Goal: Transaction & Acquisition: Purchase product/service

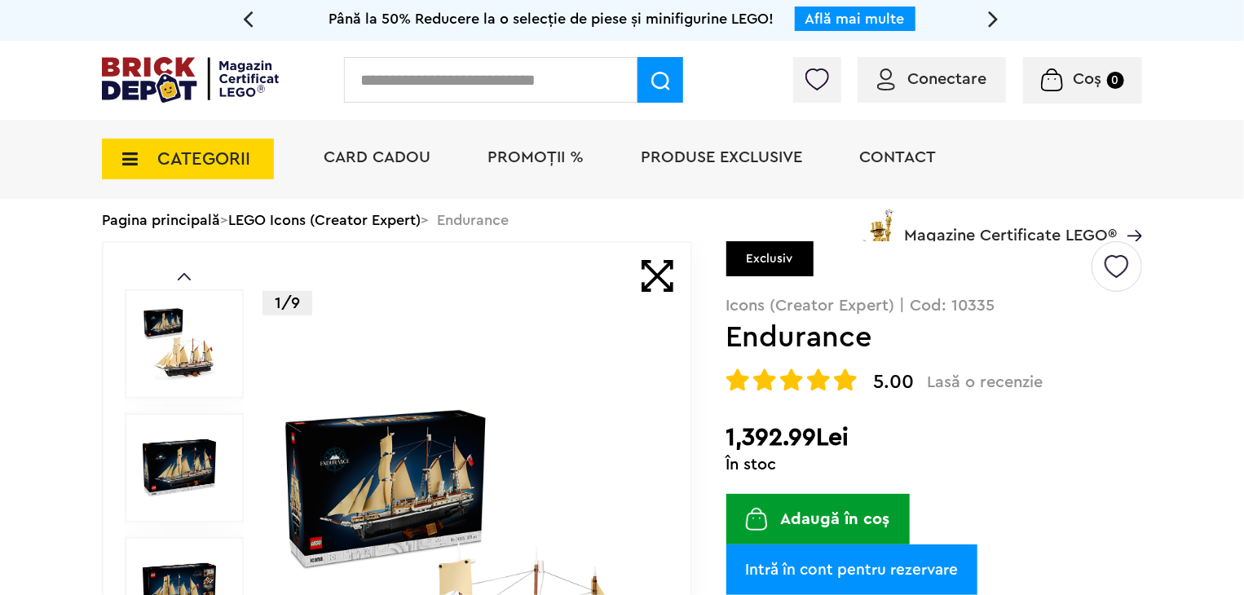
click at [946, 87] on span "Conectare" at bounding box center [946, 79] width 79 height 16
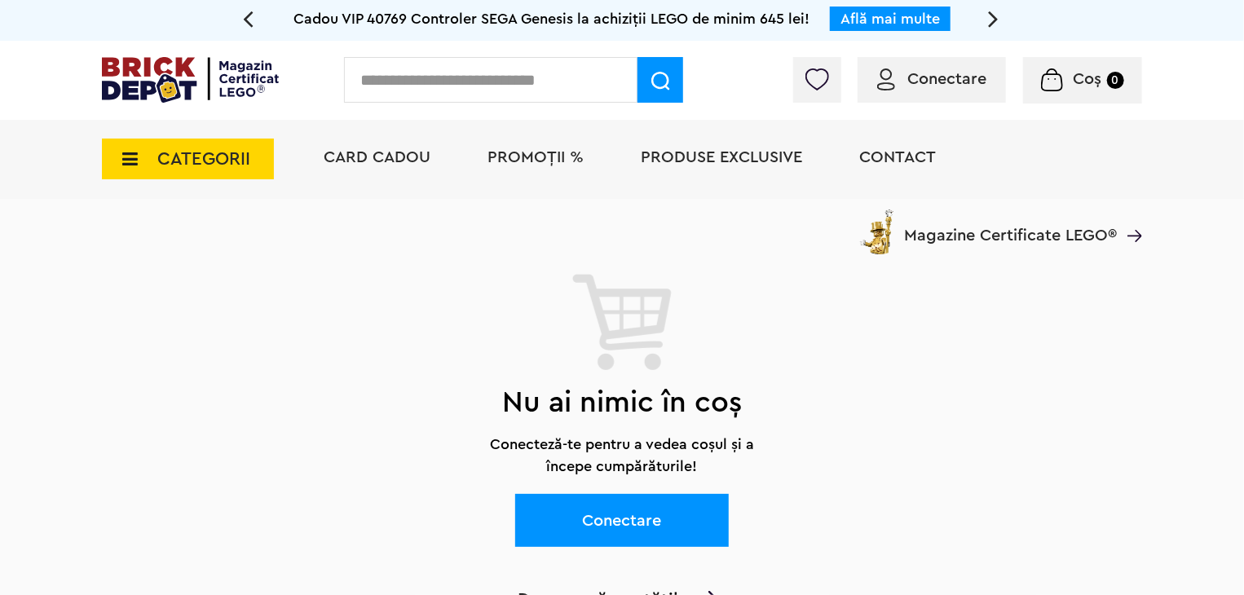
click at [960, 80] on span "Conectare" at bounding box center [946, 79] width 79 height 16
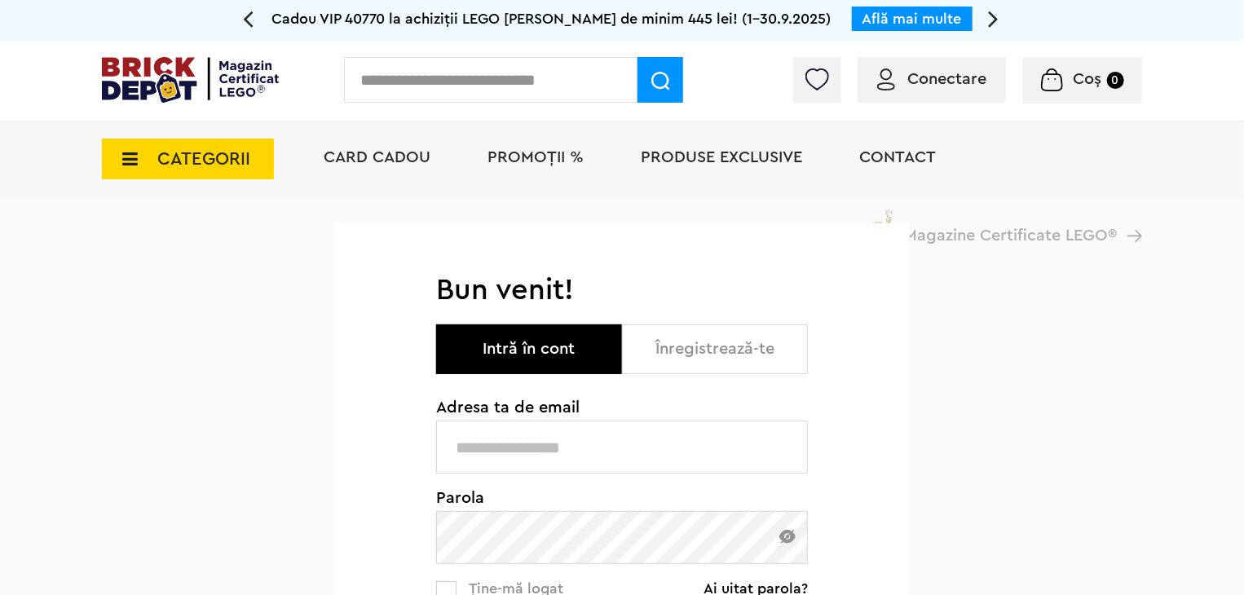
type input "**********"
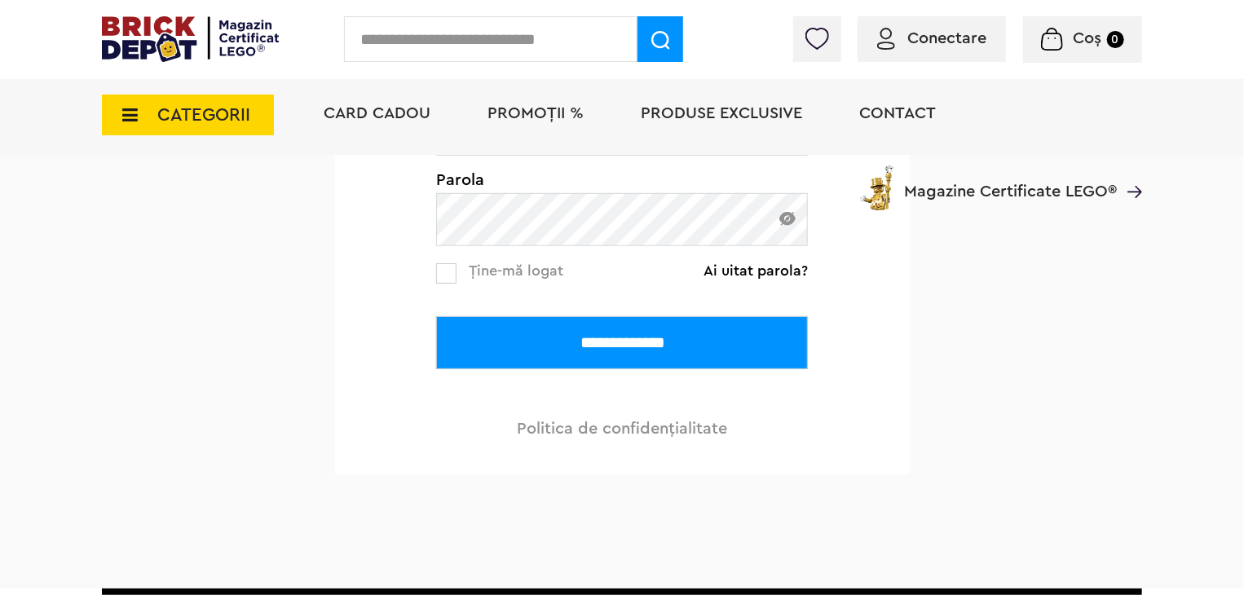
scroll to position [359, 0]
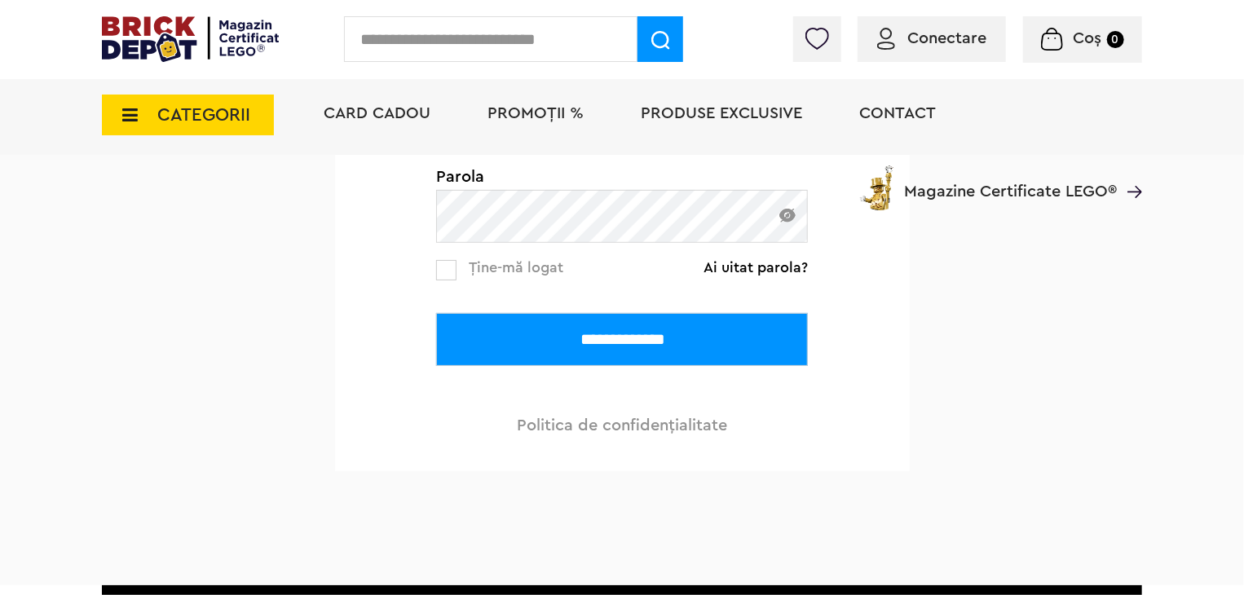
click at [663, 352] on input "**********" at bounding box center [622, 339] width 372 height 53
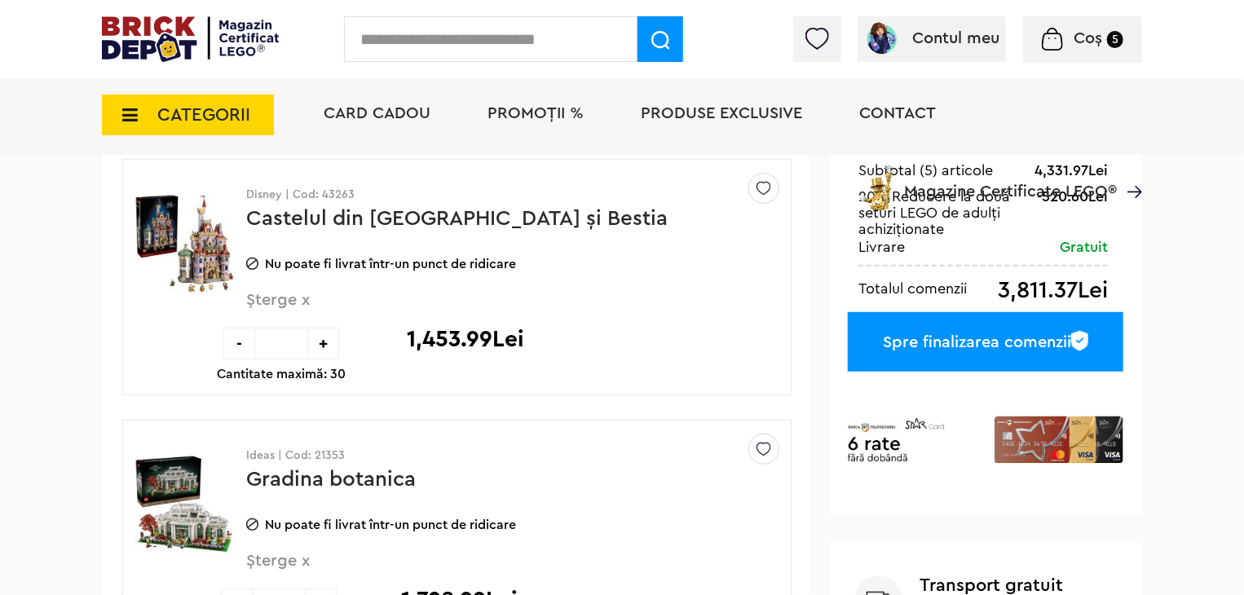
scroll to position [424, 0]
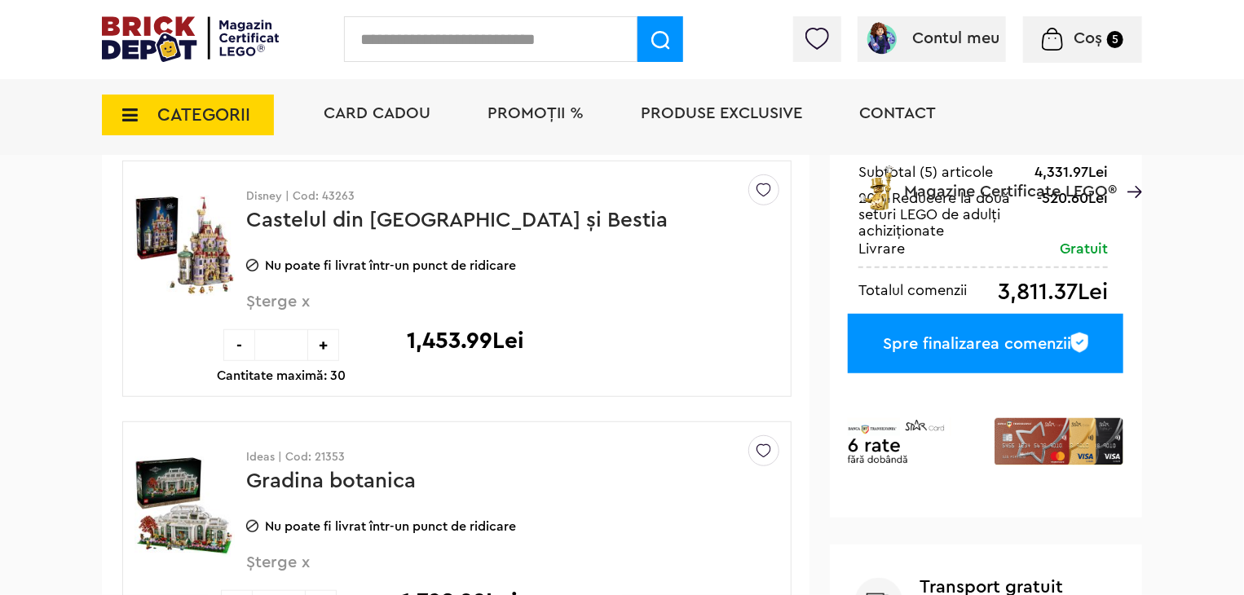
click at [396, 227] on link "Castelul din Frumoasa şi Bestia" at bounding box center [456, 219] width 421 height 21
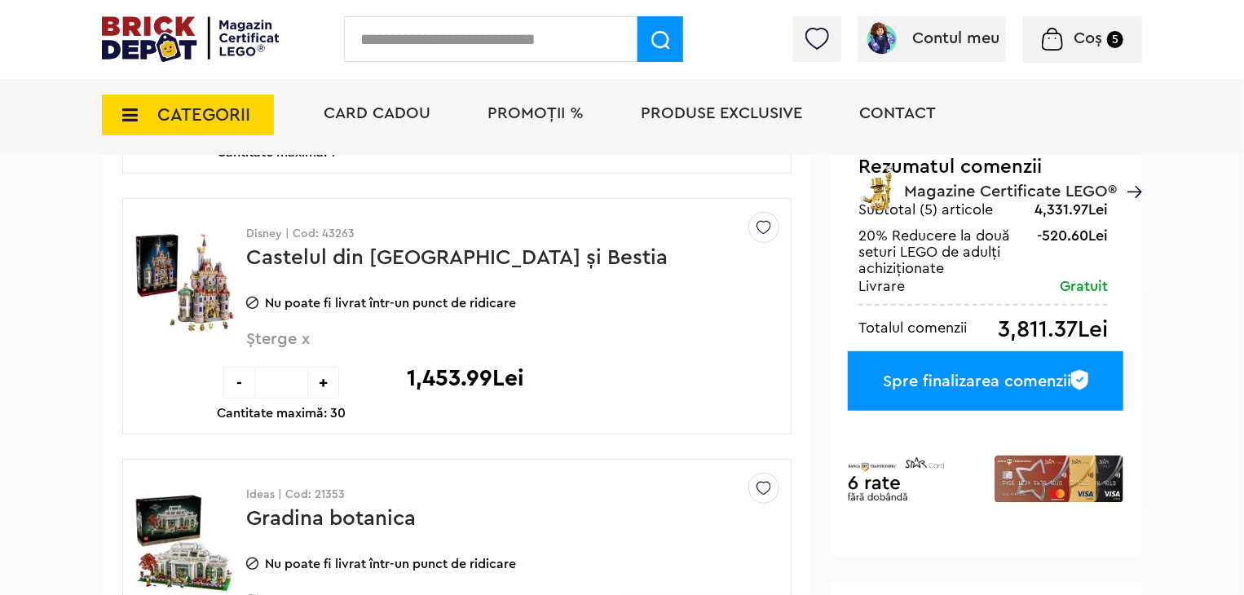
scroll to position [424, 0]
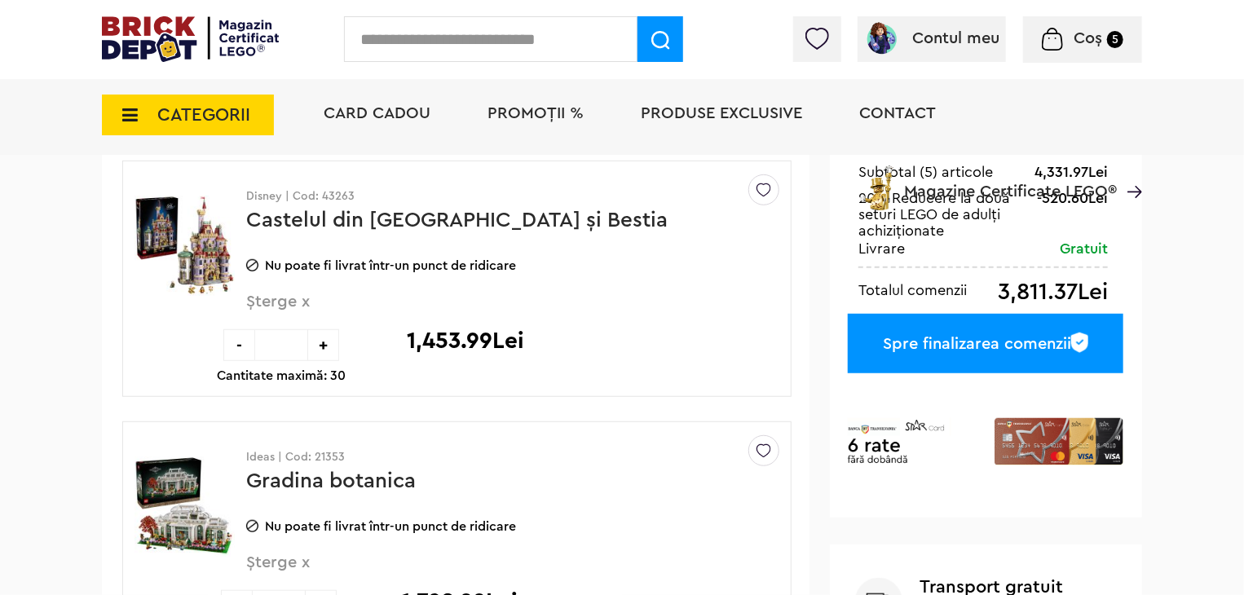
click at [267, 307] on span "Șterge x" at bounding box center [485, 310] width 479 height 35
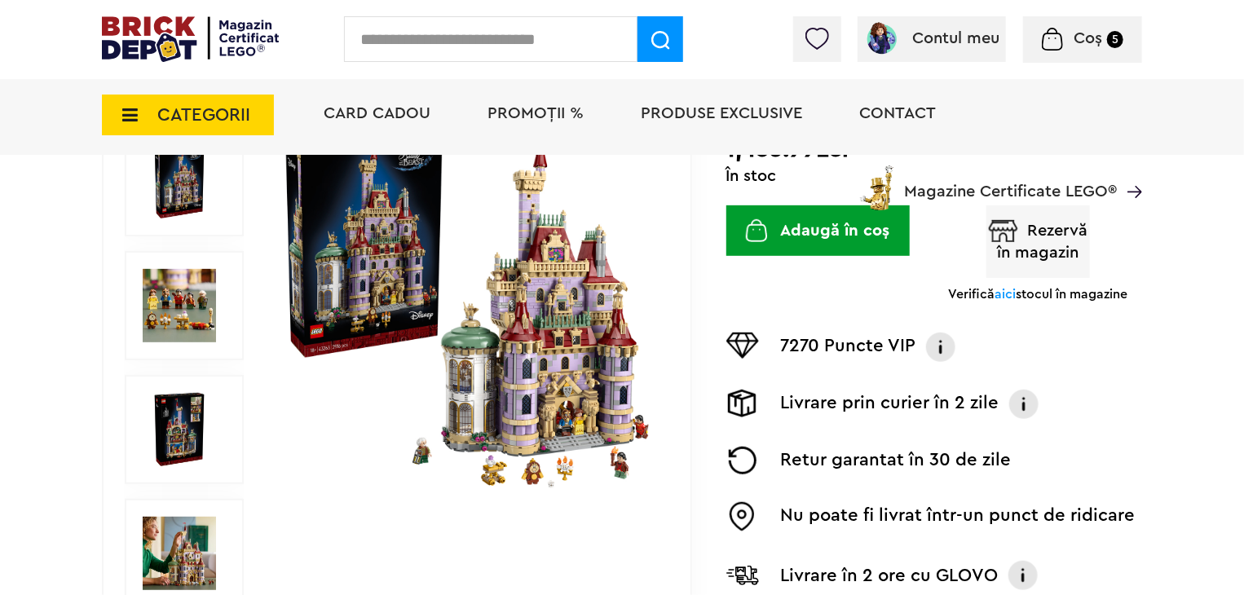
scroll to position [326, 0]
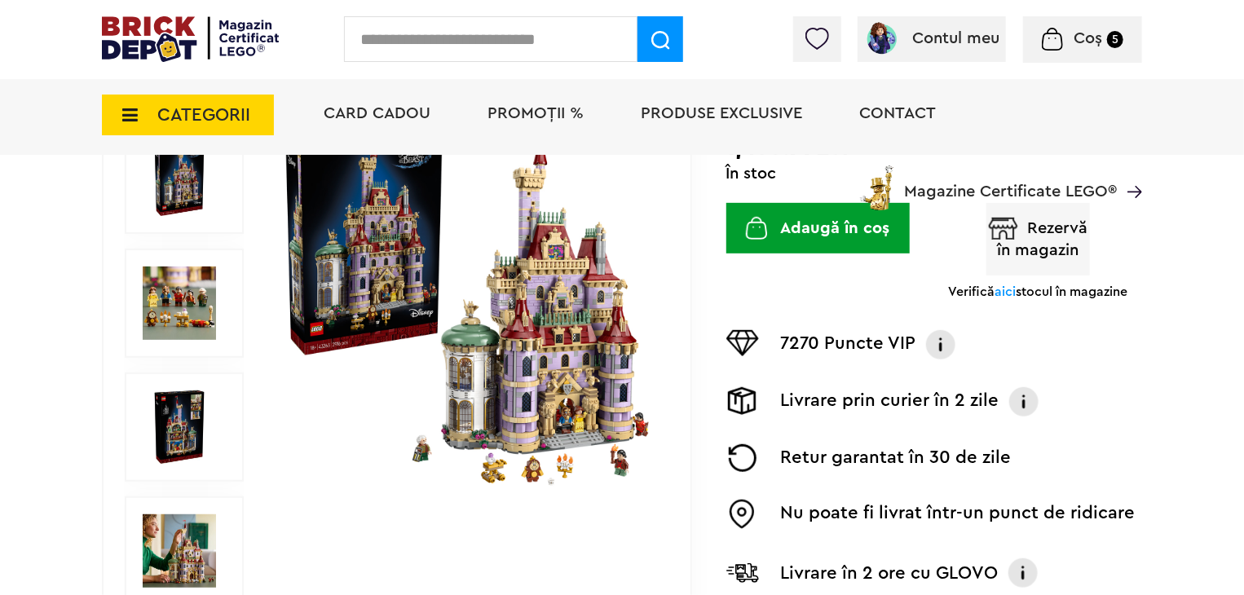
click at [536, 327] on img at bounding box center [468, 304] width 376 height 376
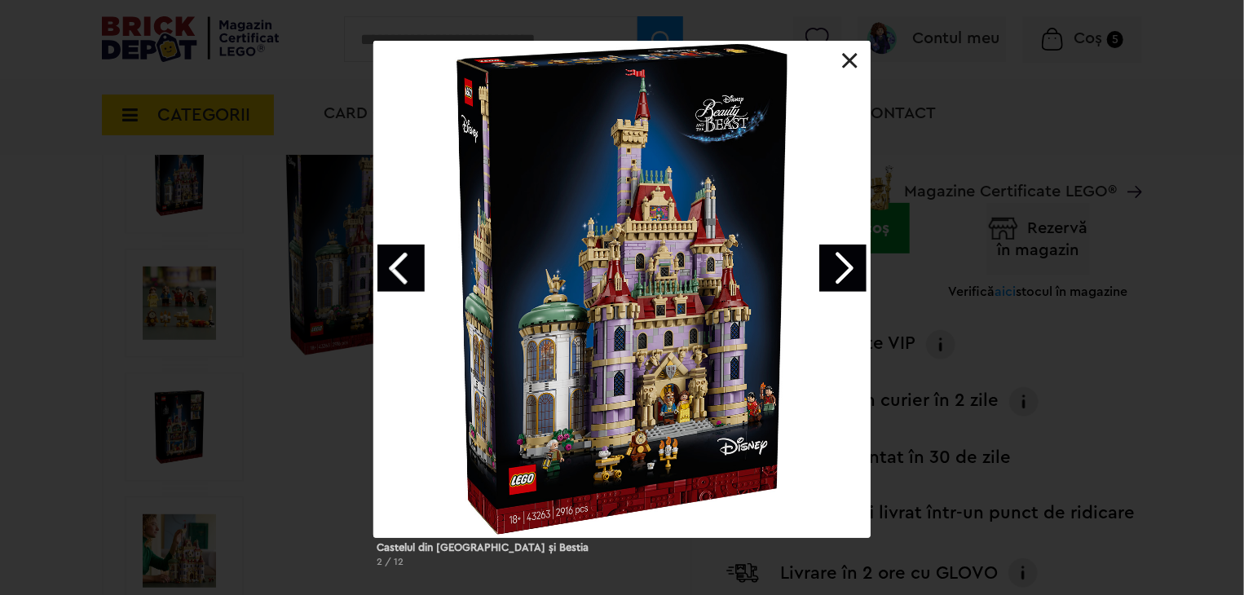
click at [854, 59] on link at bounding box center [850, 61] width 16 height 16
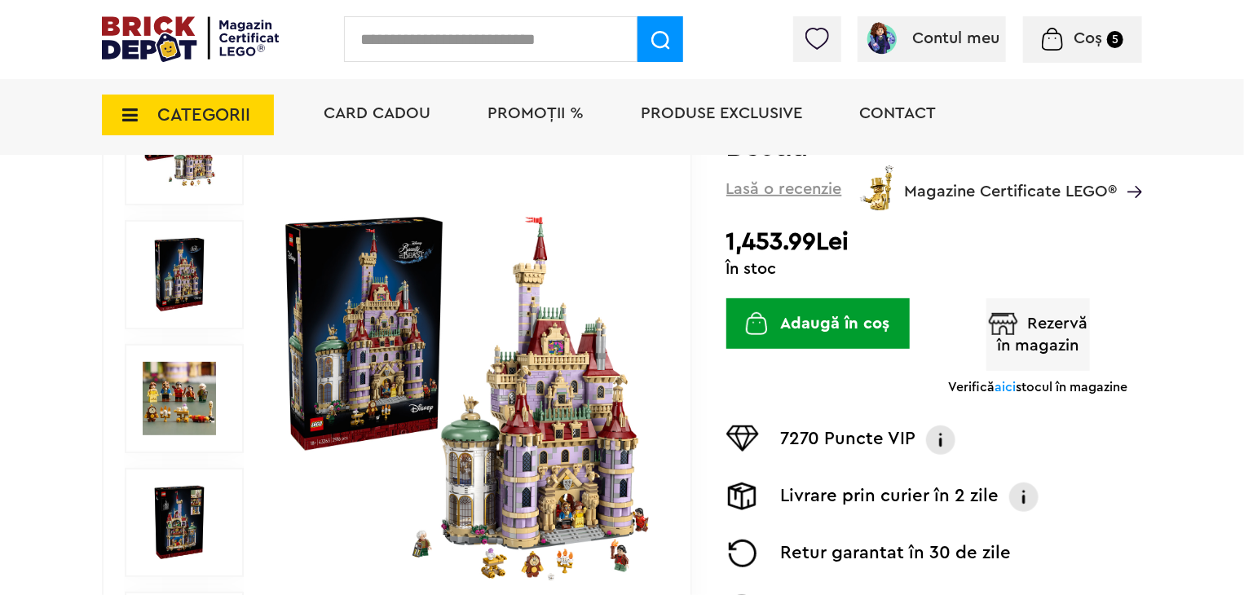
scroll to position [228, 0]
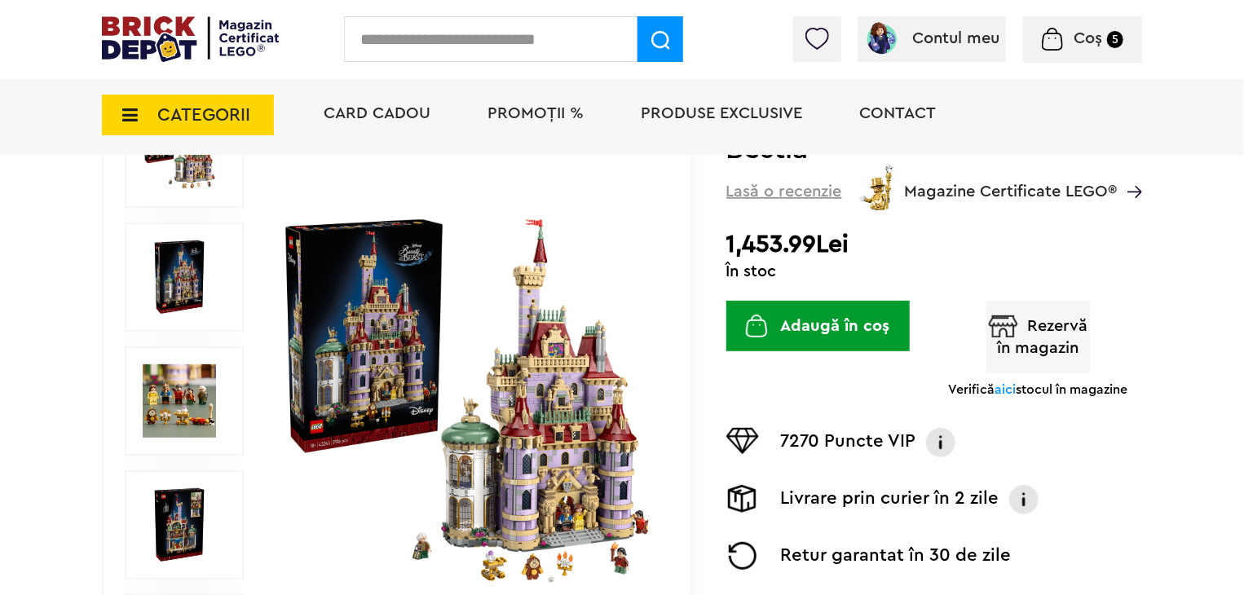
click at [819, 301] on button "Adaugă în coș" at bounding box center [817, 326] width 183 height 51
click at [553, 372] on img at bounding box center [468, 402] width 376 height 376
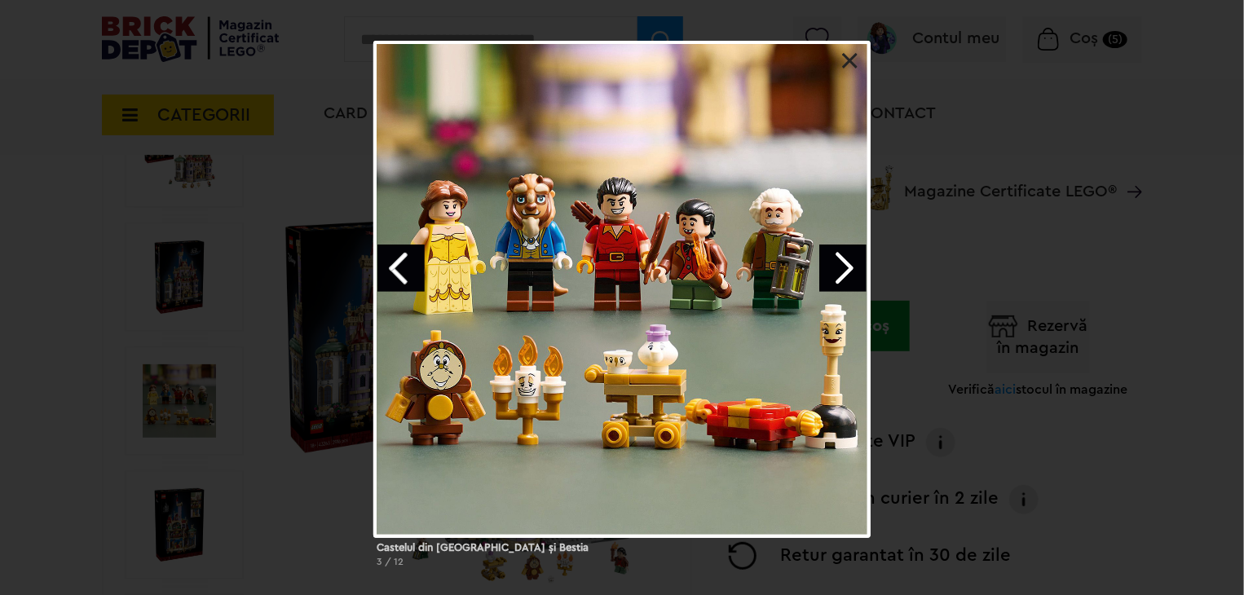
click at [962, 131] on div "Castelul din Frumoasa şi Bestia 3 / 12" at bounding box center [622, 311] width 1244 height 540
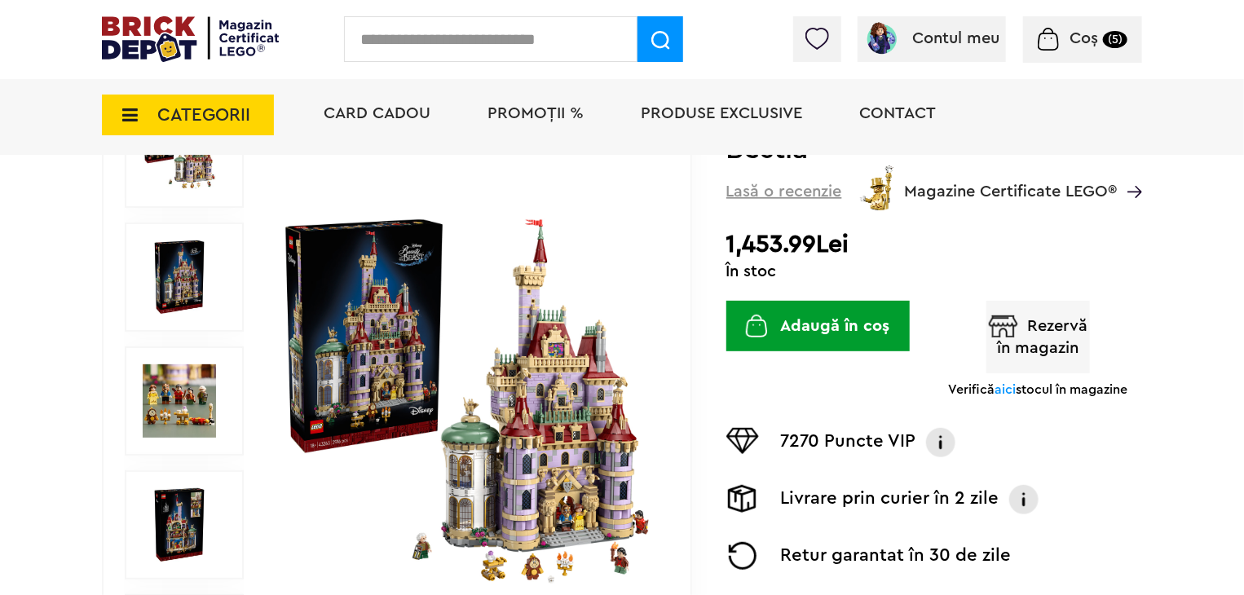
click at [827, 305] on button "Adaugă în coș" at bounding box center [817, 326] width 183 height 51
click at [1074, 33] on span "Coș" at bounding box center [1083, 38] width 29 height 16
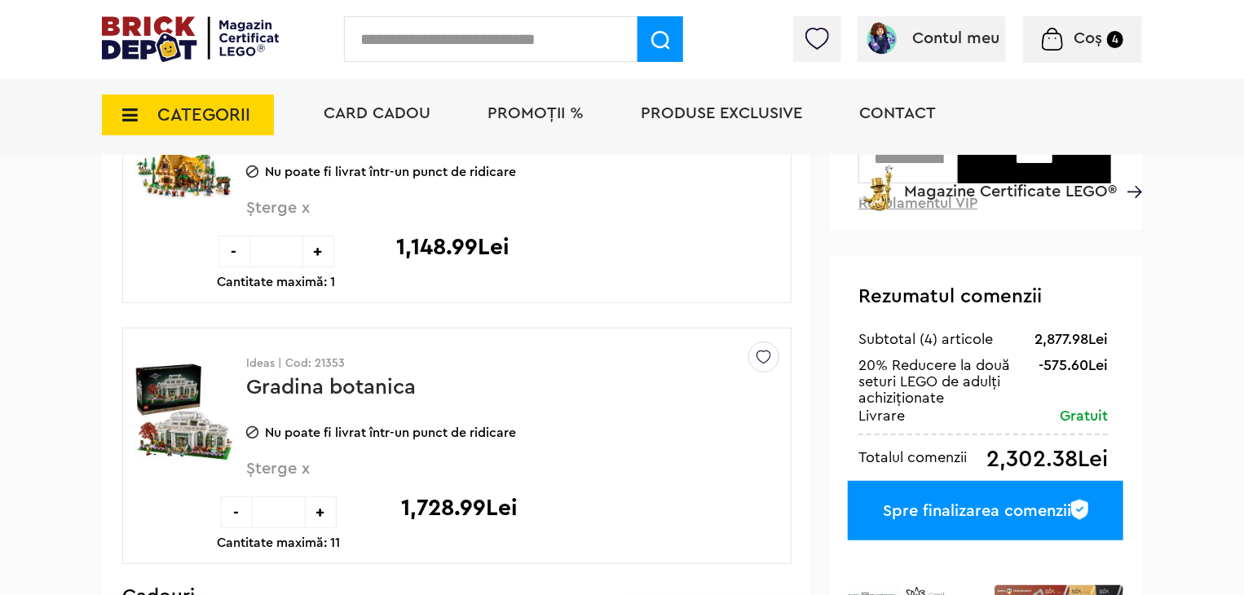
scroll to position [261, 0]
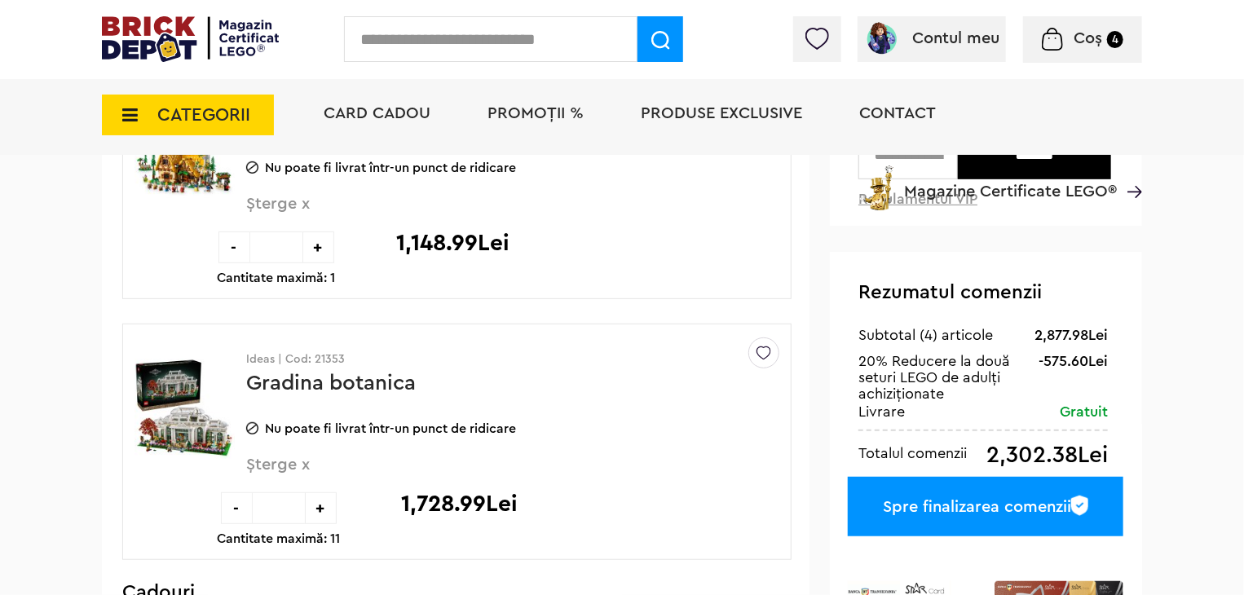
click at [191, 415] on img at bounding box center [184, 408] width 100 height 122
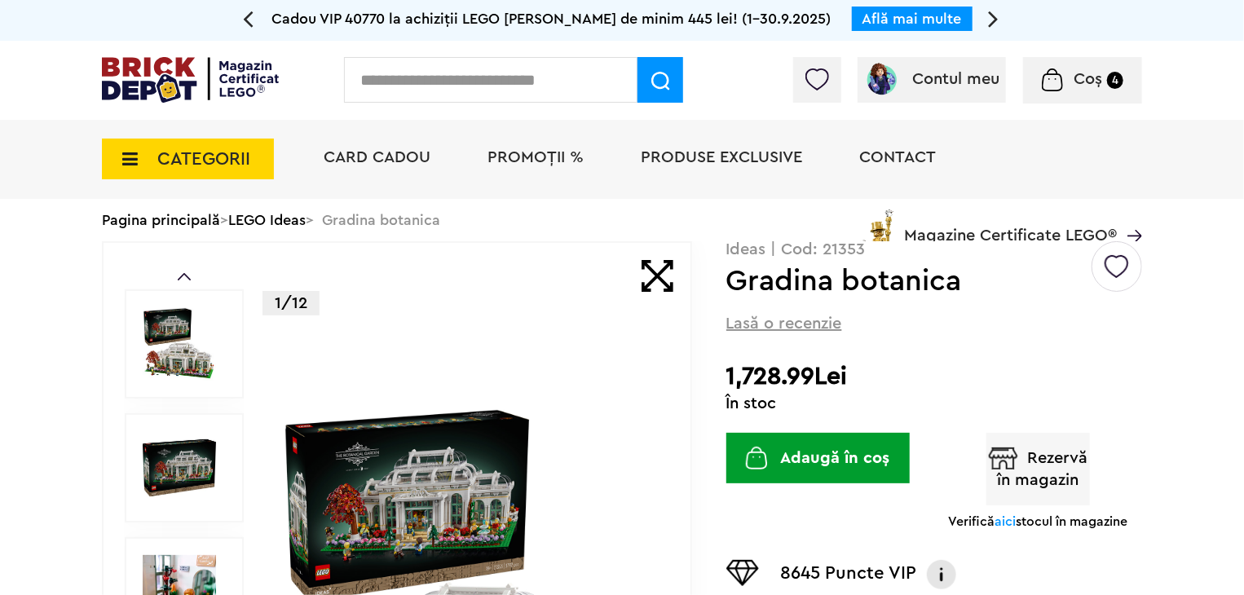
click at [421, 461] on img at bounding box center [468, 592] width 376 height 376
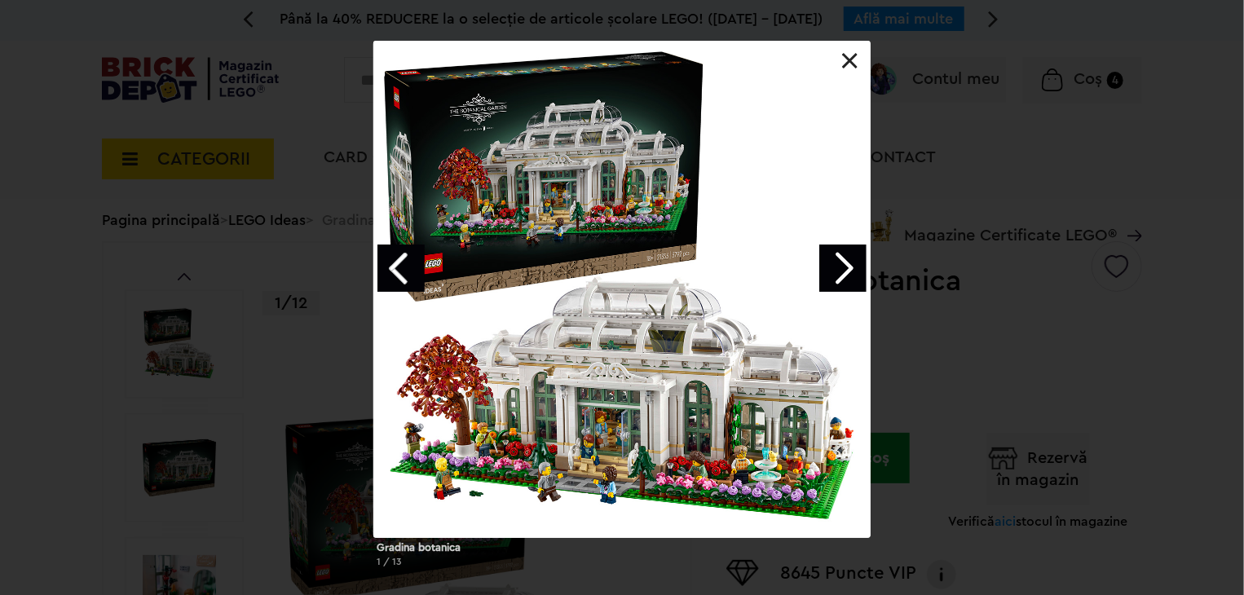
click at [850, 64] on link at bounding box center [850, 61] width 16 height 16
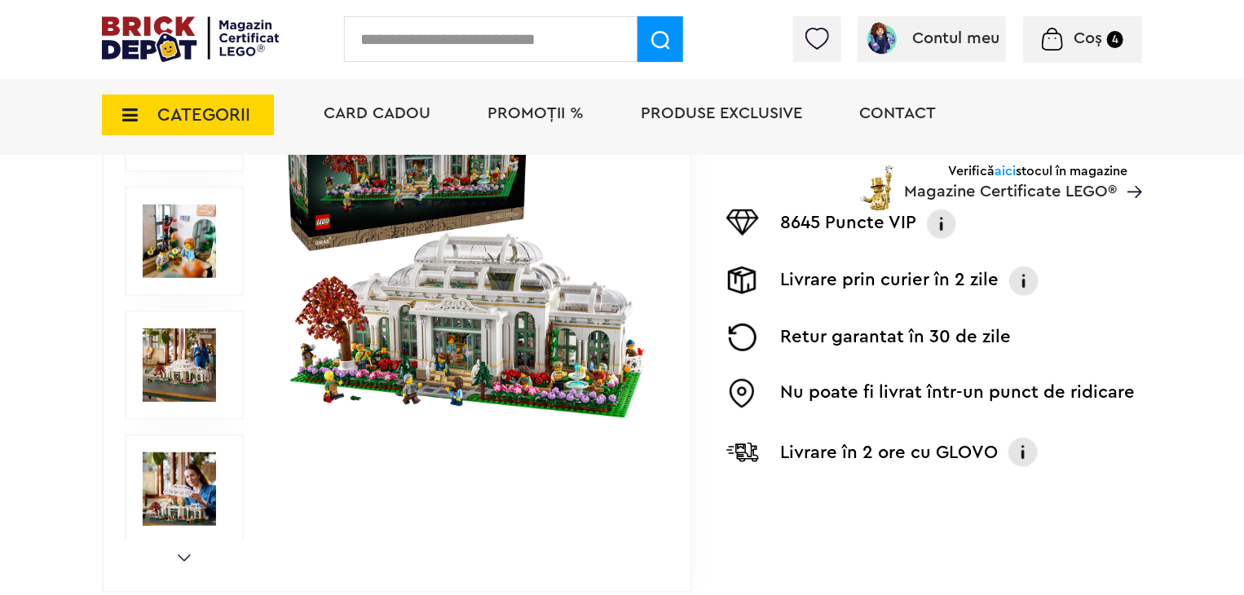
scroll to position [391, 0]
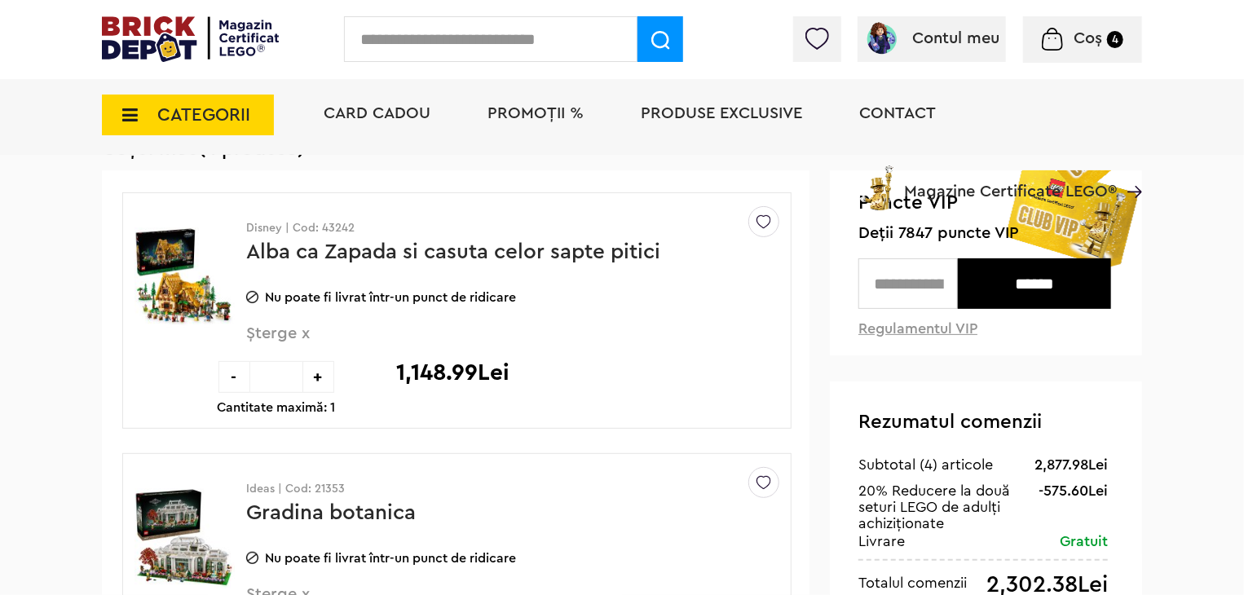
scroll to position [130, 0]
click at [876, 302] on input "text" at bounding box center [907, 284] width 99 height 51
type input "****"
click at [1056, 280] on input "******" at bounding box center [1034, 284] width 153 height 51
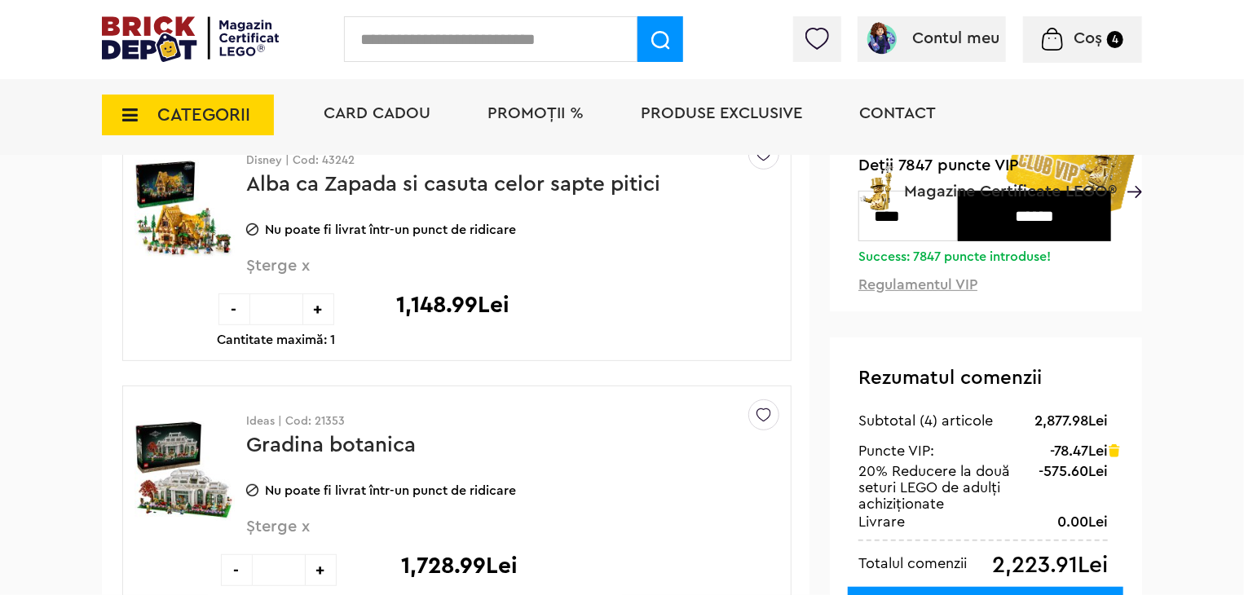
scroll to position [163, 0]
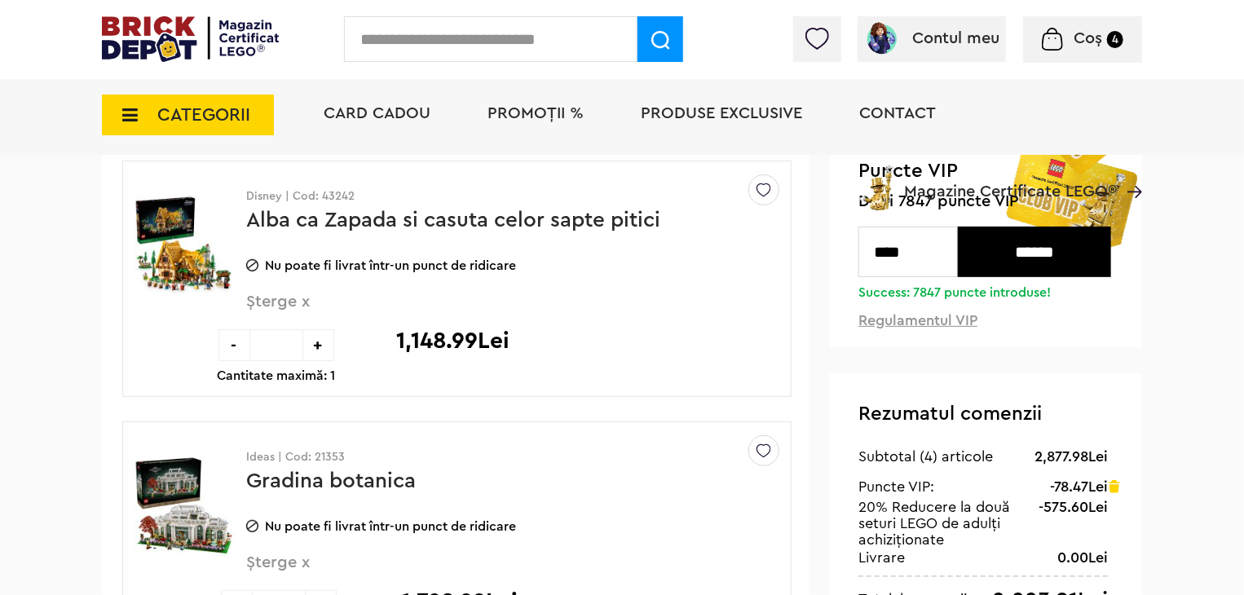
click at [173, 249] on img at bounding box center [184, 245] width 100 height 122
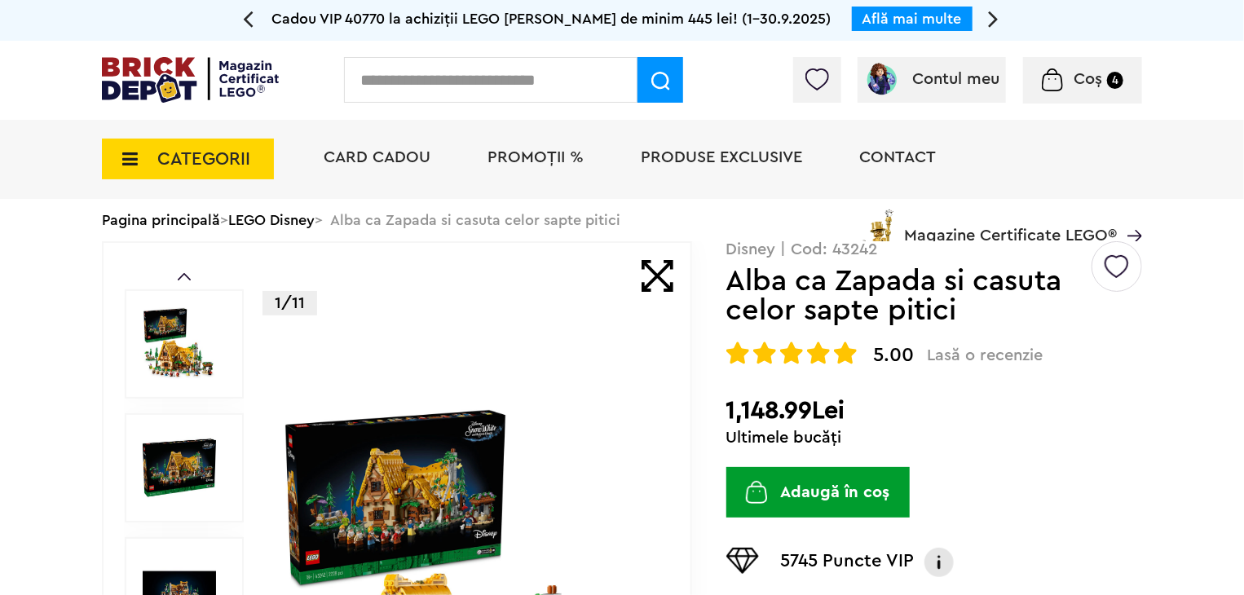
click at [415, 434] on img at bounding box center [468, 592] width 376 height 376
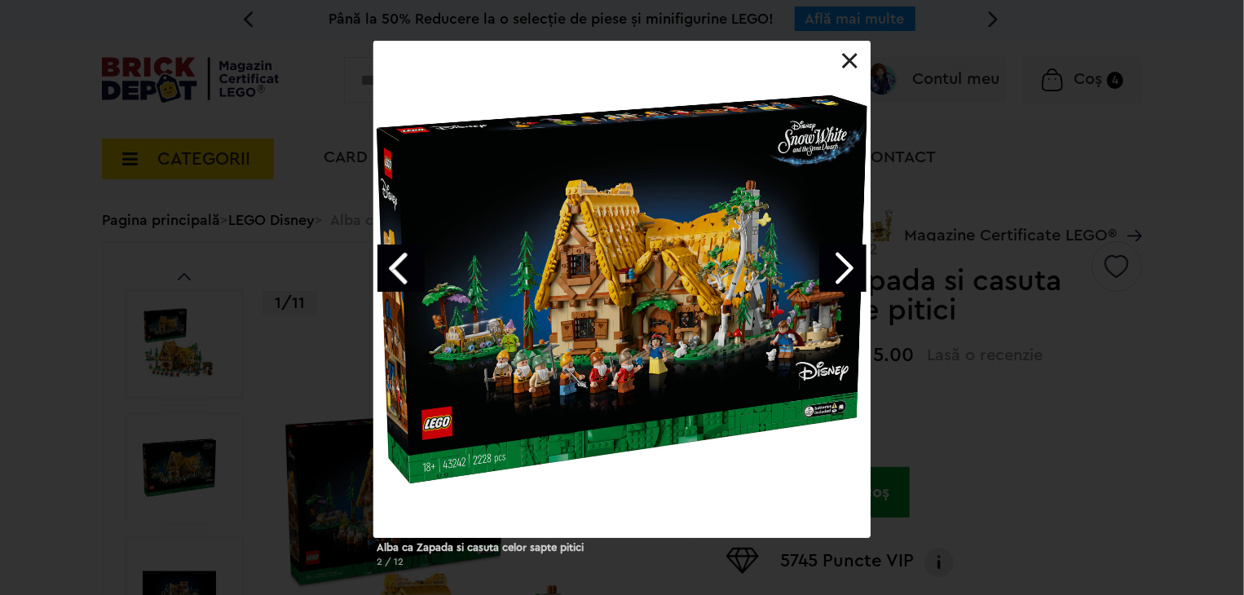
click at [844, 65] on link at bounding box center [850, 61] width 16 height 16
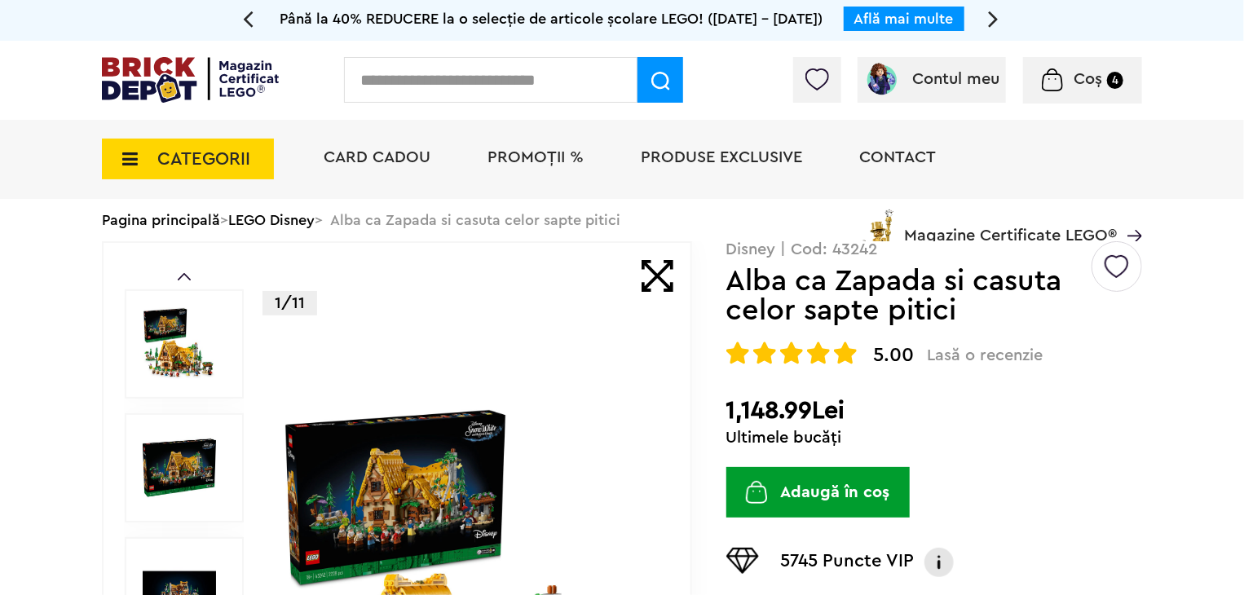
click at [838, 499] on button "Adaugă în coș" at bounding box center [817, 492] width 183 height 51
click at [473, 464] on img at bounding box center [468, 592] width 376 height 376
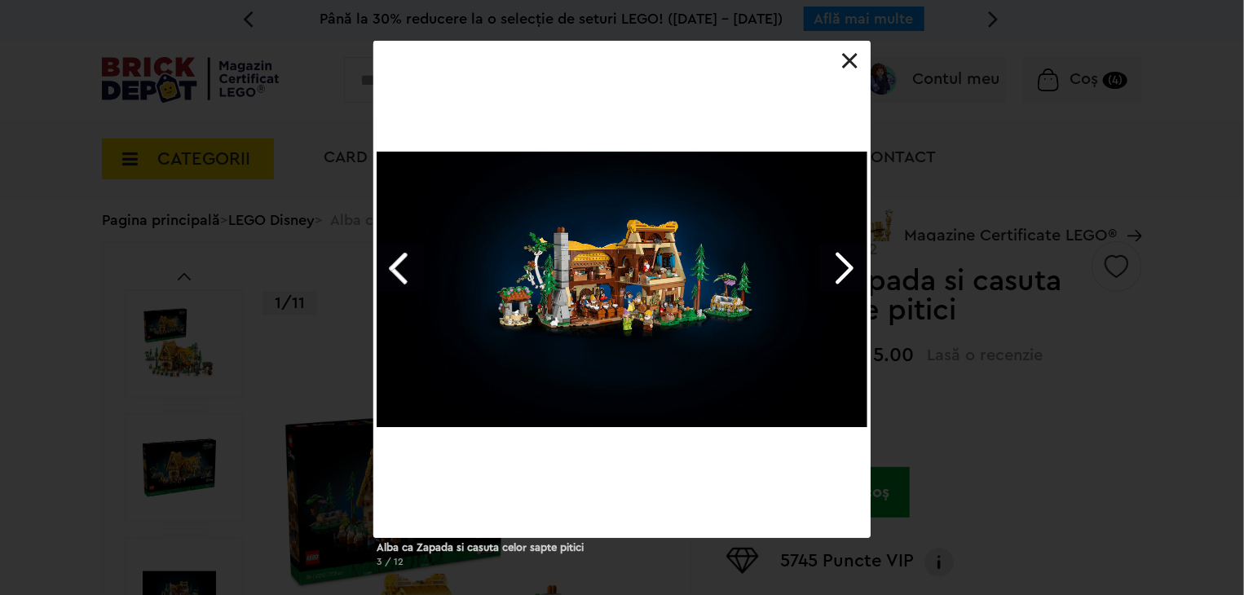
click at [857, 58] on link at bounding box center [850, 61] width 16 height 16
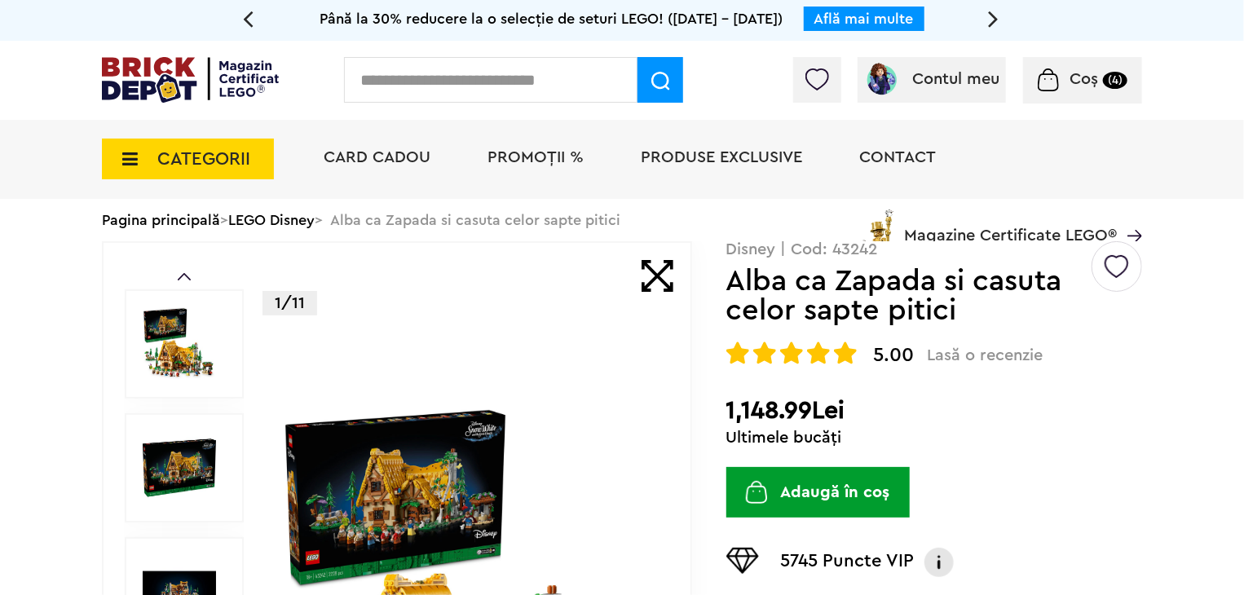
click at [1077, 75] on span "Coș" at bounding box center [1083, 79] width 29 height 16
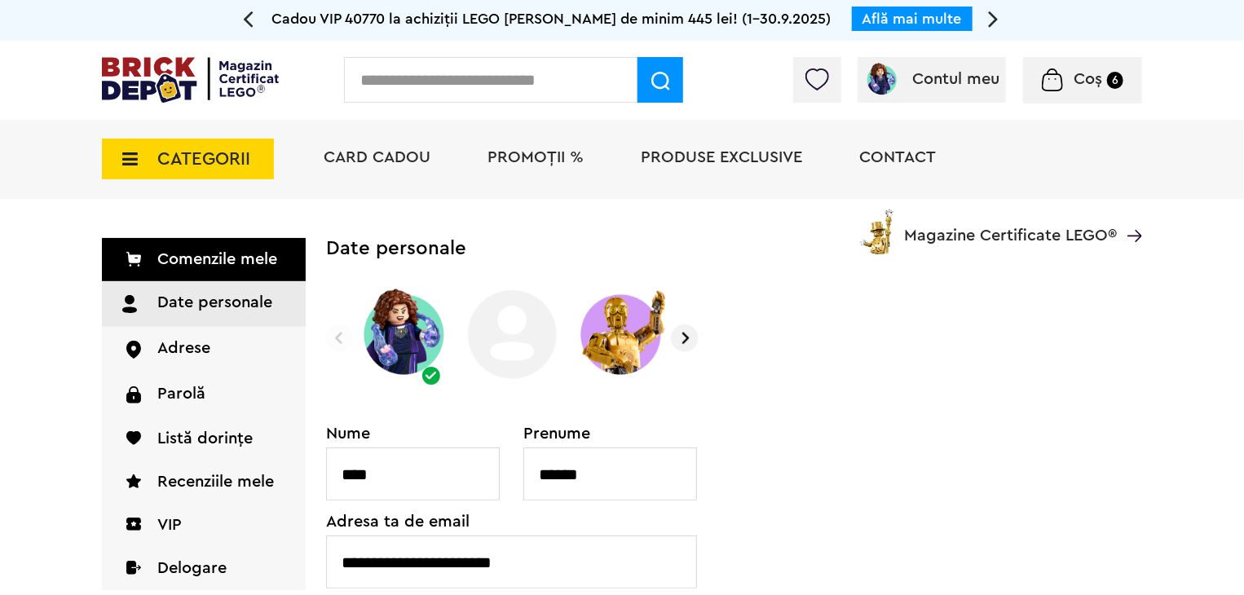
click at [1074, 68] on div "Coș 6" at bounding box center [1082, 80] width 119 height 46
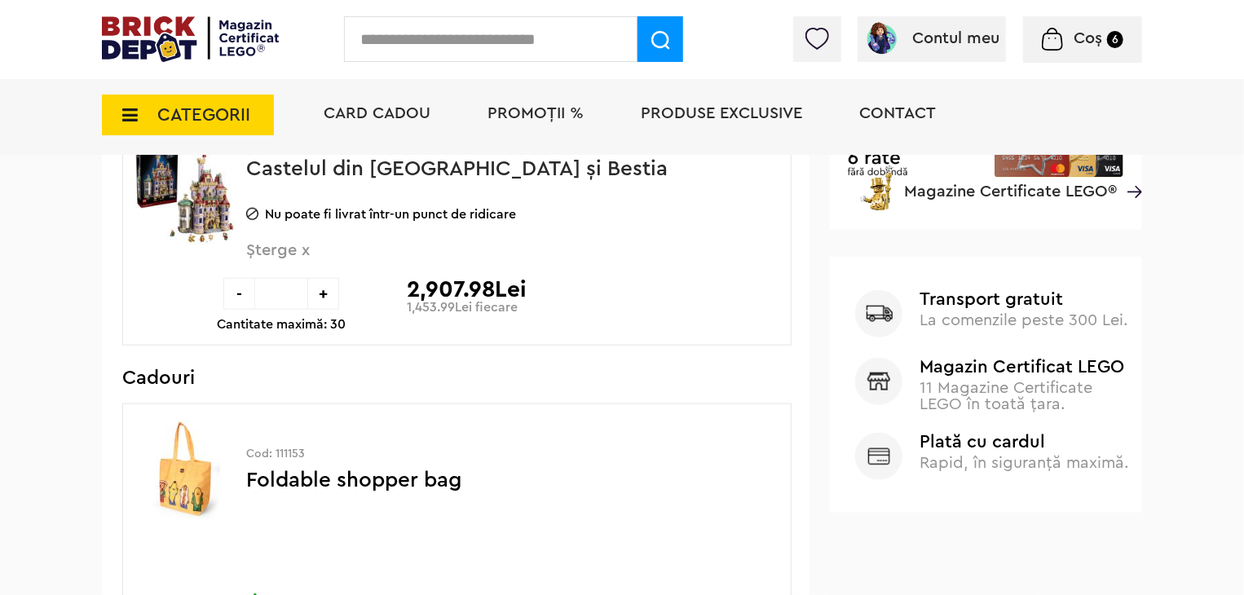
scroll to position [750, 0]
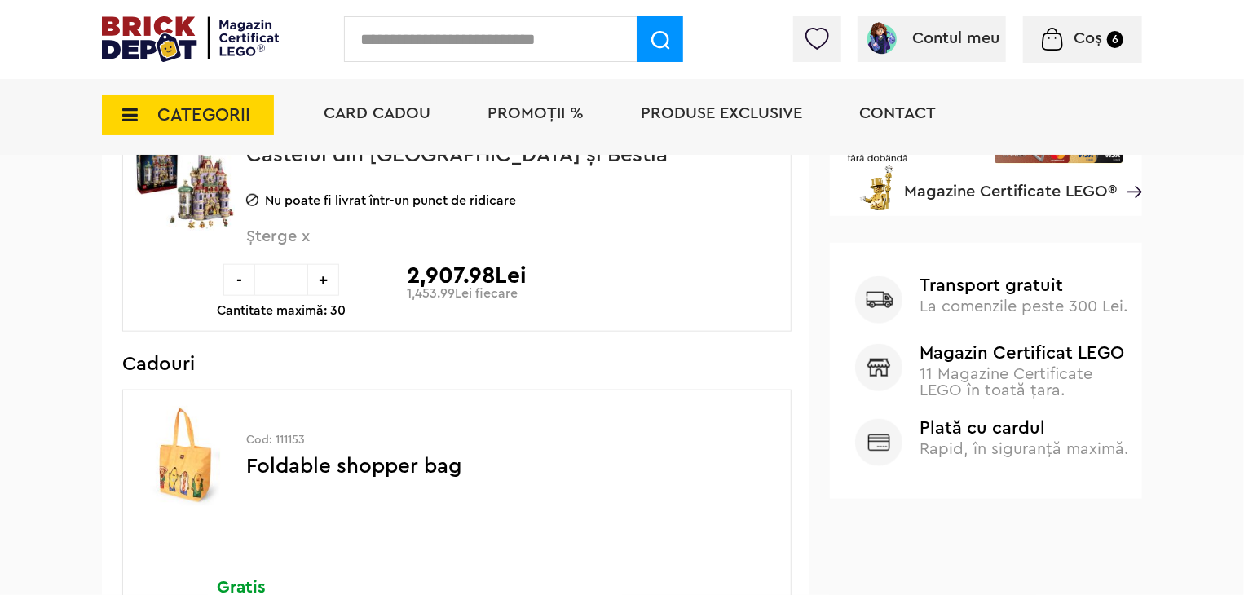
click at [202, 32] on img at bounding box center [190, 39] width 177 height 46
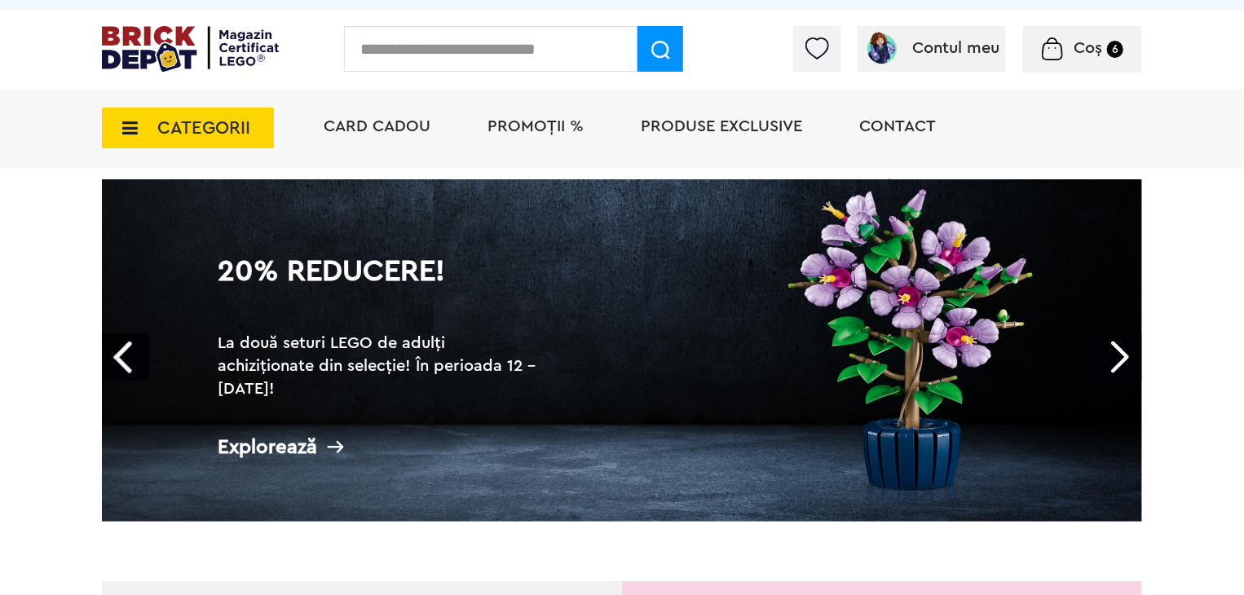
scroll to position [33, 0]
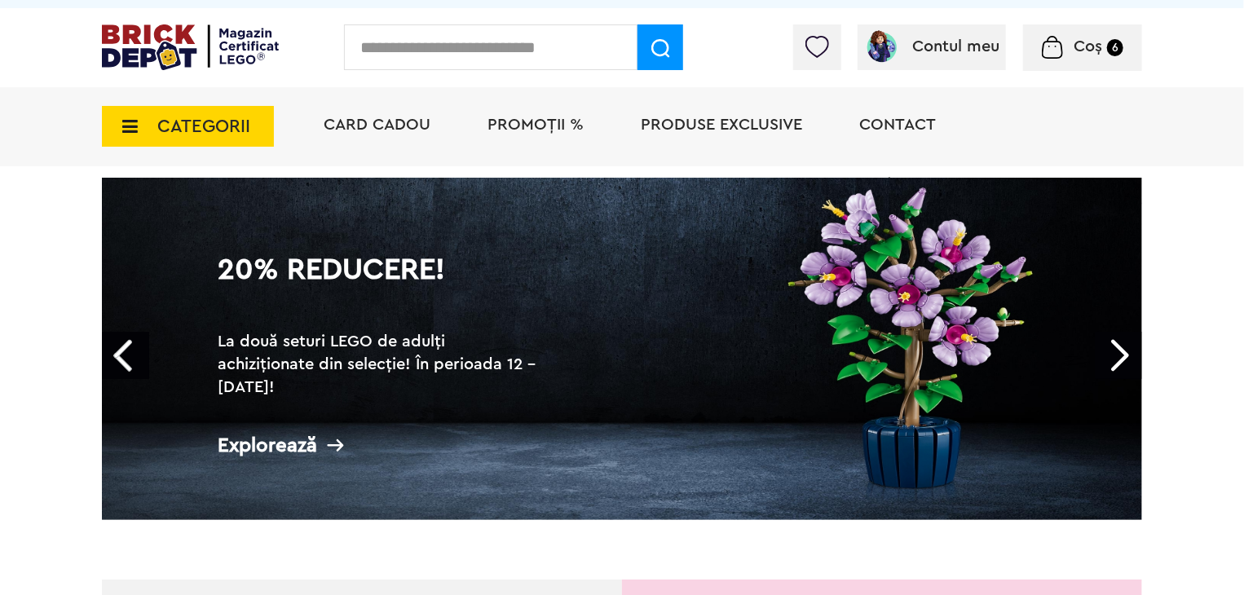
click at [415, 262] on div "20% Reducere! La două seturi LEGO de adulți achiziționate din selecție! În peri…" at bounding box center [381, 344] width 362 height 242
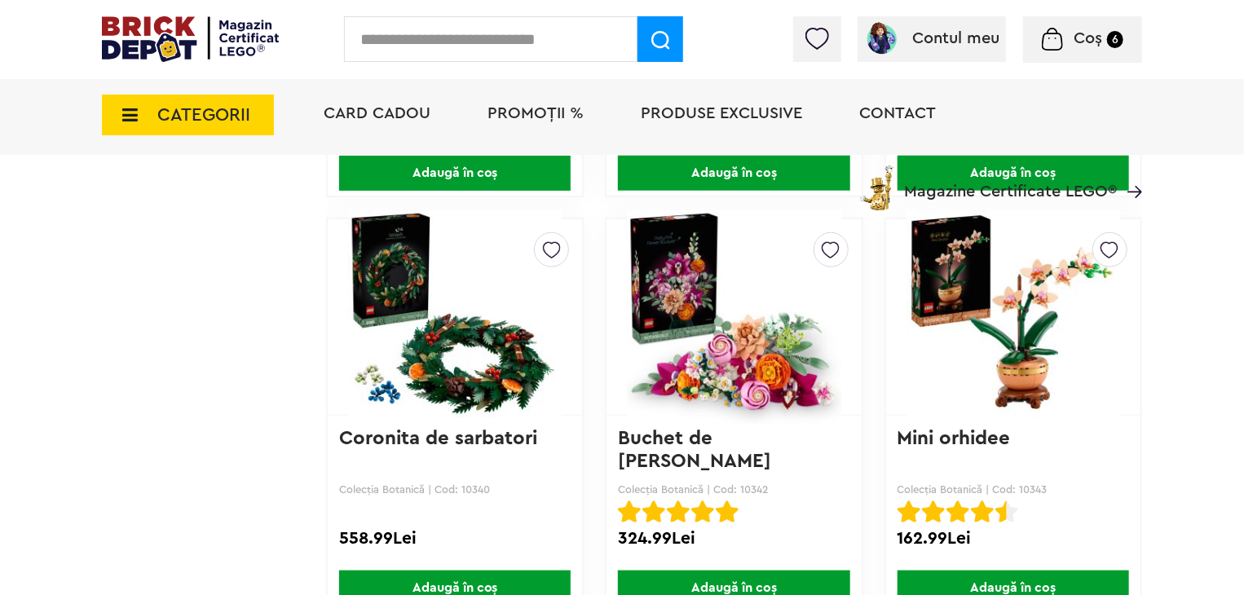
scroll to position [3814, 0]
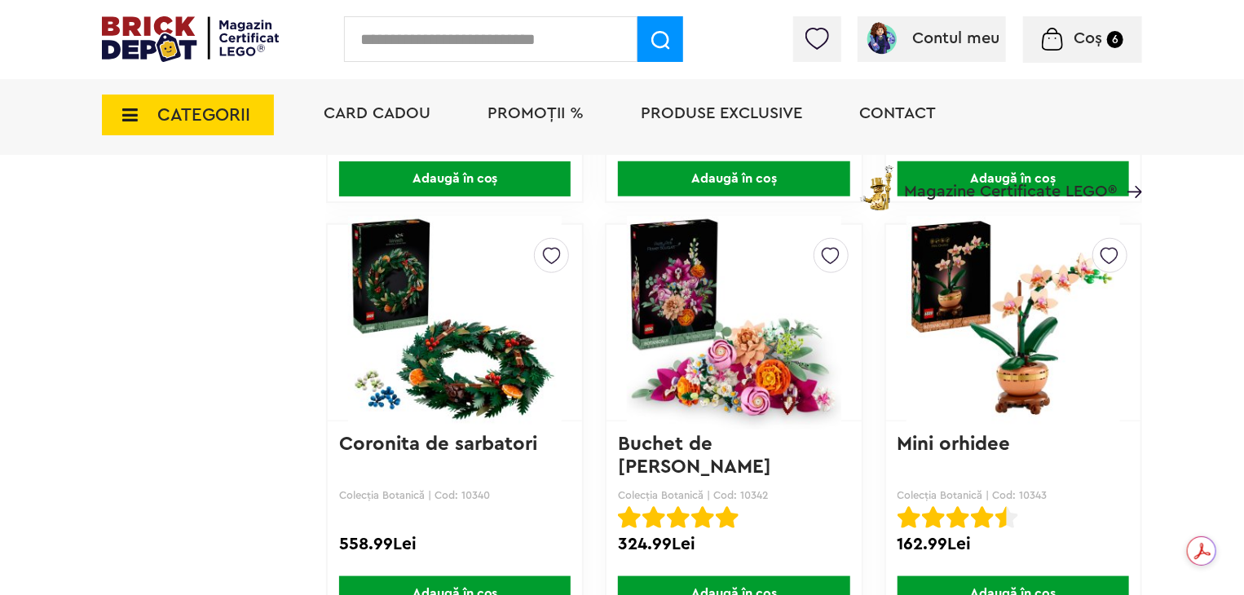
click at [1055, 576] on span "Adaugă în coș" at bounding box center [1012, 593] width 231 height 35
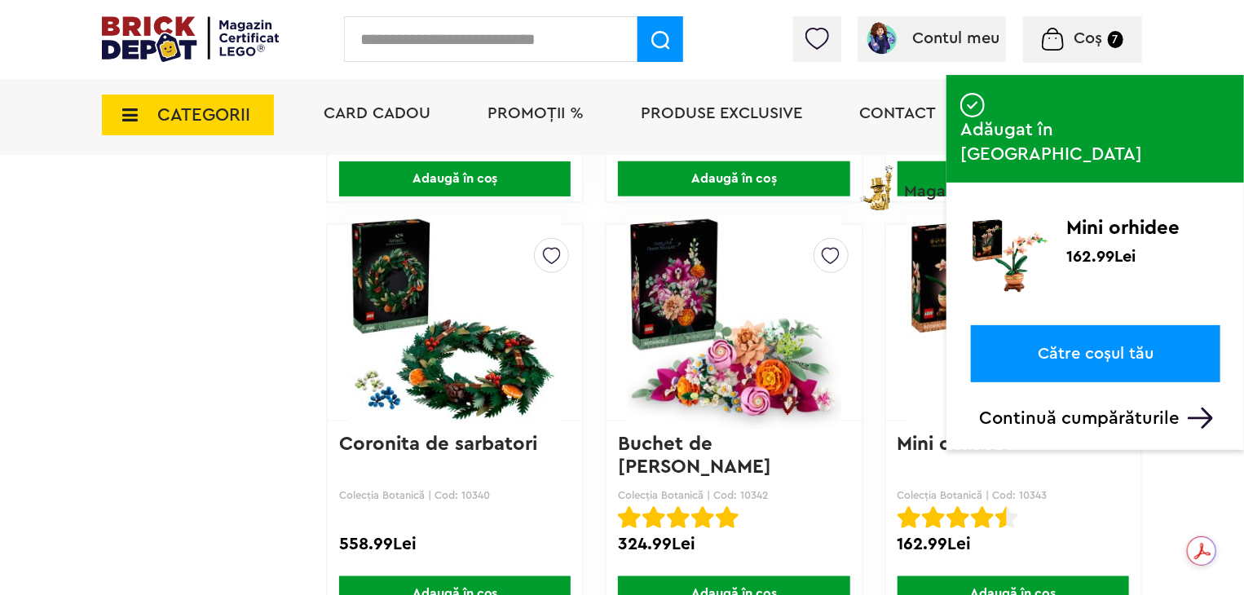
click at [1077, 37] on span "Coș" at bounding box center [1088, 38] width 29 height 16
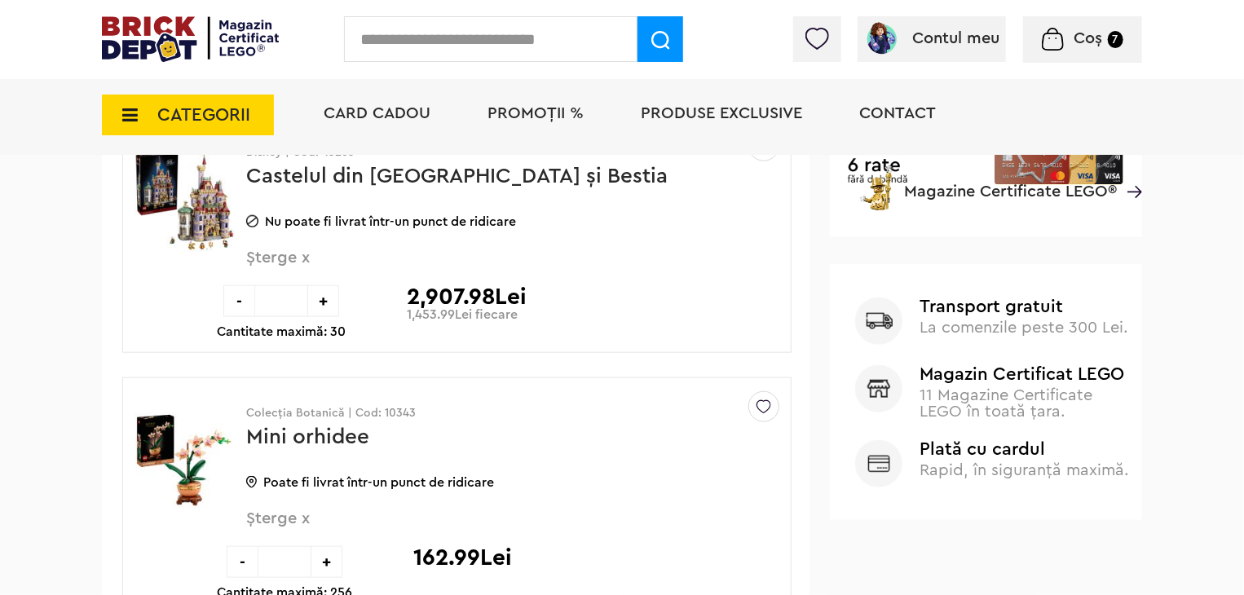
scroll to position [750, 0]
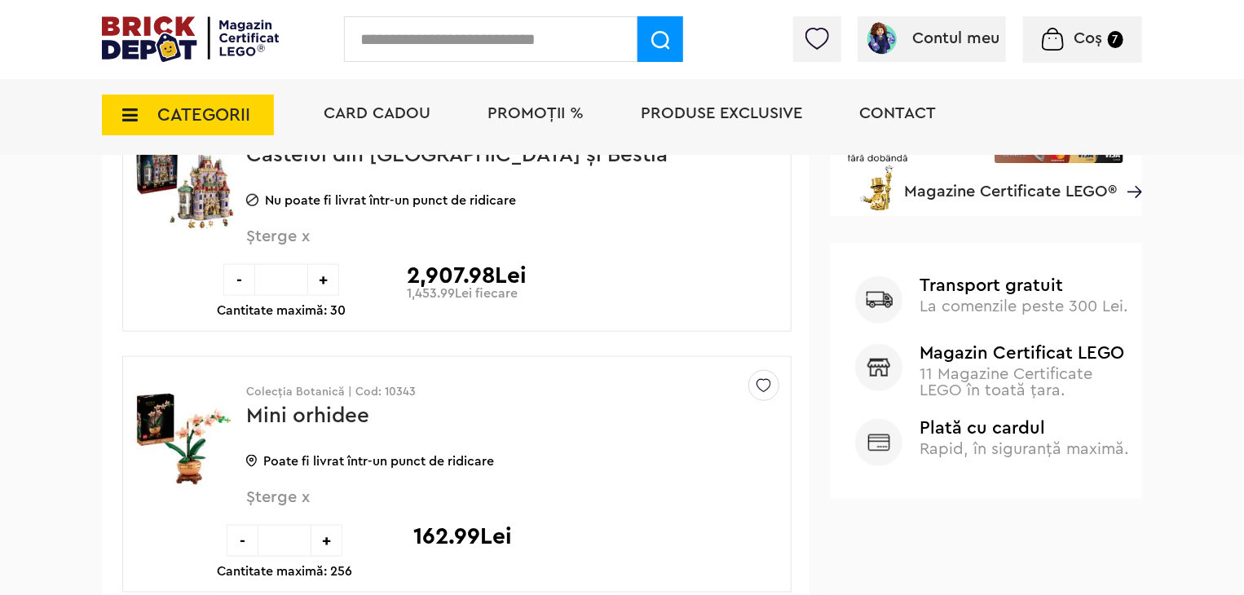
click at [281, 503] on span "Șterge x" at bounding box center [485, 506] width 479 height 35
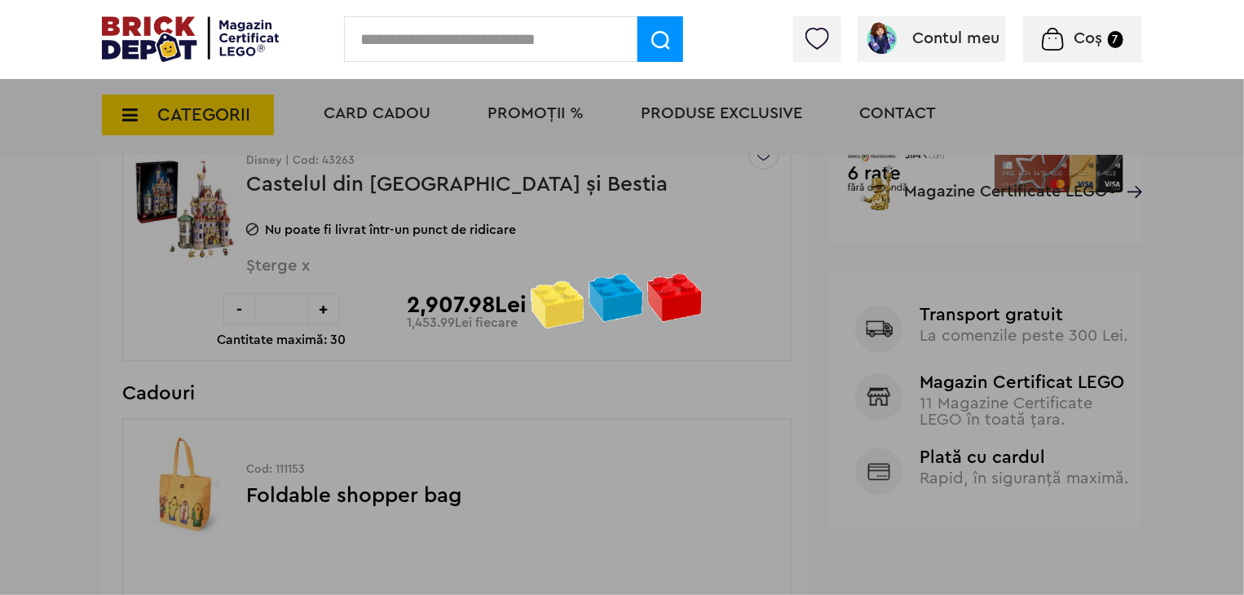
scroll to position [717, 0]
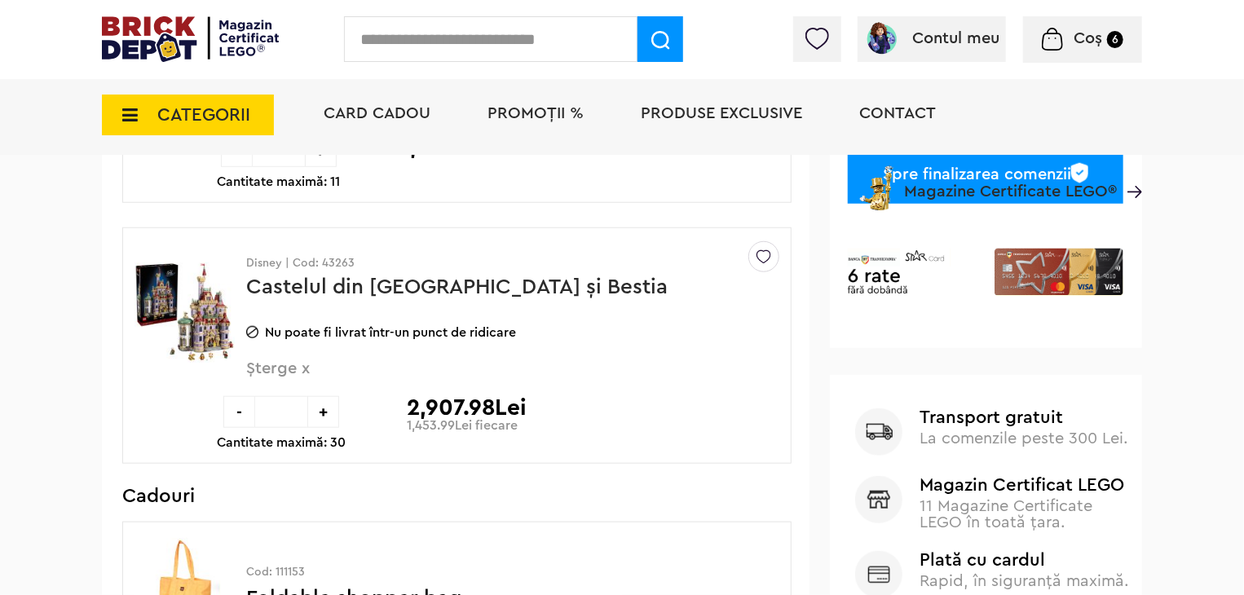
scroll to position [619, 0]
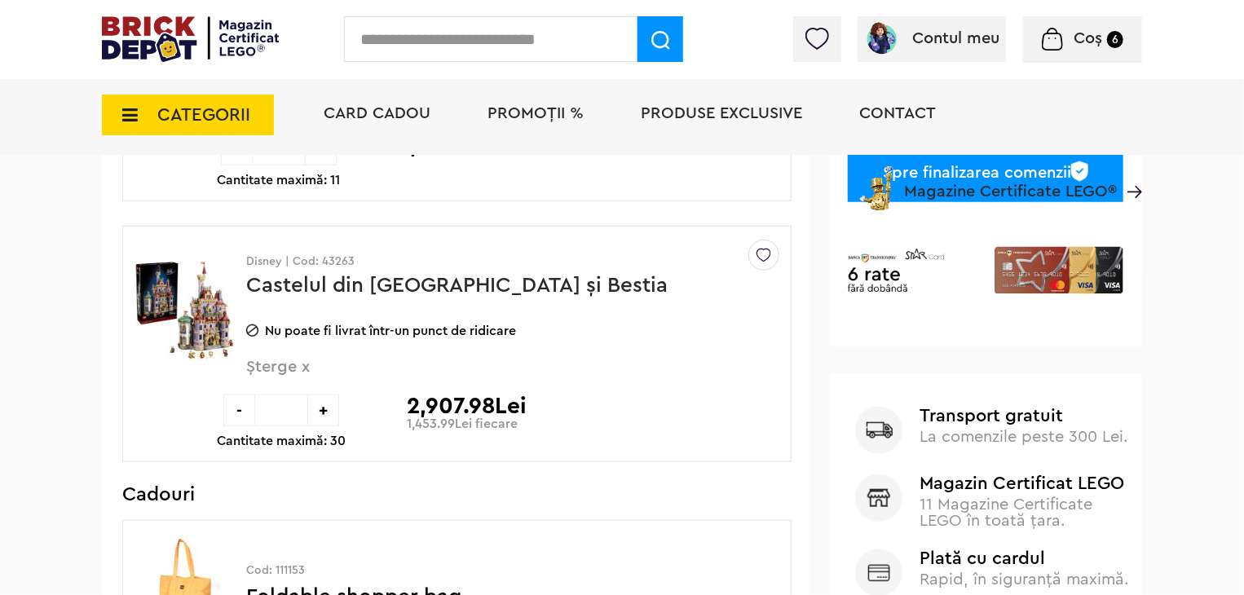
click at [241, 417] on div "-" at bounding box center [239, 410] width 32 height 32
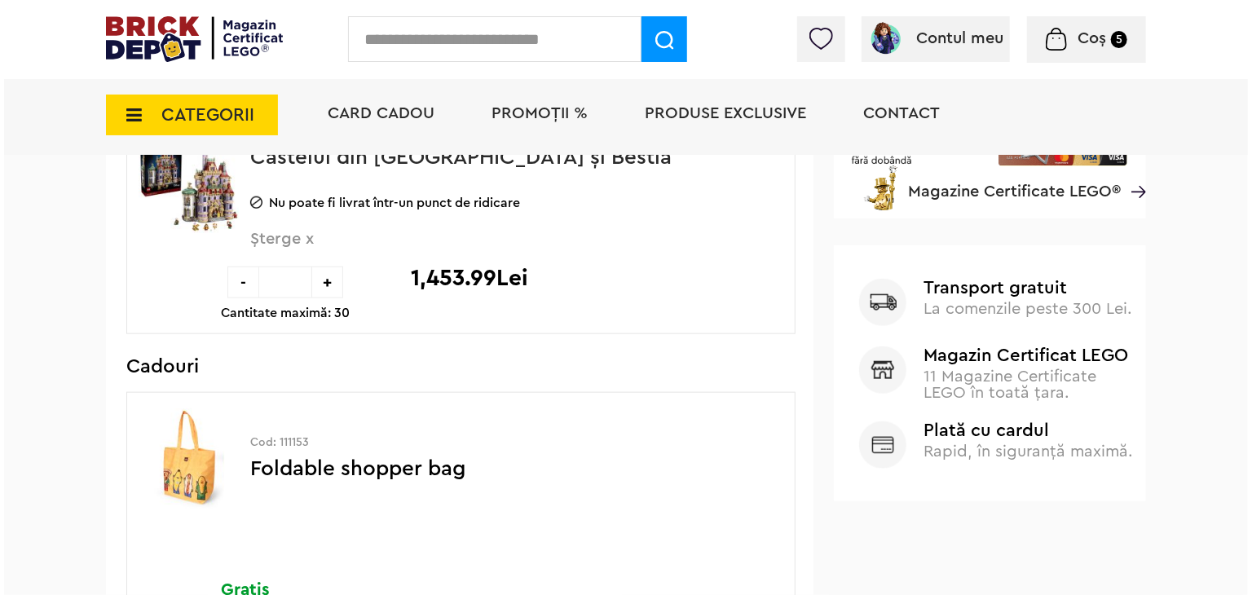
scroll to position [750, 0]
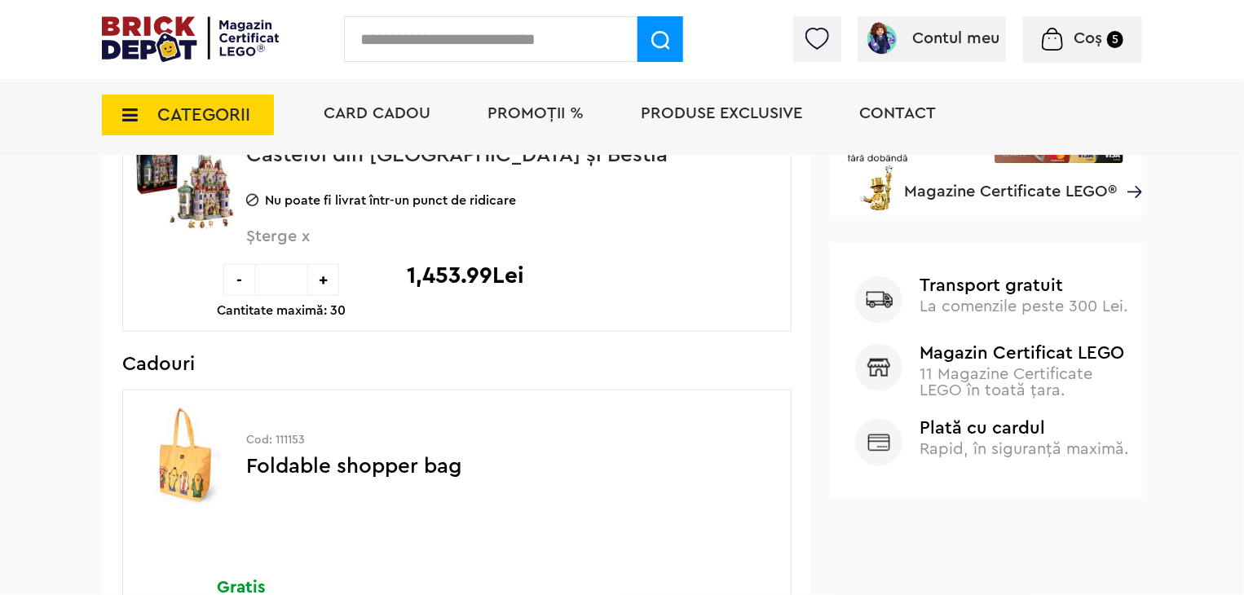
drag, startPoint x: 558, startPoint y: 28, endPoint x: 495, endPoint y: 48, distance: 66.0
click at [495, 48] on input "text" at bounding box center [490, 39] width 293 height 46
type input "*******"
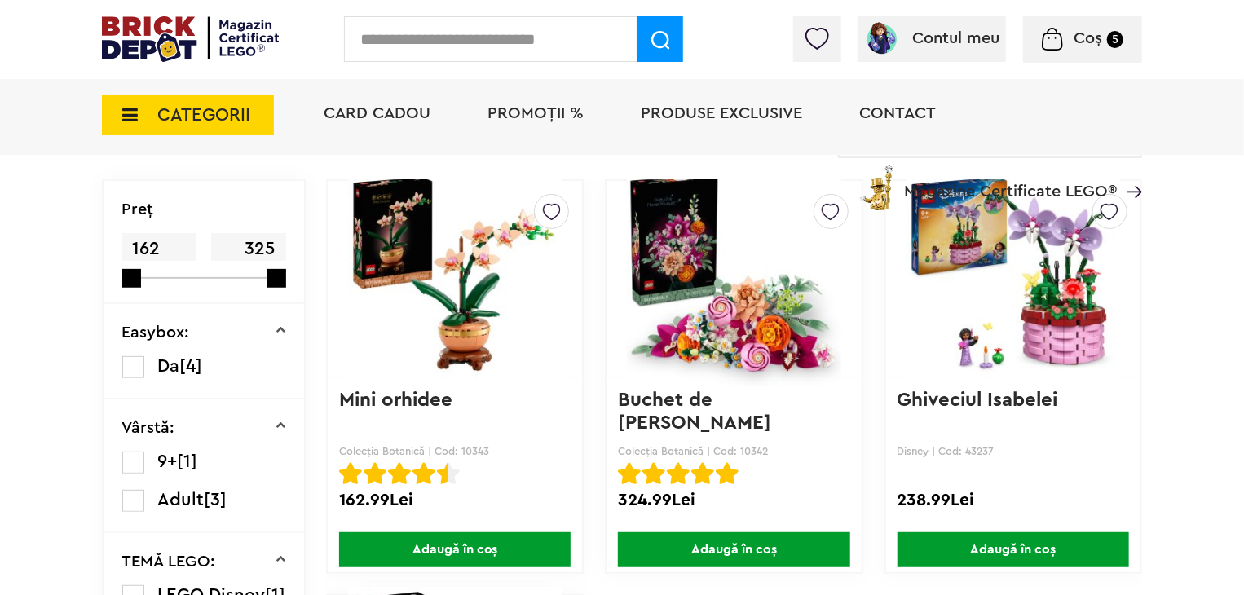
scroll to position [196, 0]
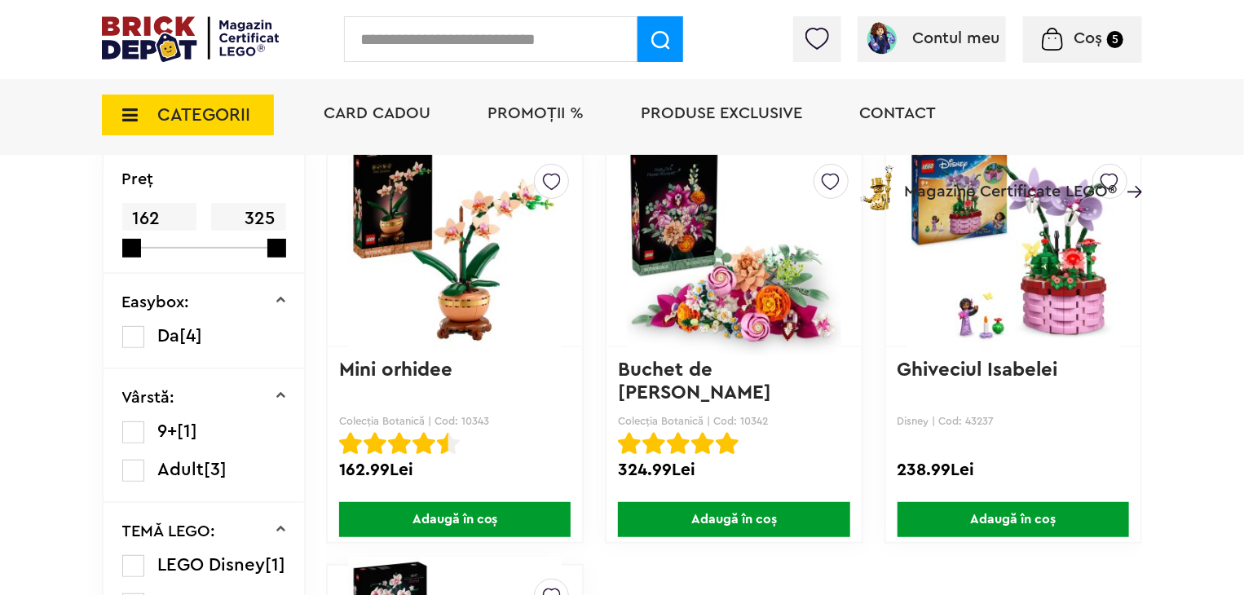
click at [515, 520] on span "Adaugă în coș" at bounding box center [454, 519] width 231 height 35
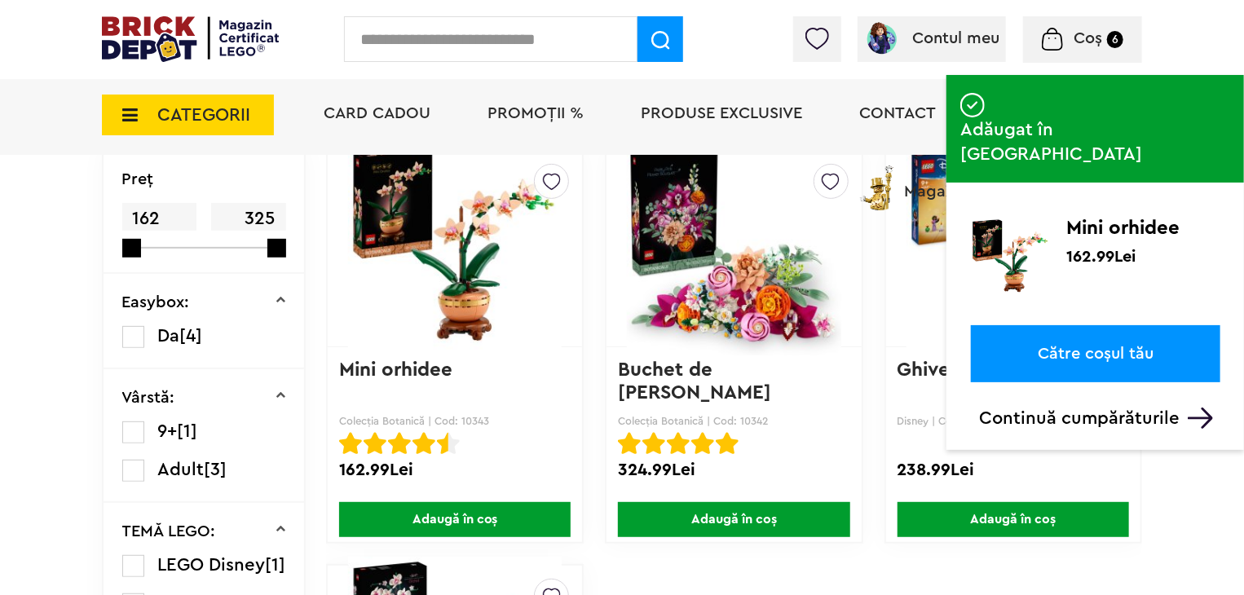
click at [1078, 40] on span "Coș" at bounding box center [1087, 38] width 29 height 16
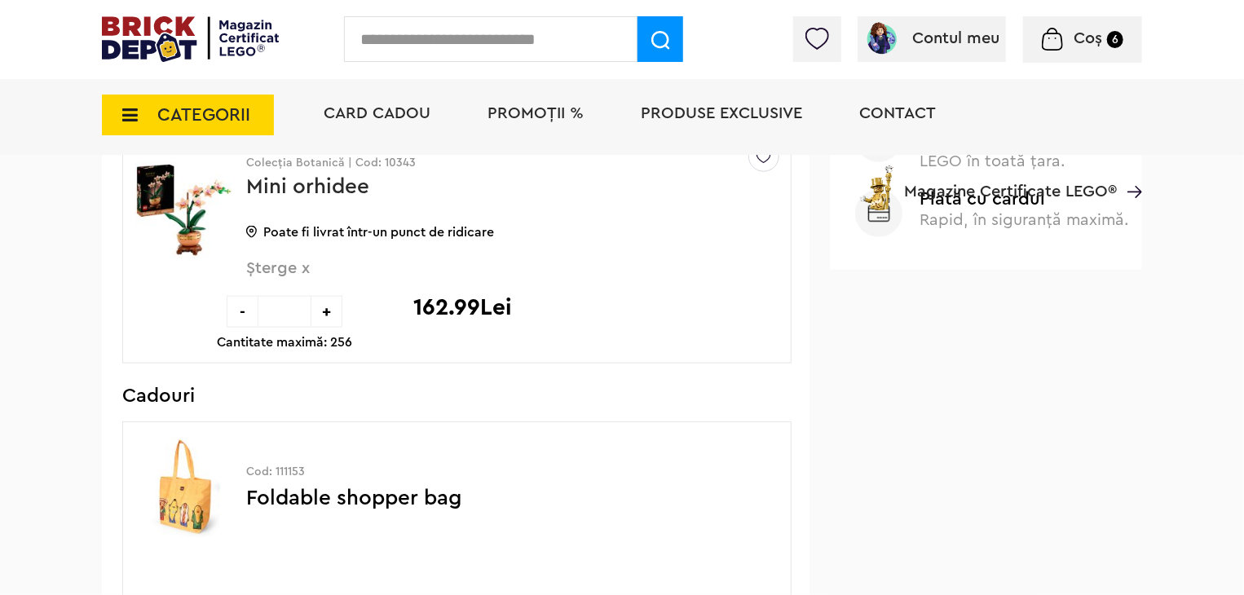
scroll to position [978, 0]
click at [285, 264] on span "Șterge x" at bounding box center [485, 278] width 479 height 35
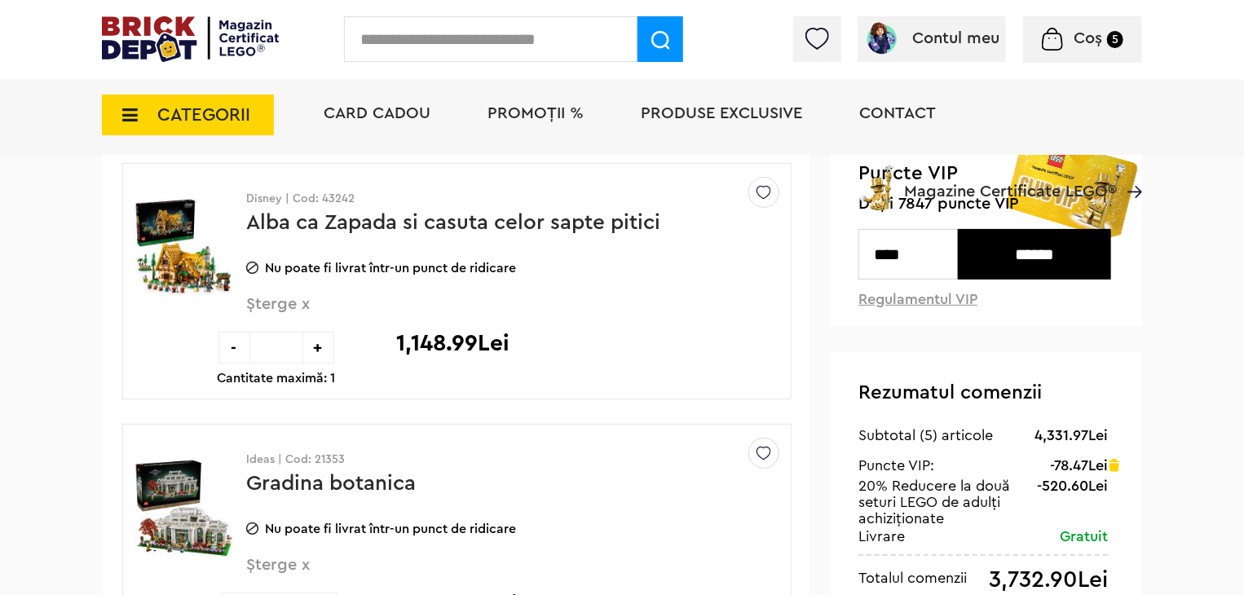
scroll to position [163, 0]
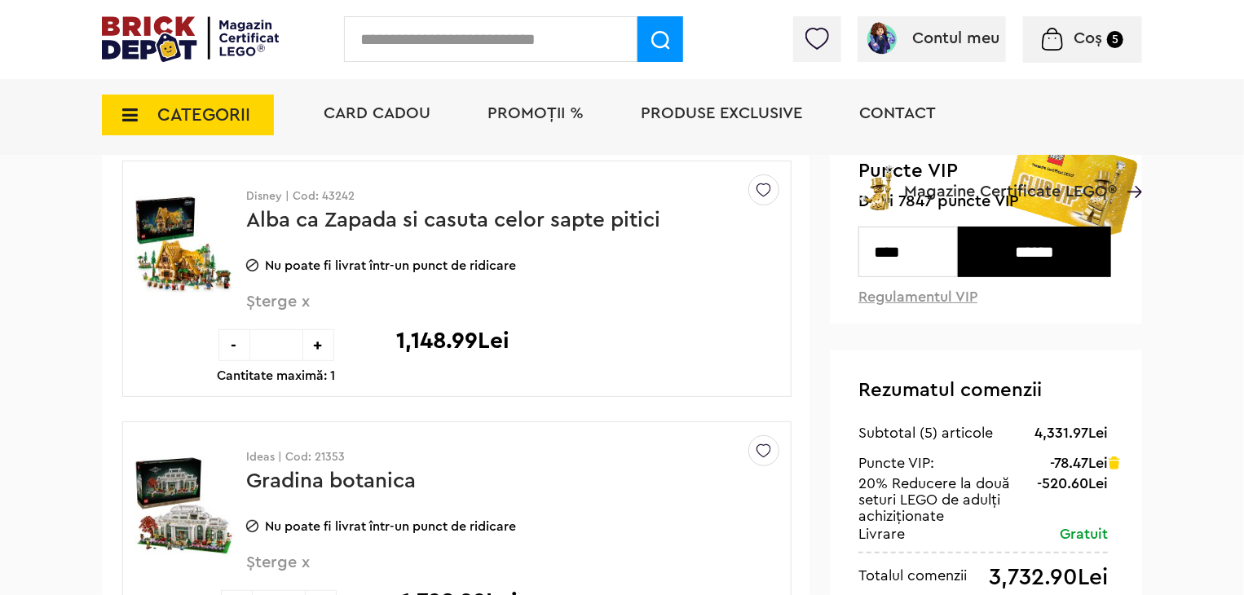
click at [170, 219] on img at bounding box center [184, 245] width 100 height 122
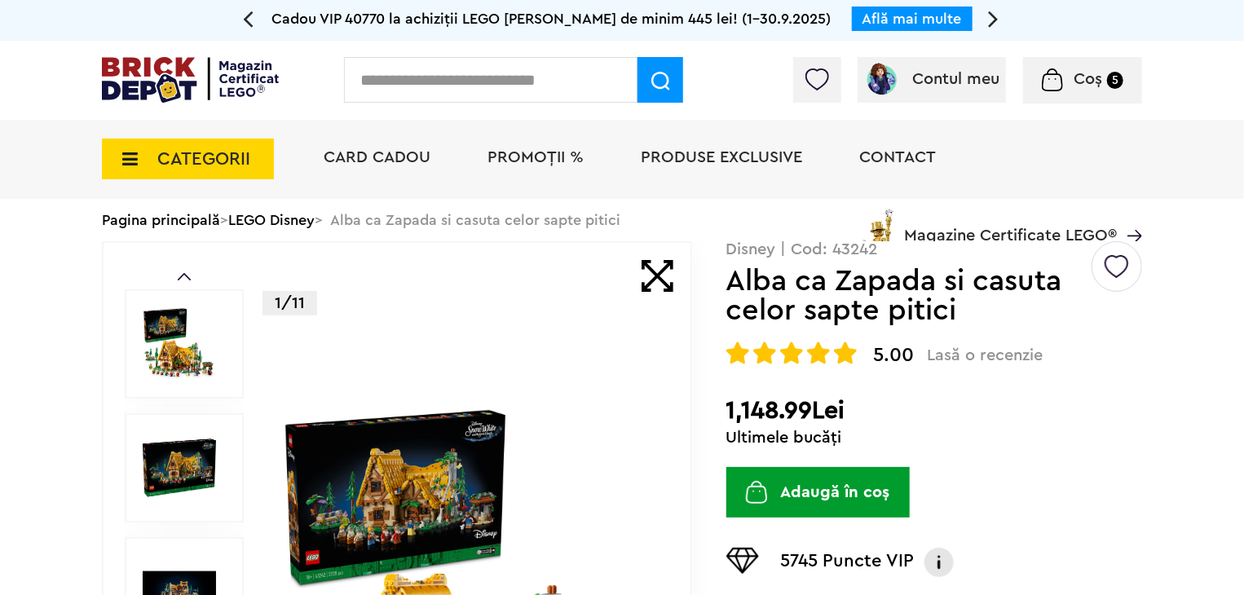
click at [199, 346] on img at bounding box center [179, 343] width 73 height 73
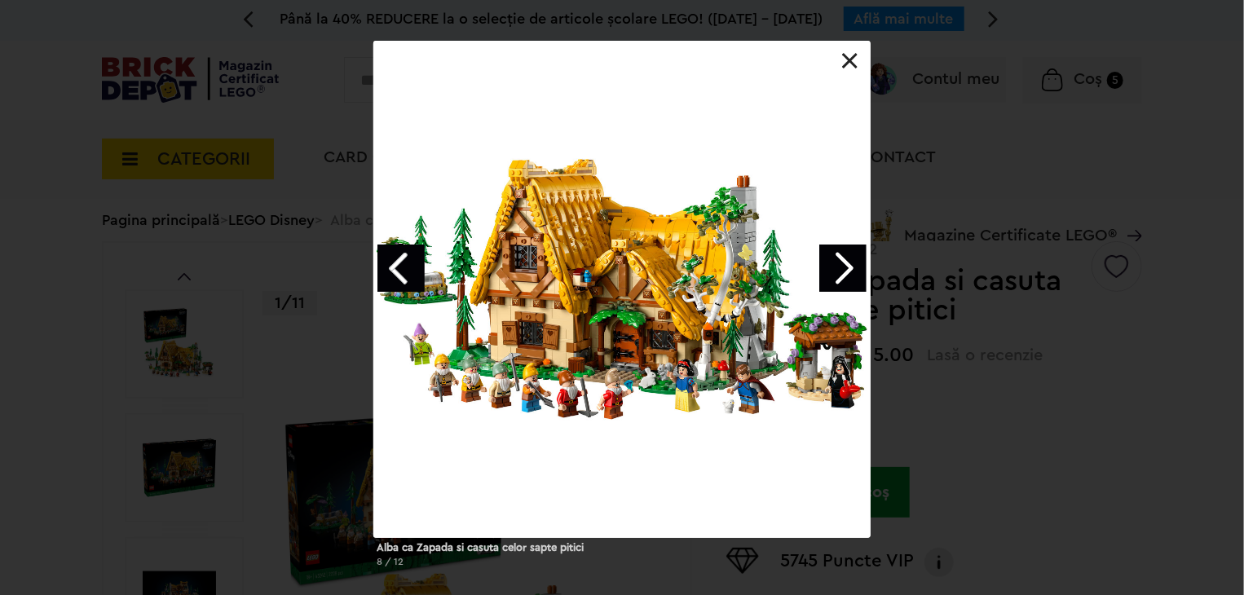
click at [848, 280] on link "Next image" at bounding box center [842, 268] width 47 height 47
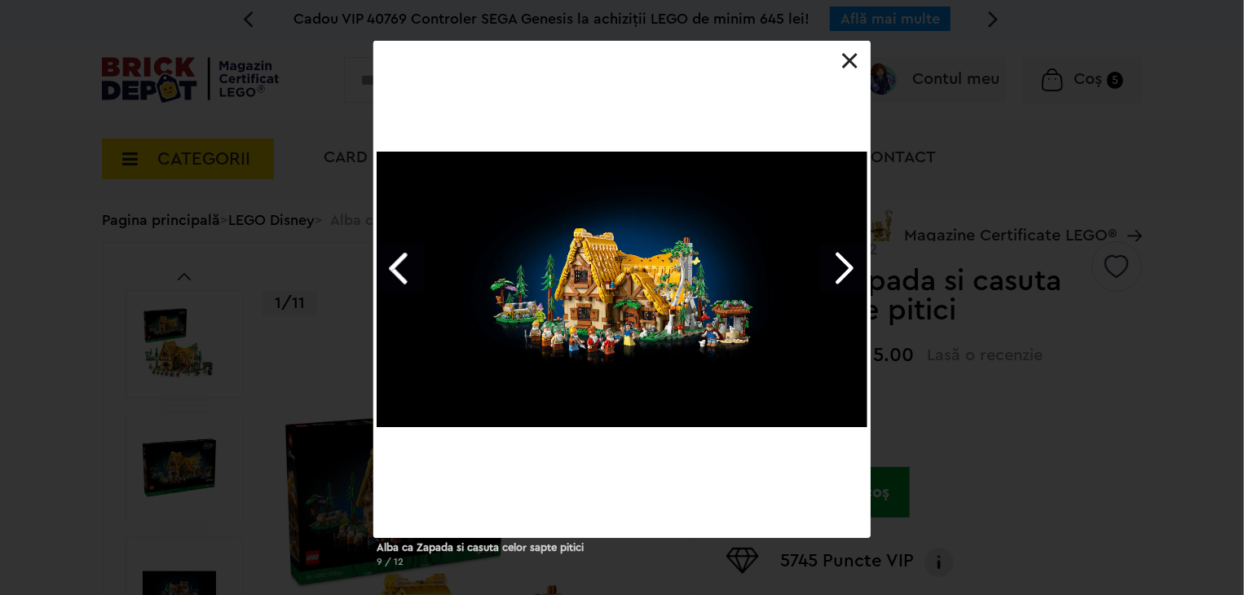
click at [848, 280] on link "Next image" at bounding box center [842, 268] width 47 height 47
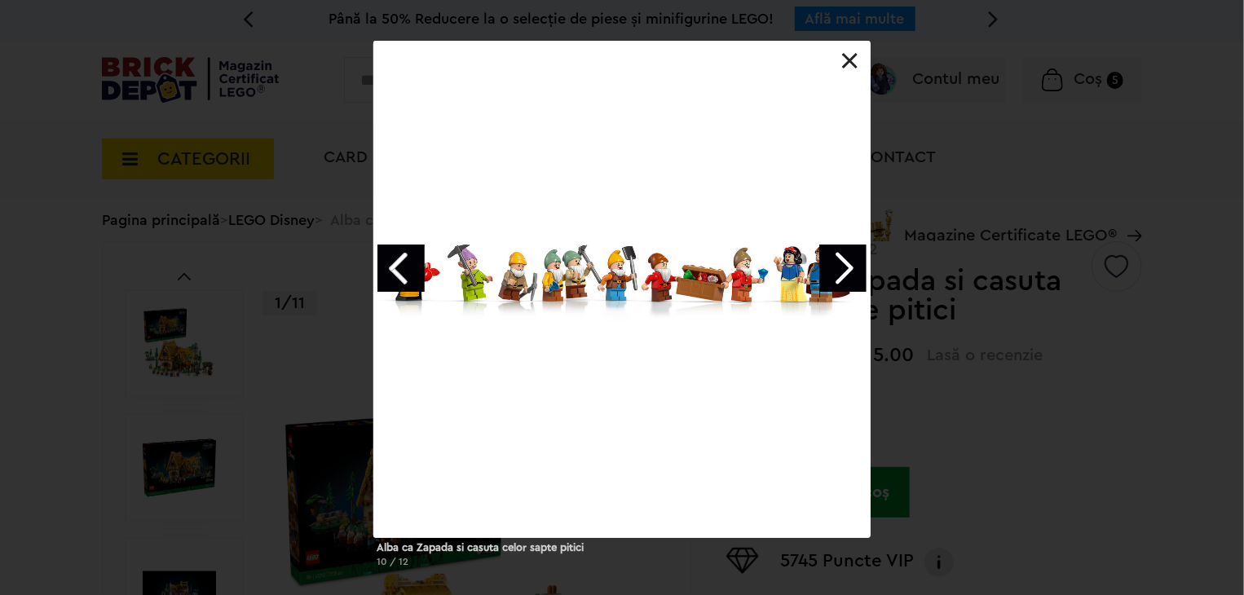
click at [845, 268] on link "Next image" at bounding box center [842, 268] width 47 height 47
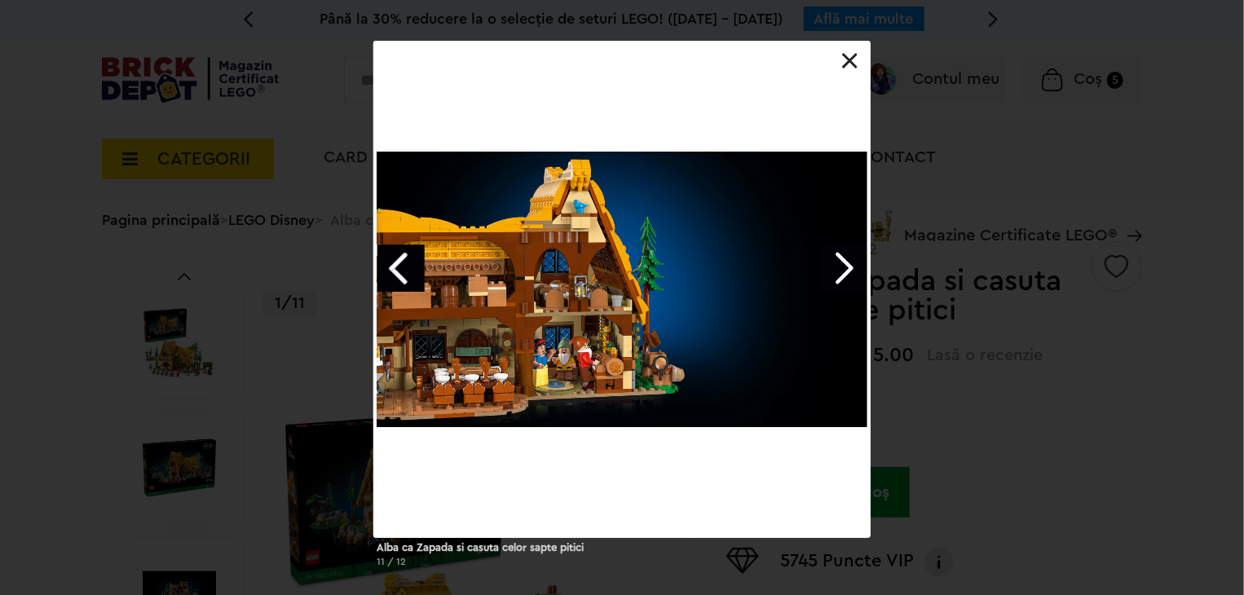
click at [845, 268] on link "Next image" at bounding box center [842, 268] width 47 height 47
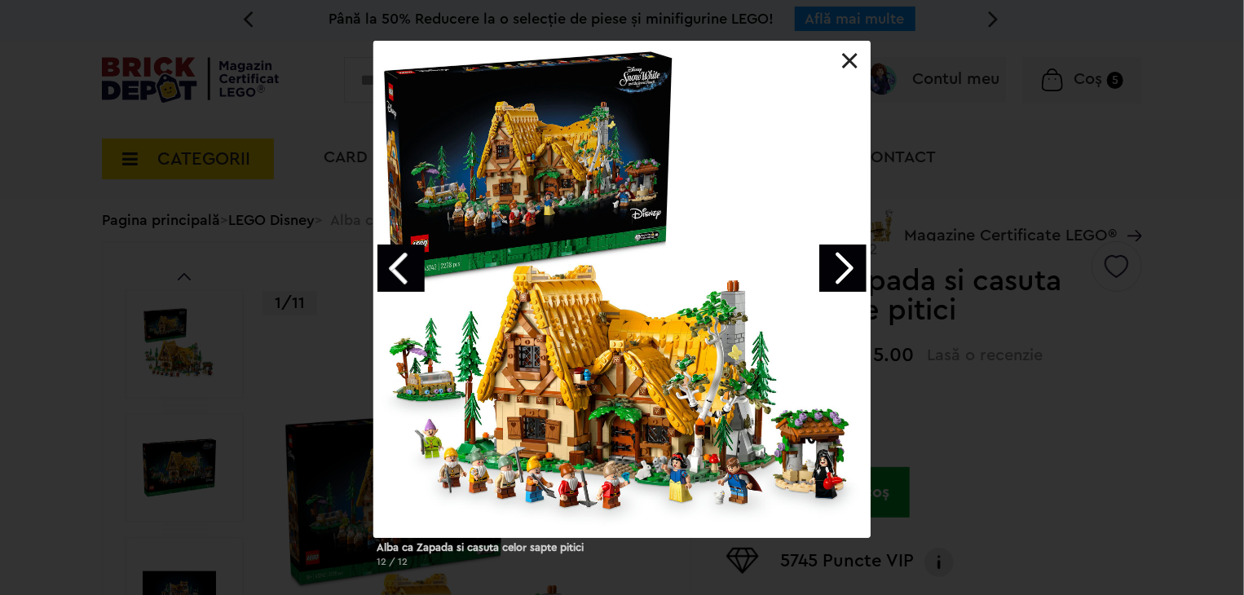
click at [845, 268] on link "Next image" at bounding box center [842, 268] width 47 height 47
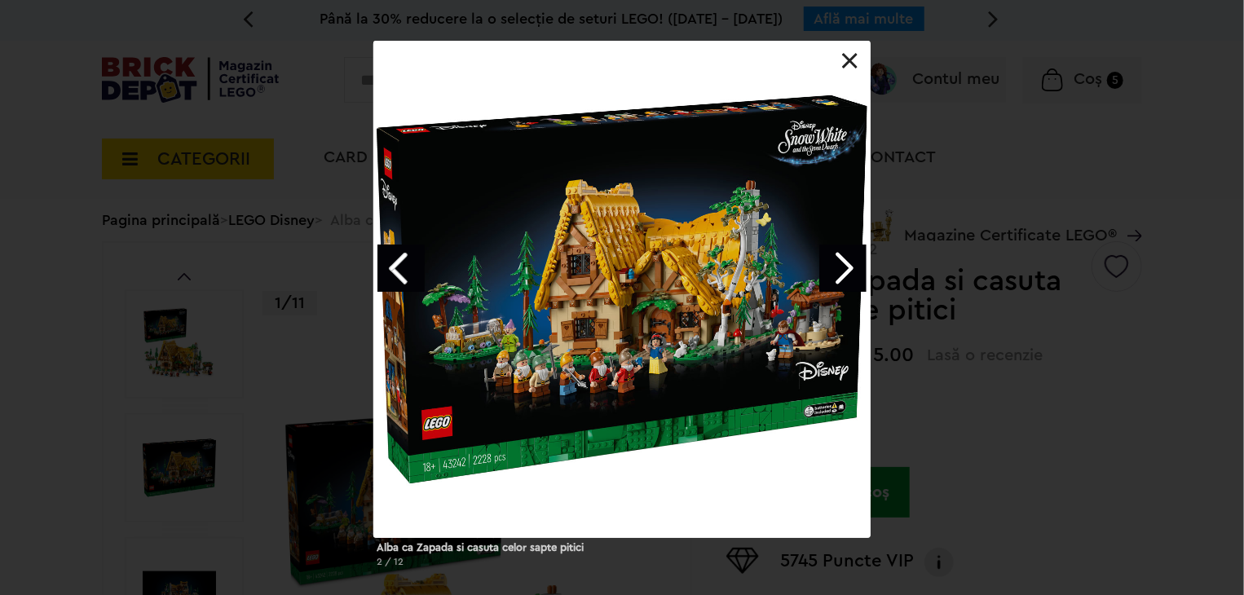
click at [845, 268] on link "Next image" at bounding box center [842, 268] width 47 height 47
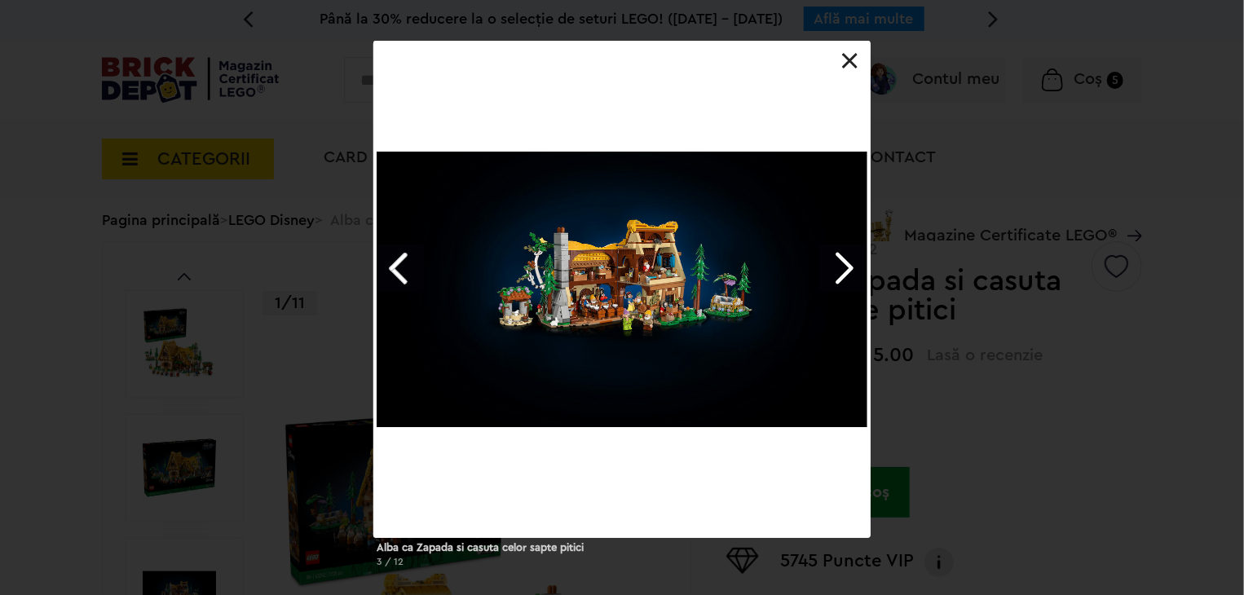
click at [845, 268] on link "Next image" at bounding box center [842, 268] width 47 height 47
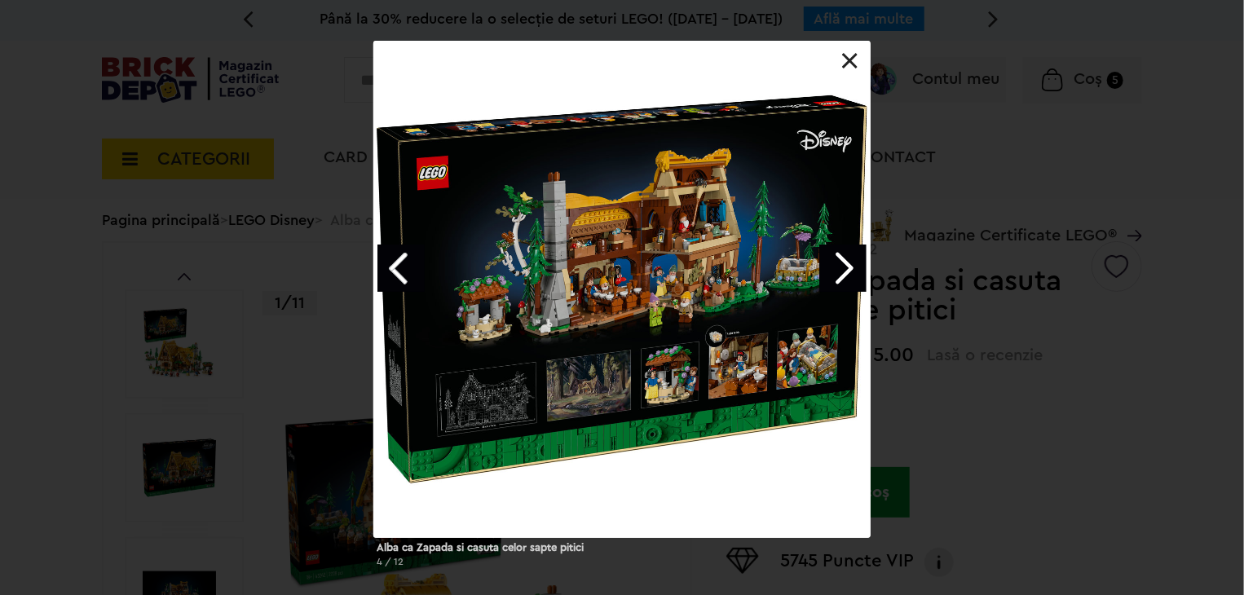
click at [845, 268] on link "Next image" at bounding box center [842, 268] width 47 height 47
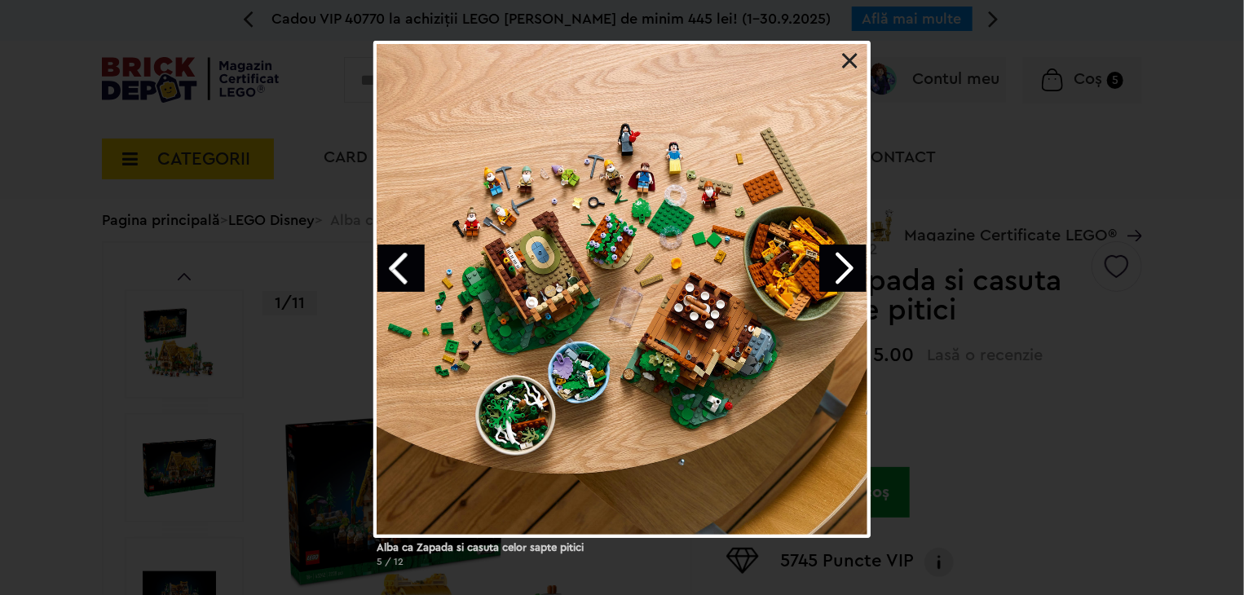
click at [848, 56] on link at bounding box center [850, 61] width 16 height 16
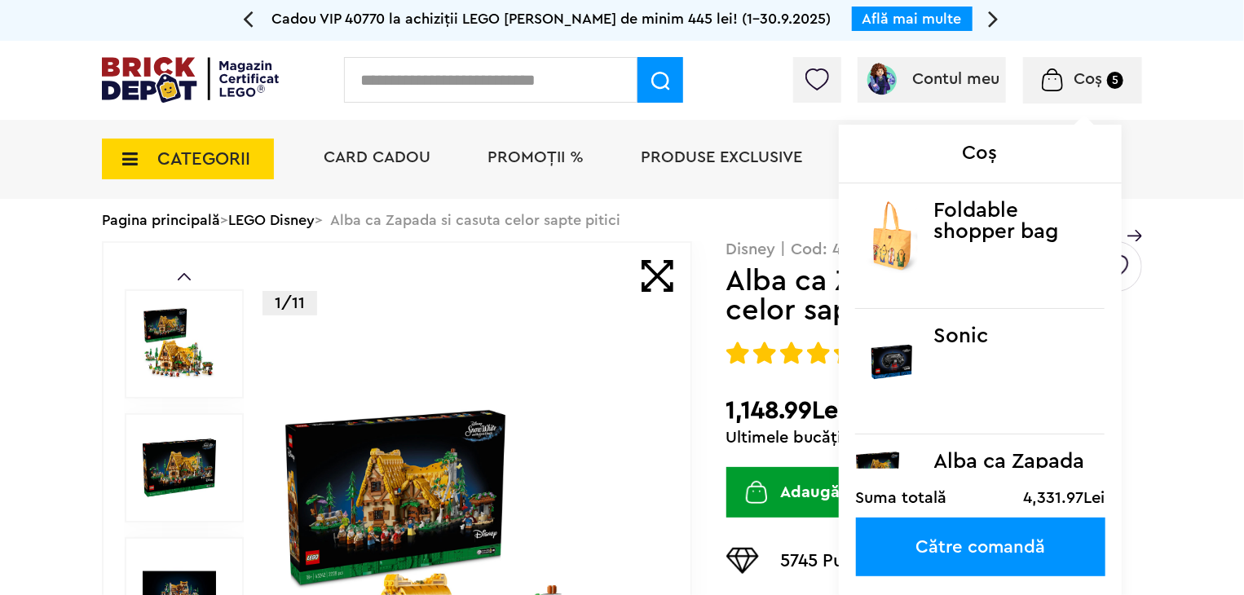
click at [1064, 83] on span "Coș 5" at bounding box center [1083, 79] width 82 height 16
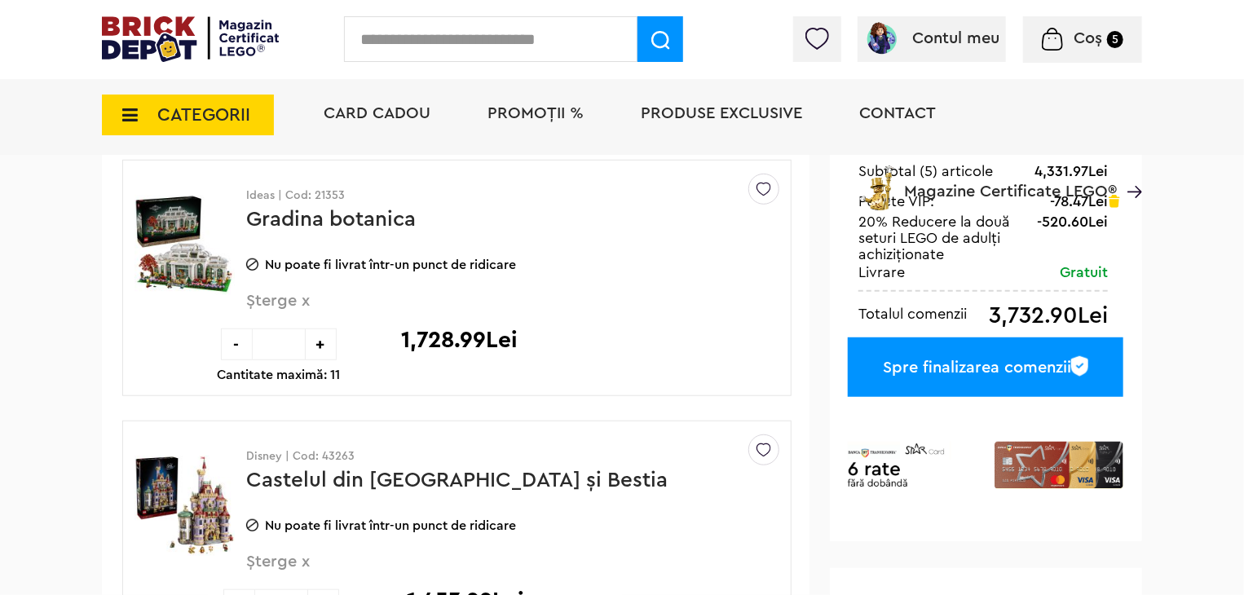
scroll to position [391, 0]
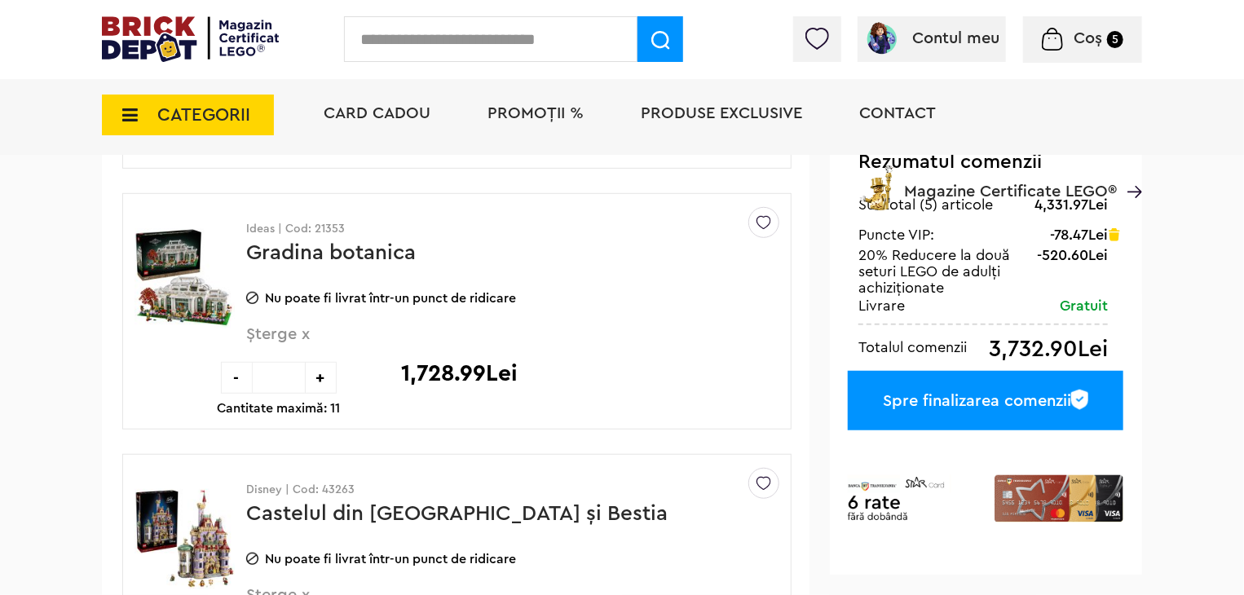
click at [275, 337] on span "Șterge x" at bounding box center [485, 343] width 479 height 35
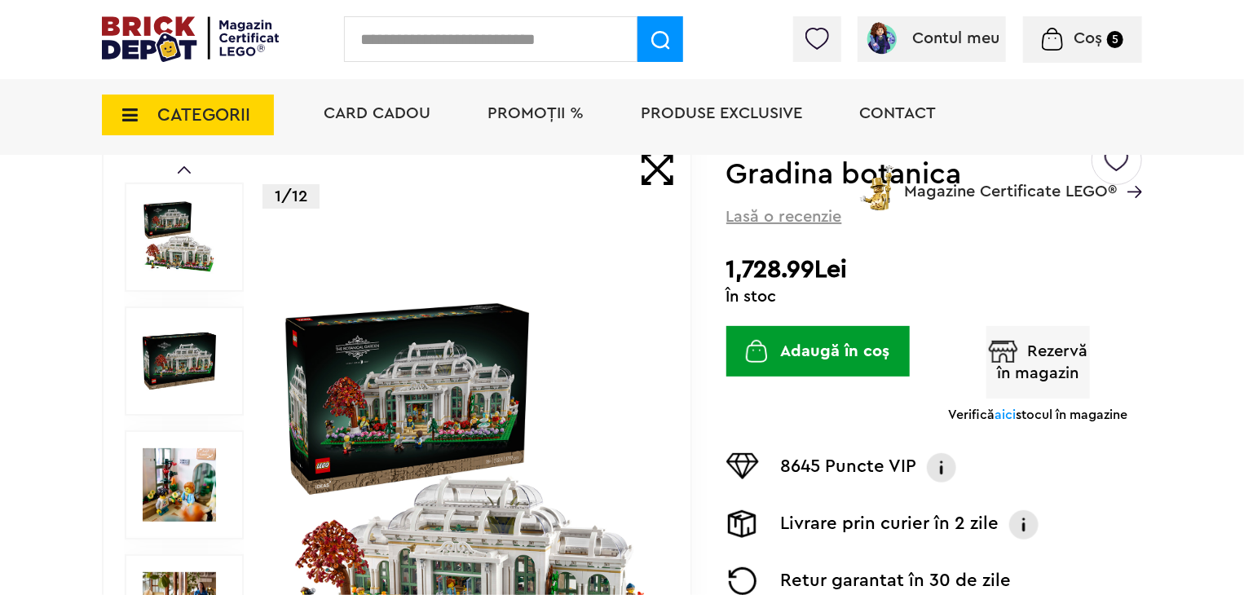
scroll to position [228, 0]
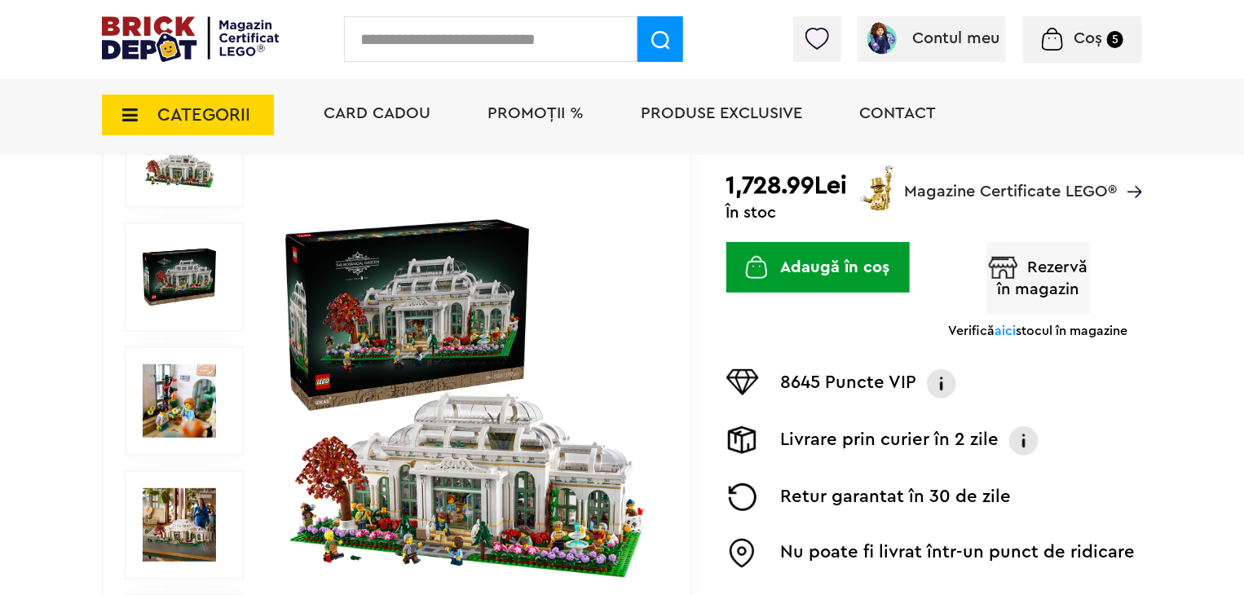
click at [781, 272] on button "Adaugă în coș" at bounding box center [817, 267] width 183 height 51
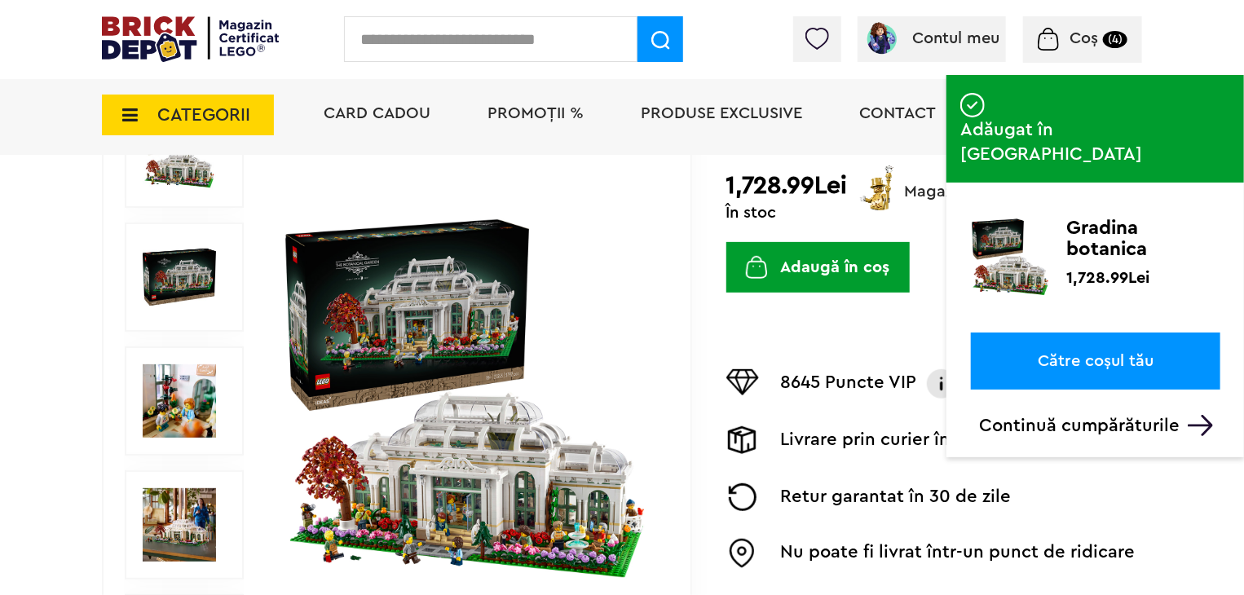
click at [1050, 333] on link "Către coșul tău" at bounding box center [1095, 361] width 249 height 57
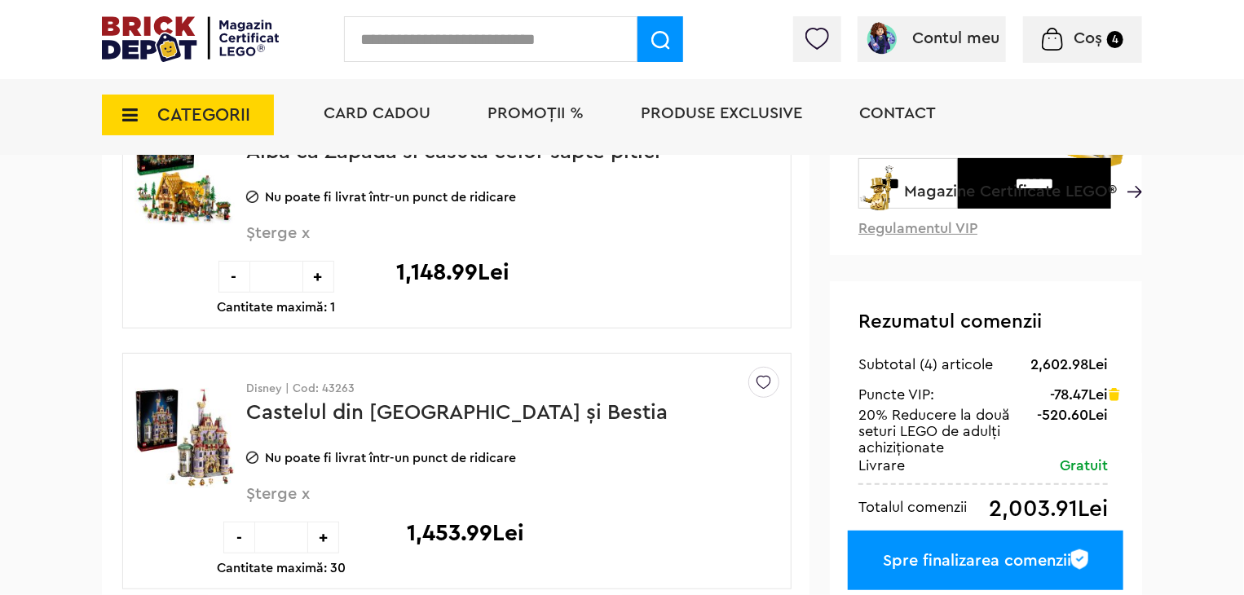
scroll to position [228, 0]
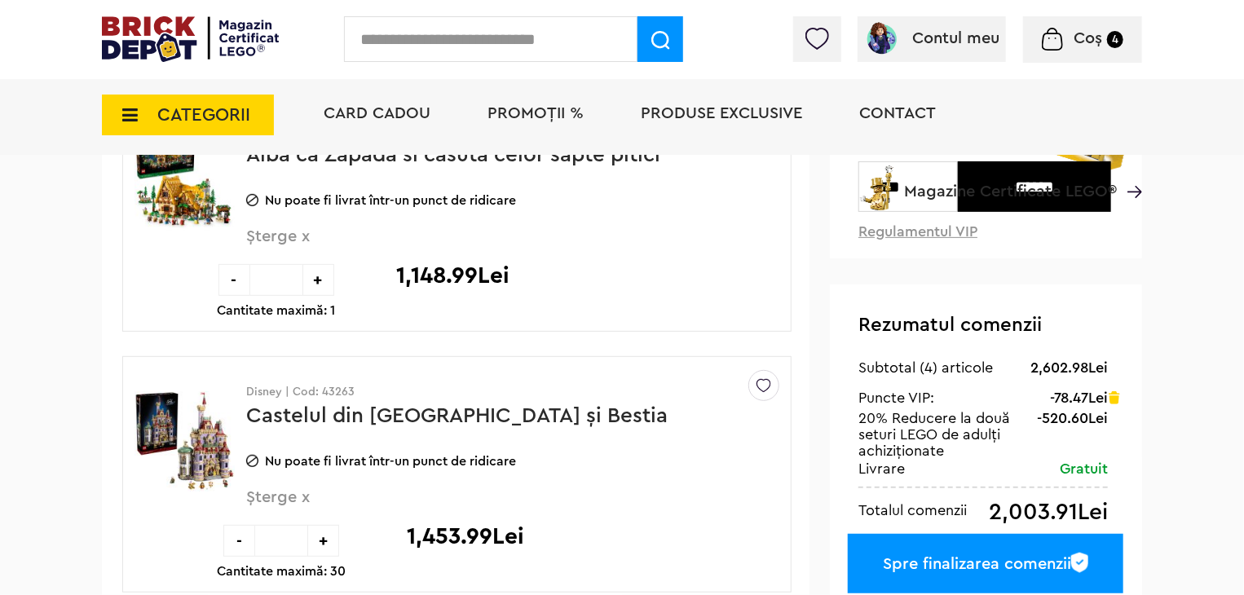
click at [253, 231] on span "Șterge x" at bounding box center [485, 245] width 479 height 35
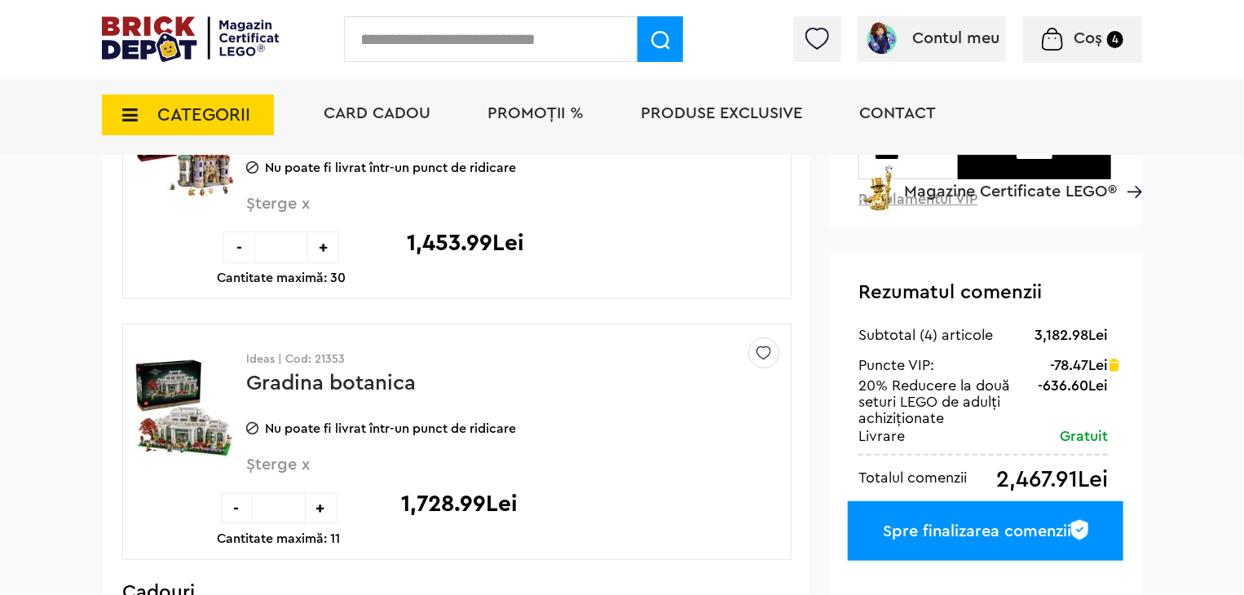
scroll to position [163, 0]
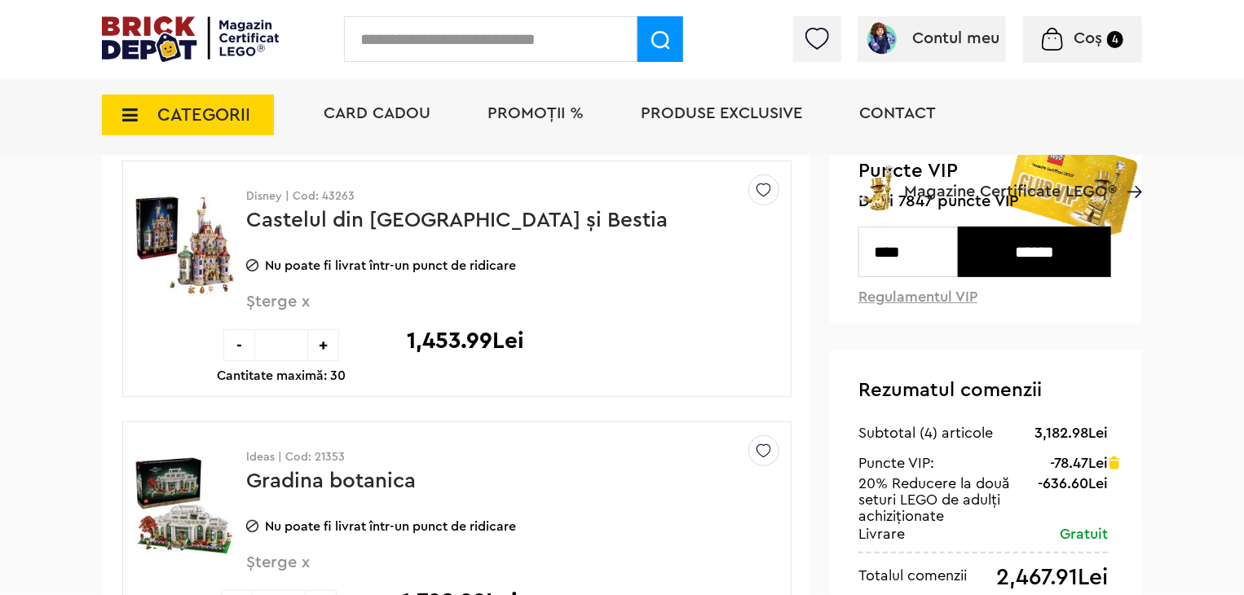
click at [196, 268] on img at bounding box center [184, 245] width 100 height 122
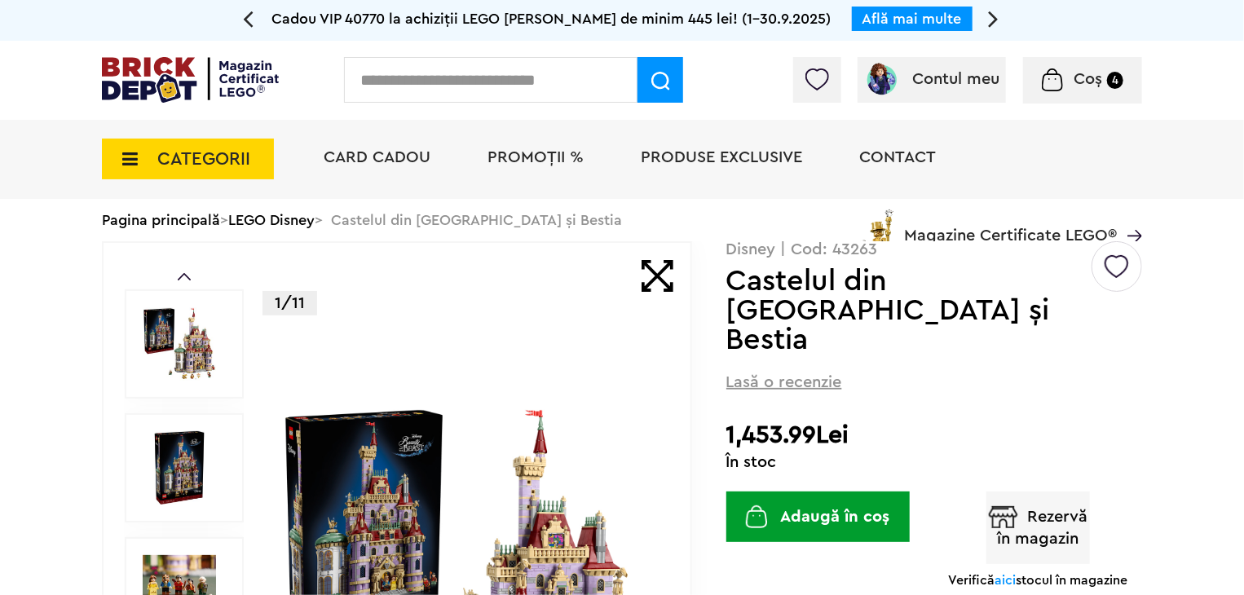
click at [181, 384] on div at bounding box center [184, 343] width 119 height 109
click at [198, 362] on img at bounding box center [179, 343] width 73 height 73
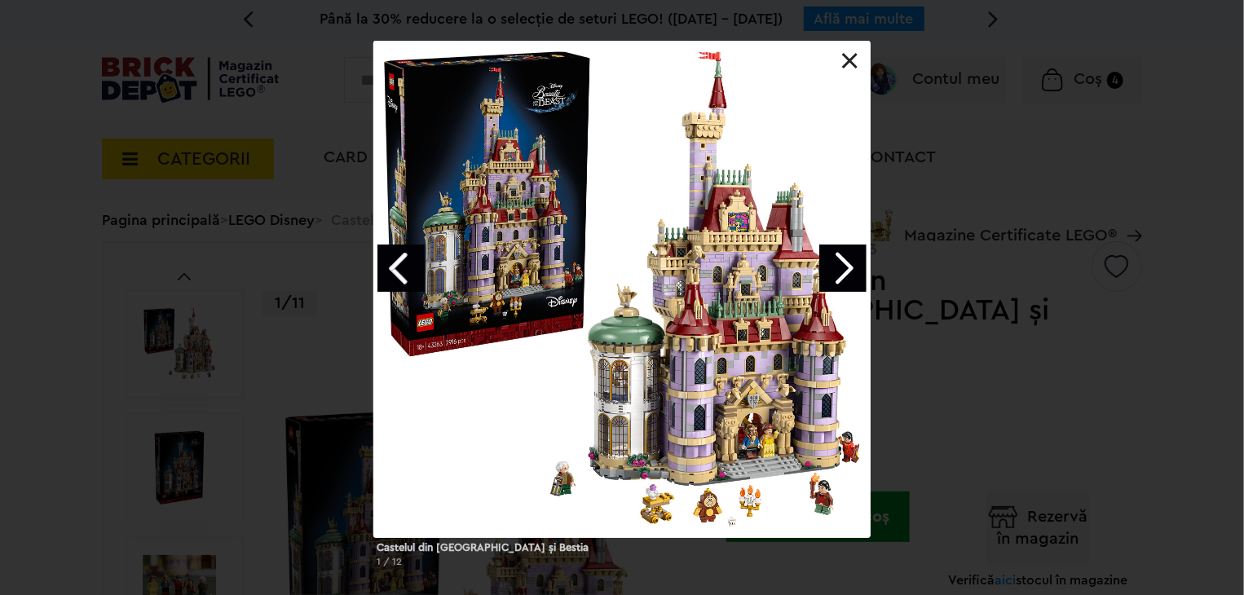
click at [839, 267] on link "Next image" at bounding box center [842, 268] width 47 height 47
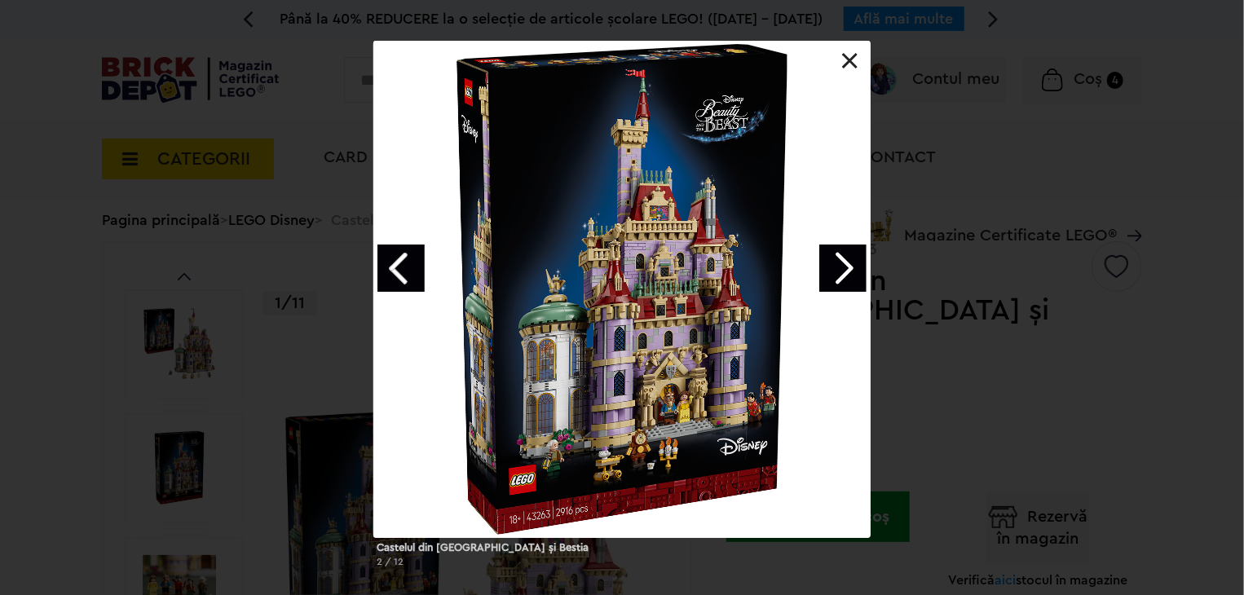
click at [841, 271] on link "Next image" at bounding box center [842, 268] width 47 height 47
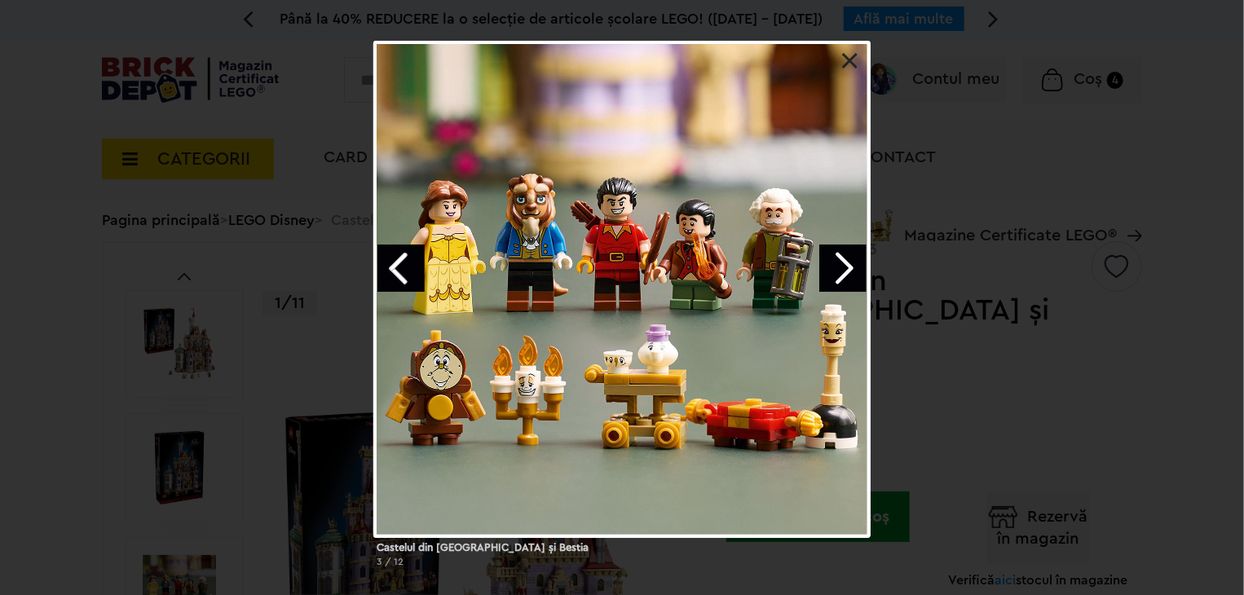
click at [967, 317] on div "Castelul din Frumoasa şi Bestia 3 / 12" at bounding box center [622, 311] width 1244 height 540
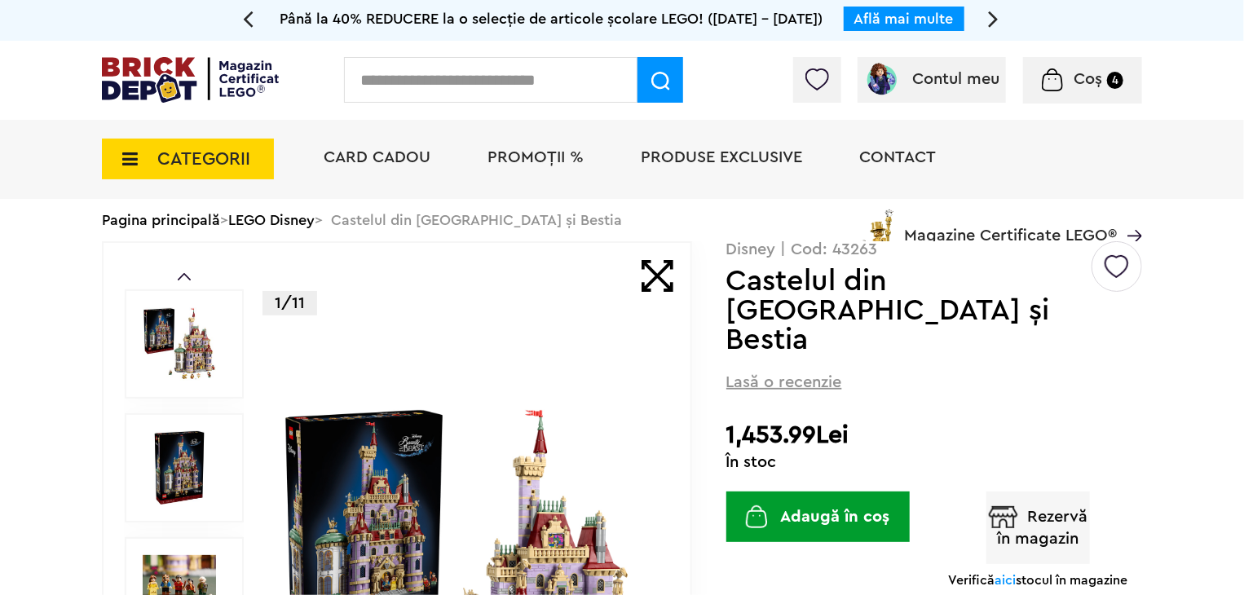
click at [401, 503] on img at bounding box center [468, 592] width 376 height 376
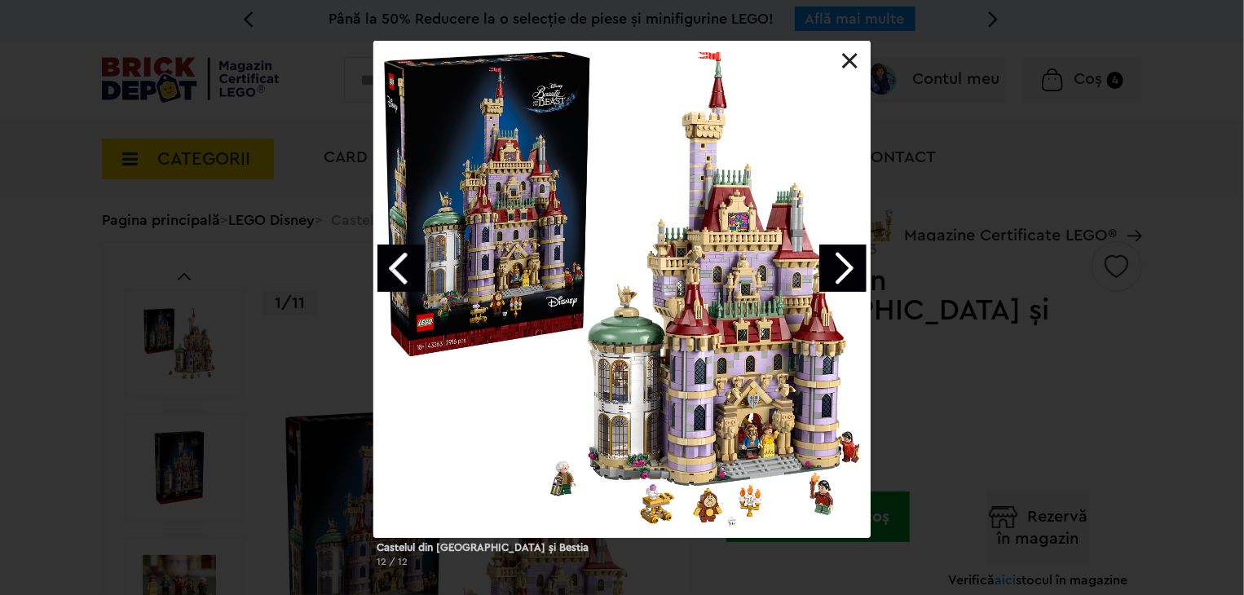
click at [848, 268] on link "Next image" at bounding box center [842, 268] width 47 height 47
click at [853, 266] on link "Next image" at bounding box center [842, 268] width 47 height 47
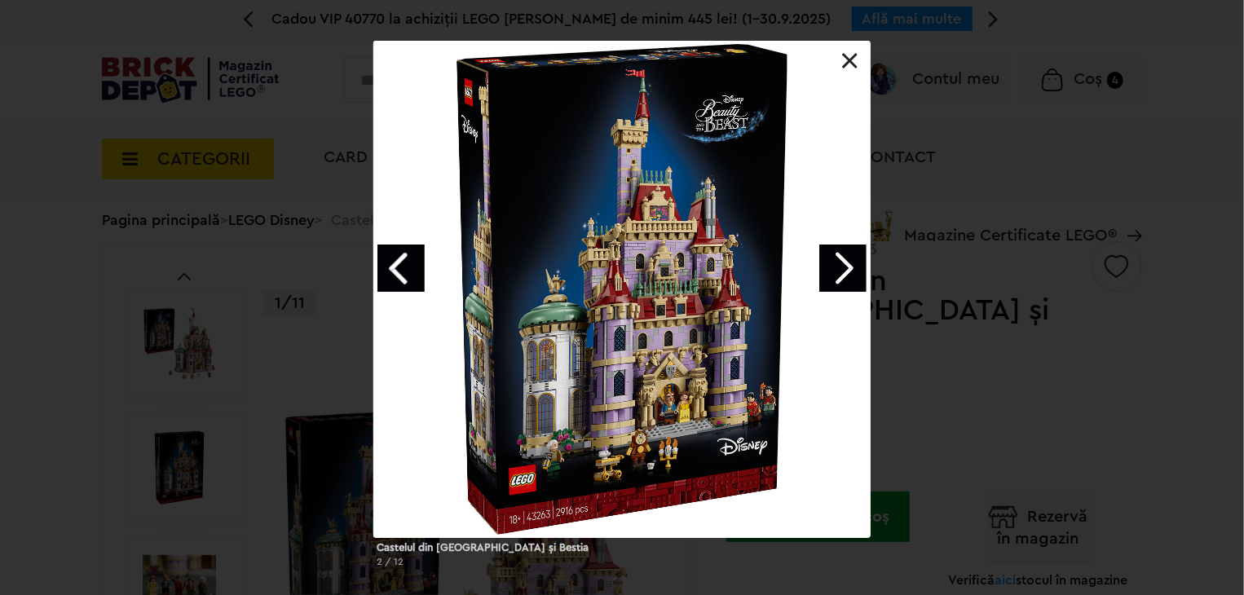
click at [853, 266] on link "Next image" at bounding box center [842, 268] width 47 height 47
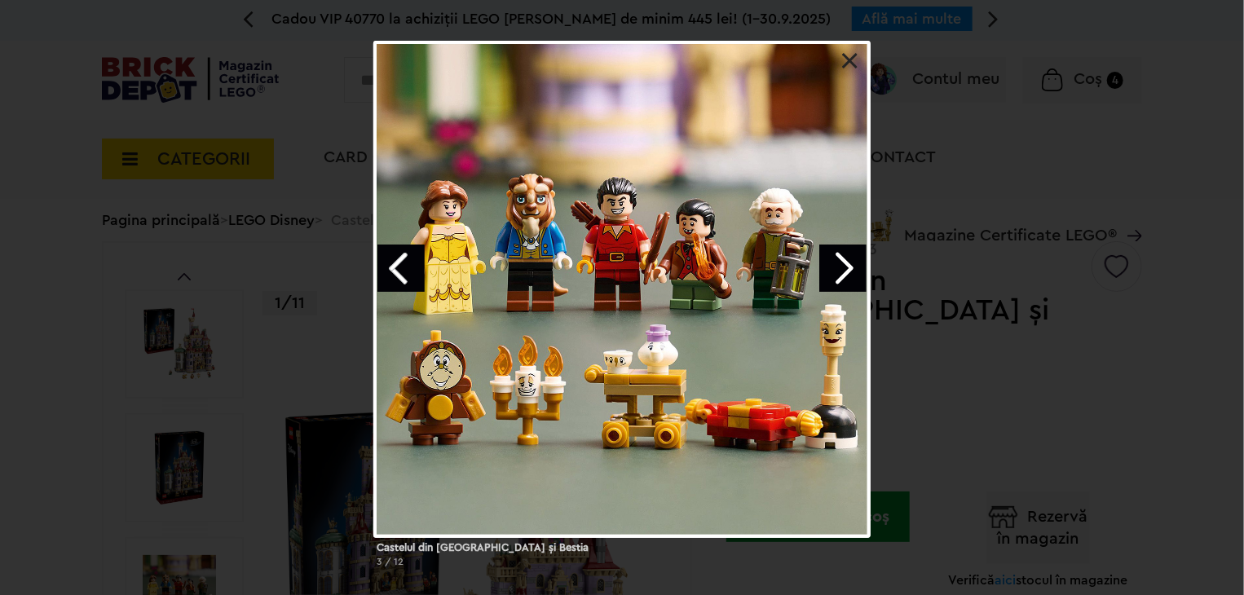
click at [853, 266] on link "Next image" at bounding box center [842, 268] width 47 height 47
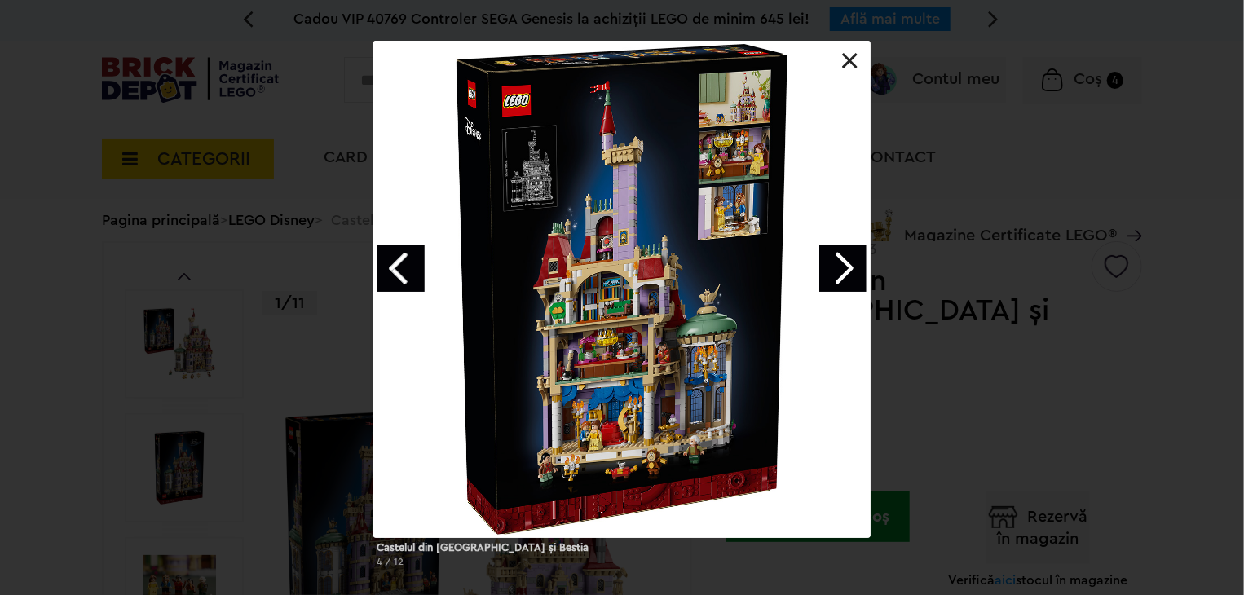
click at [832, 260] on link "Next image" at bounding box center [842, 268] width 47 height 47
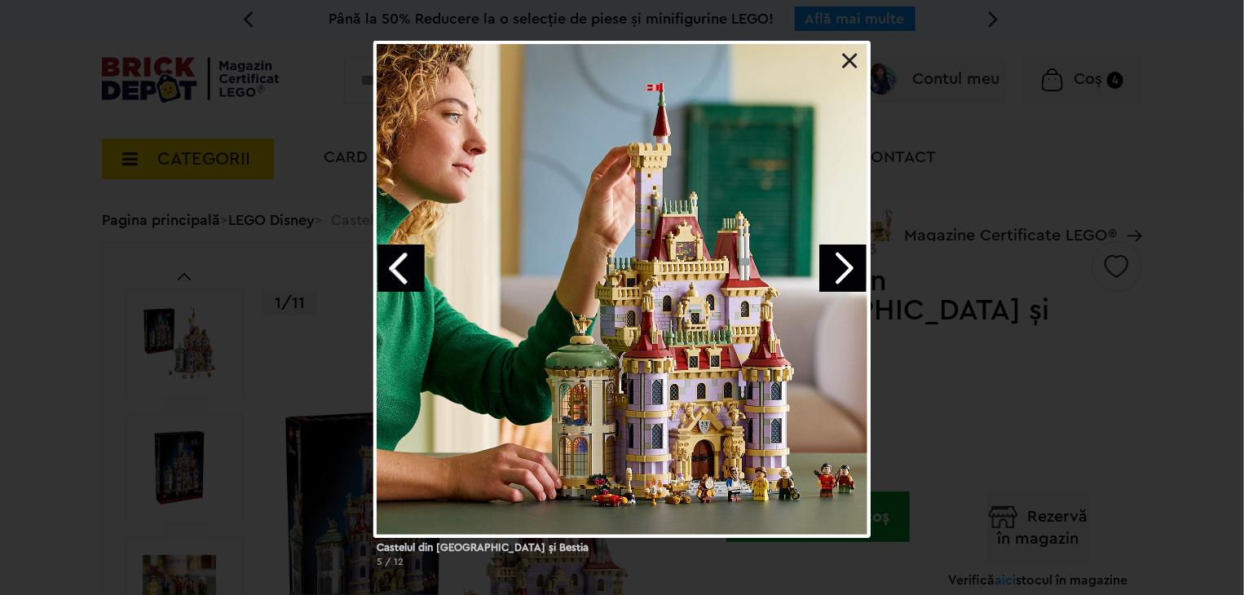
click at [844, 262] on link "Next image" at bounding box center [842, 268] width 47 height 47
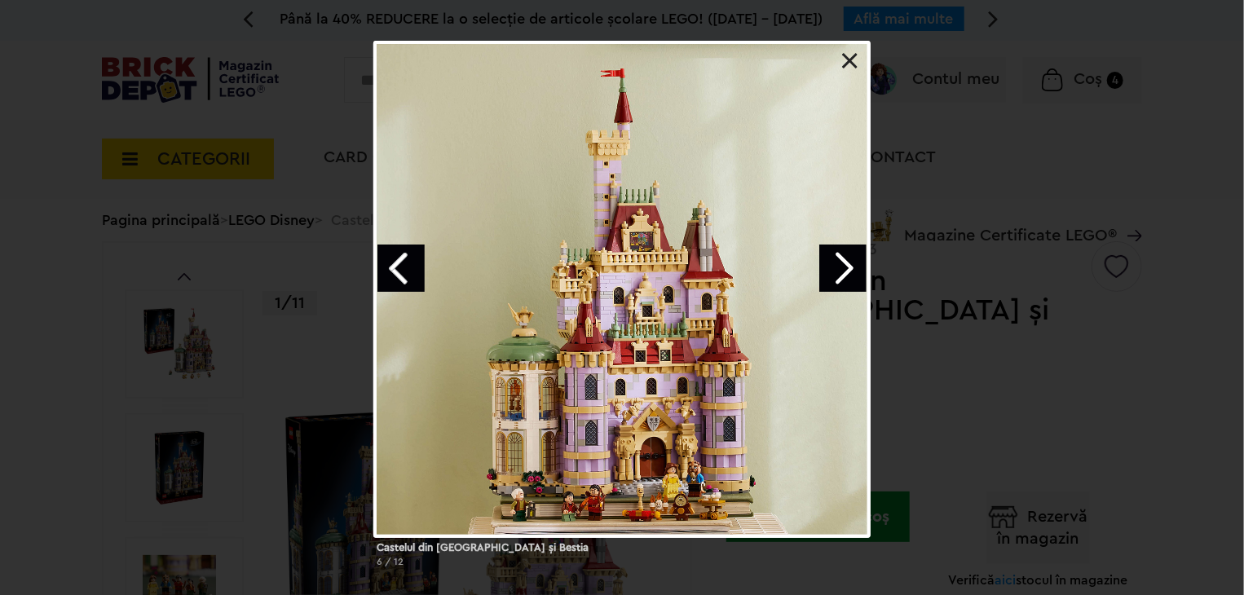
click at [842, 264] on link "Next image" at bounding box center [842, 268] width 47 height 47
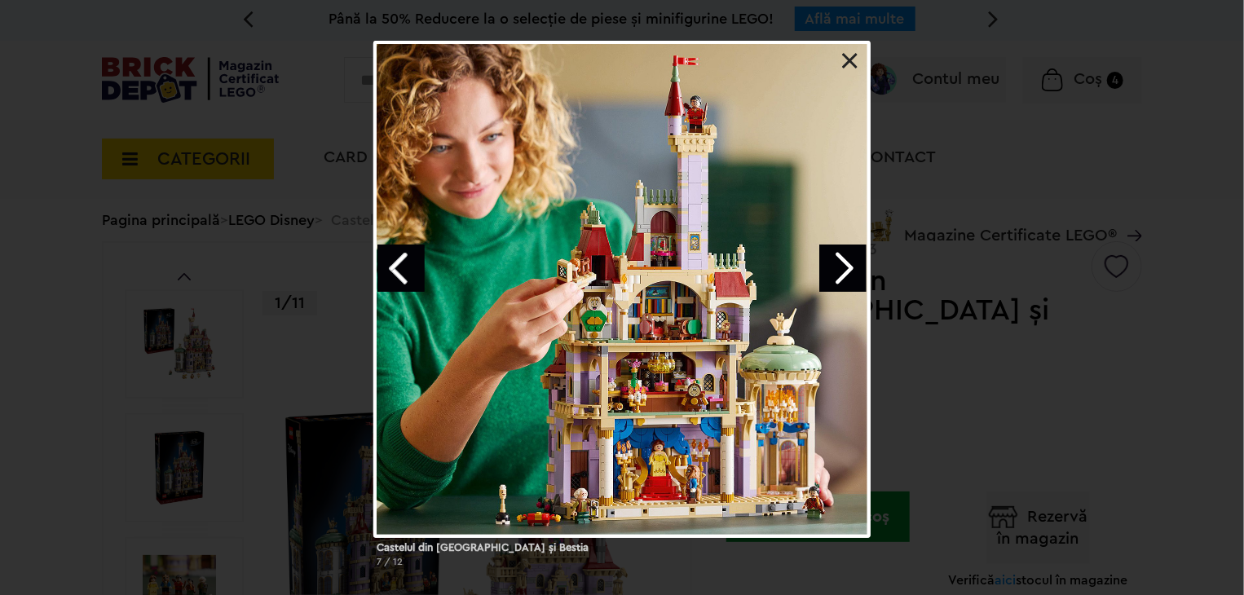
click at [842, 264] on link "Next image" at bounding box center [842, 268] width 47 height 47
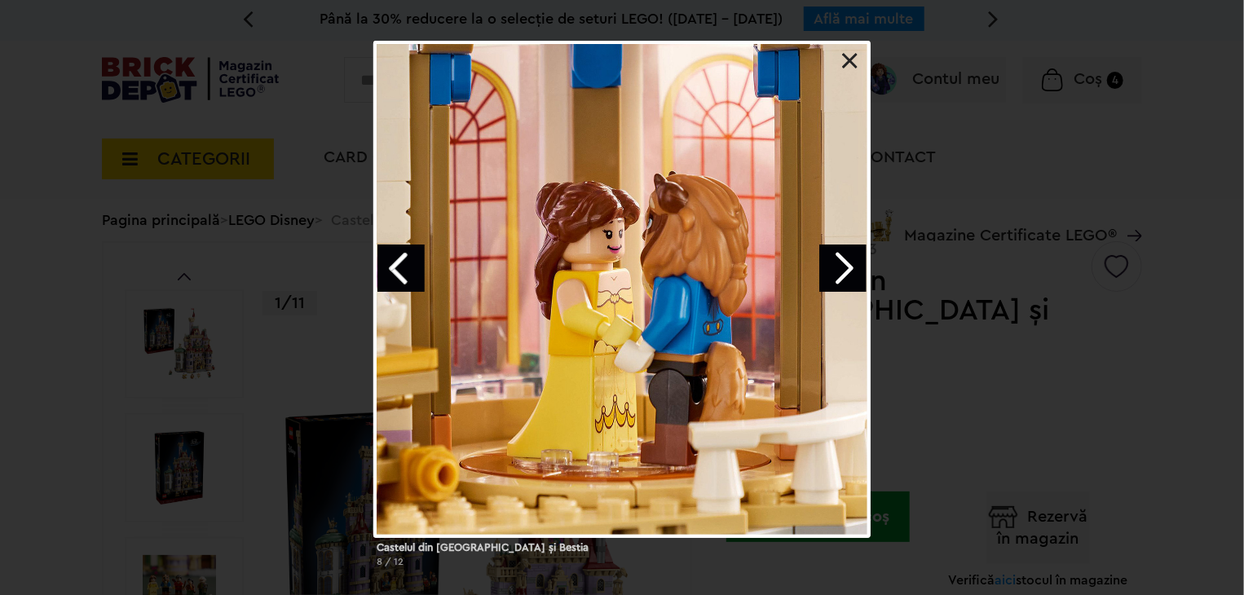
click at [842, 264] on link "Next image" at bounding box center [842, 268] width 47 height 47
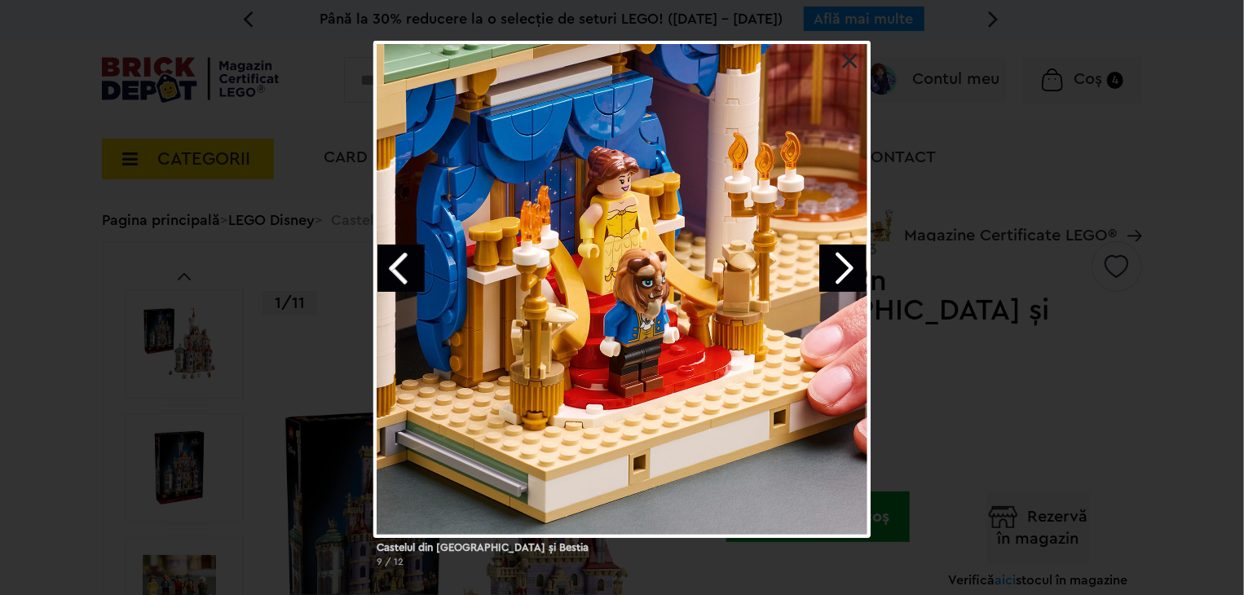
click at [842, 264] on link "Next image" at bounding box center [842, 268] width 47 height 47
click at [847, 59] on link at bounding box center [850, 61] width 16 height 16
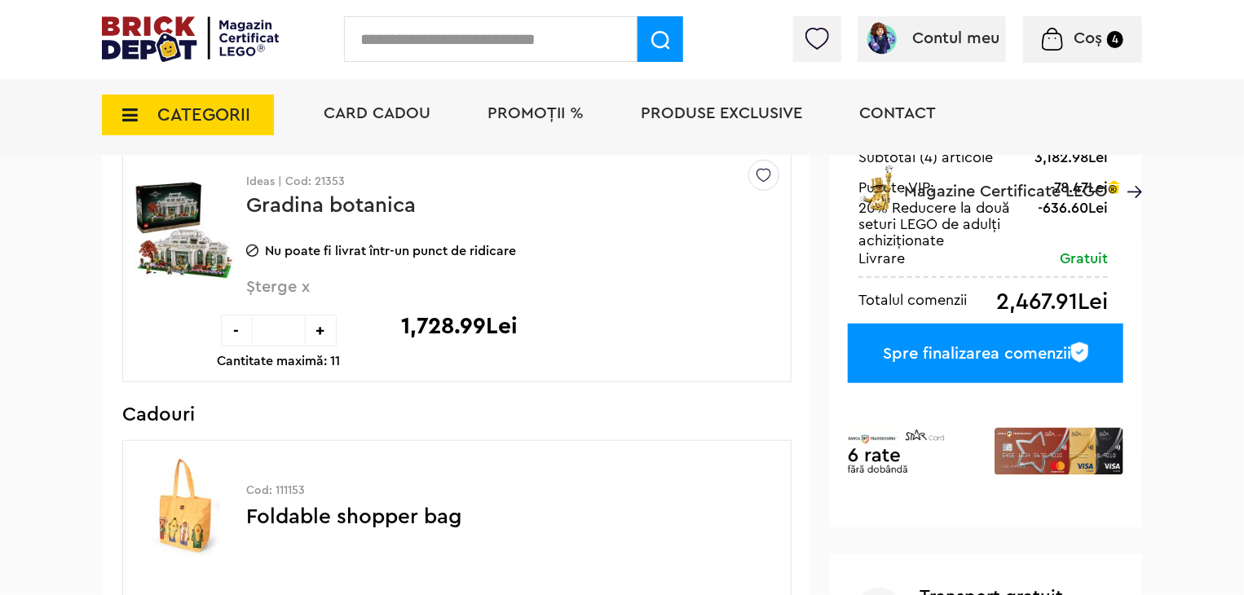
scroll to position [456, 0]
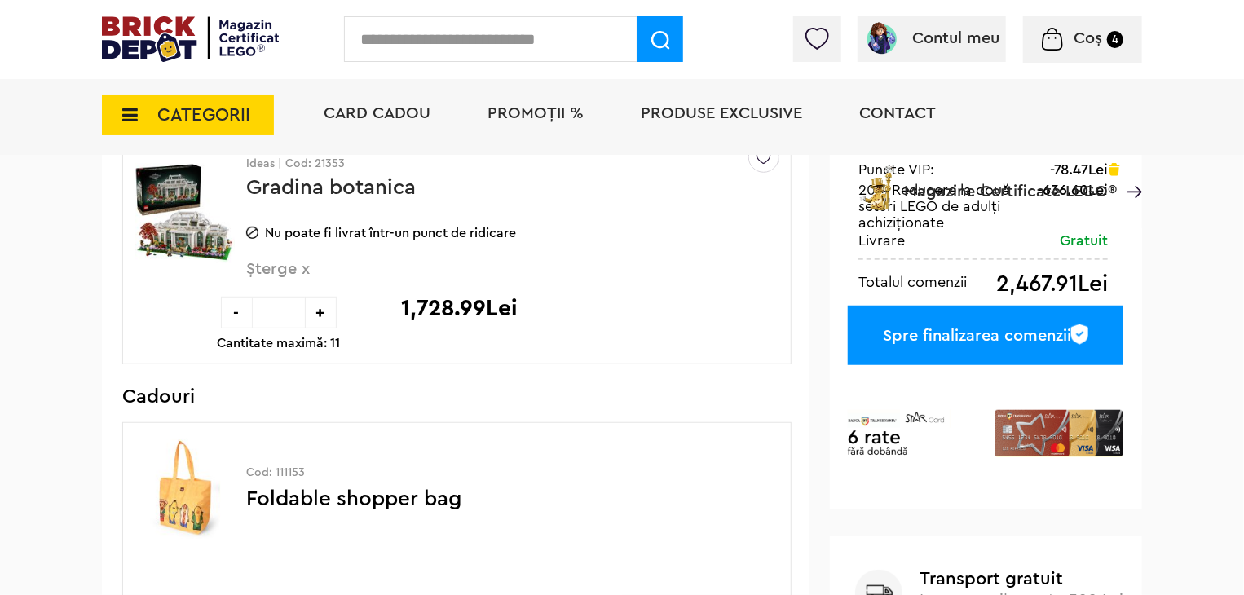
click at [268, 269] on span "Șterge x" at bounding box center [485, 278] width 479 height 35
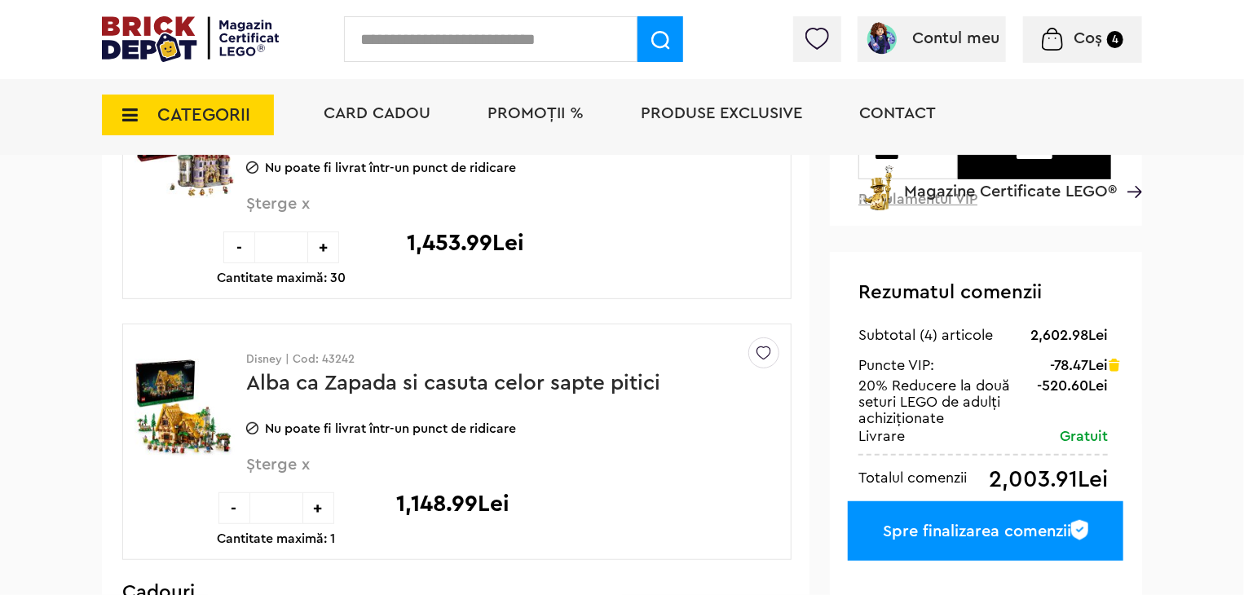
scroll to position [228, 0]
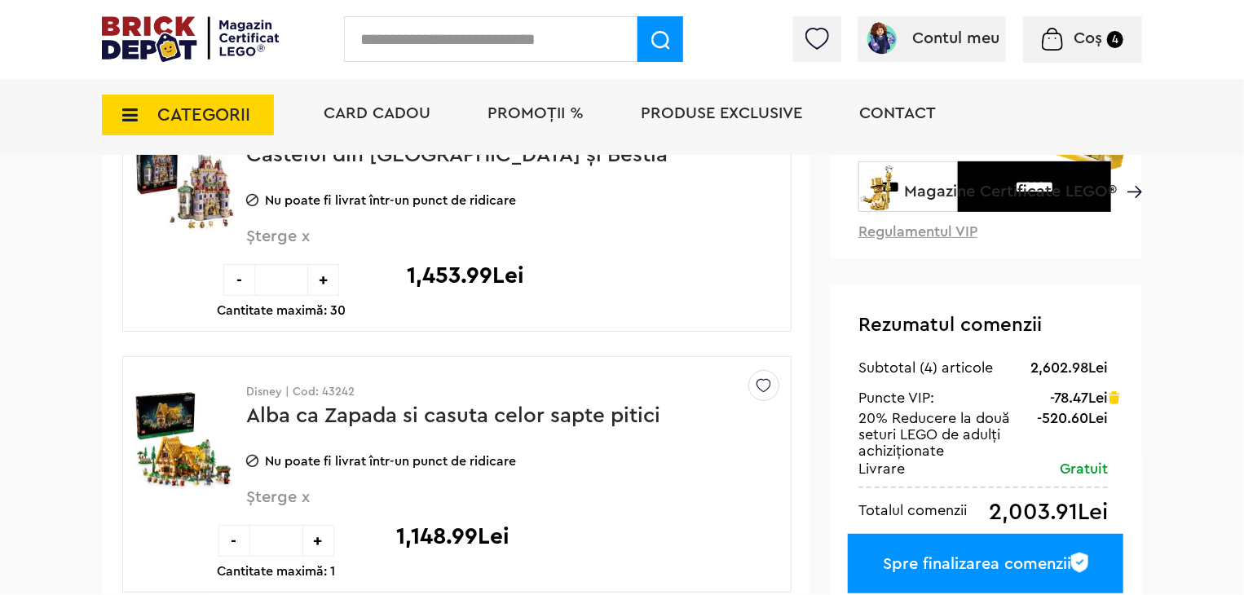
click at [254, 236] on span "Șterge x" at bounding box center [485, 245] width 479 height 35
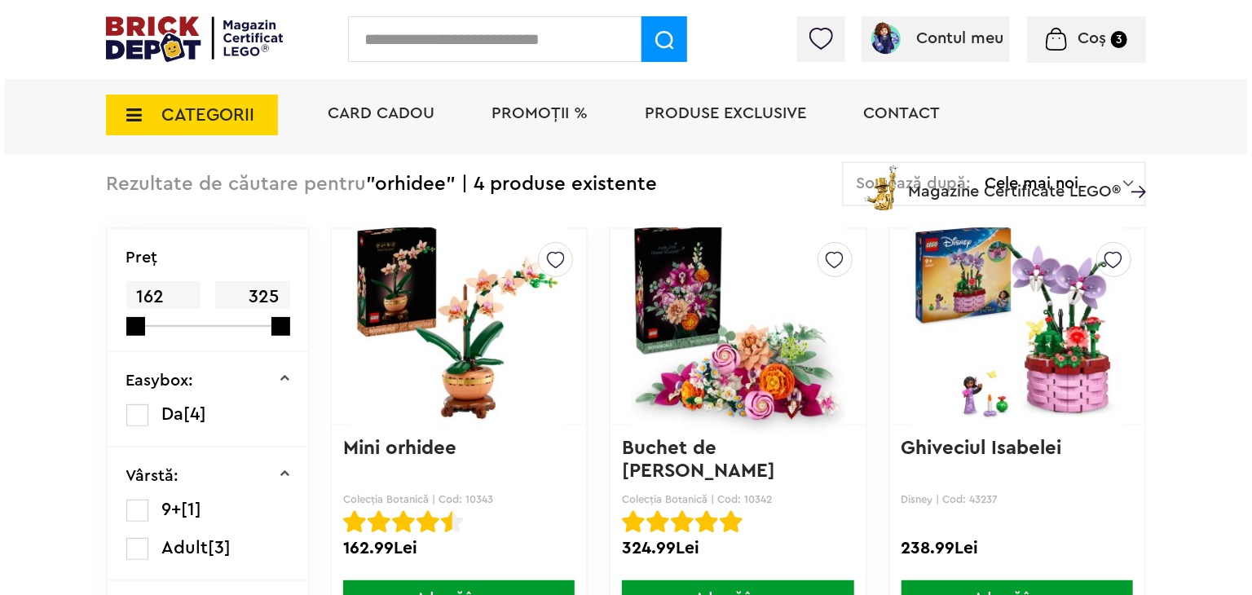
scroll to position [196, 0]
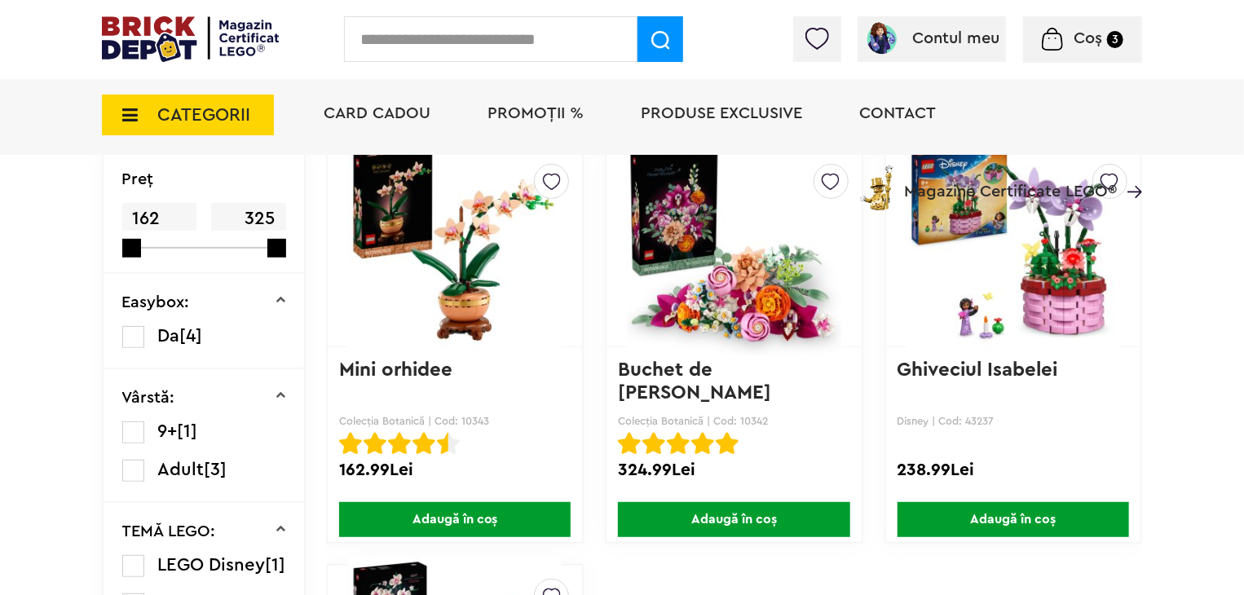
click at [408, 51] on input "text" at bounding box center [490, 39] width 293 height 46
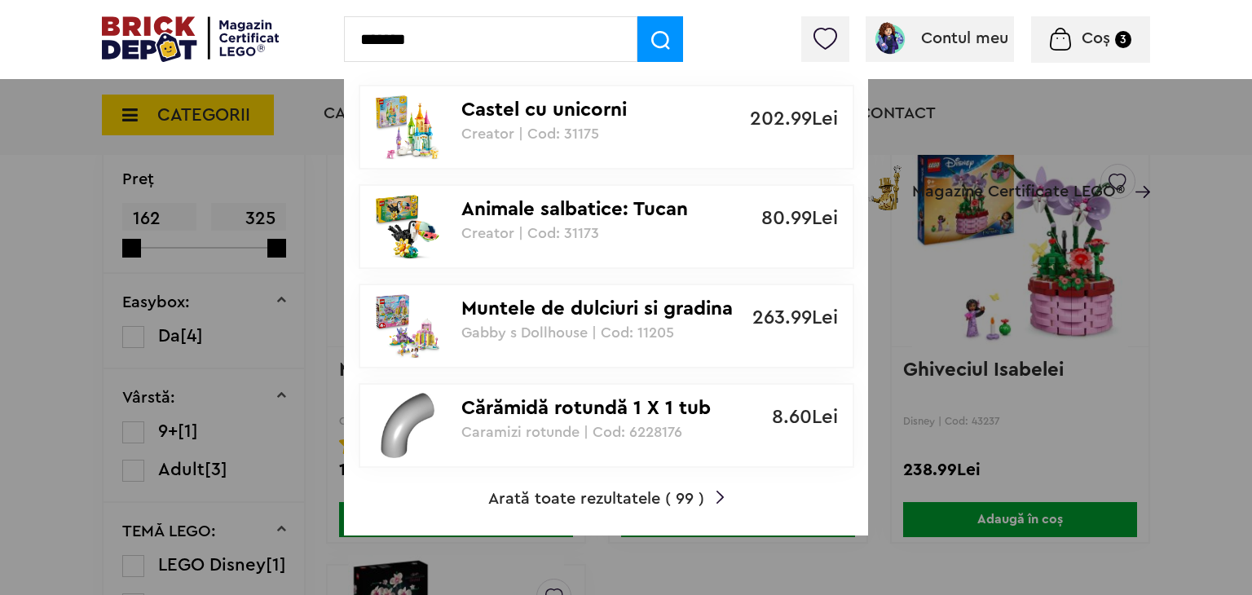
type input "*******"
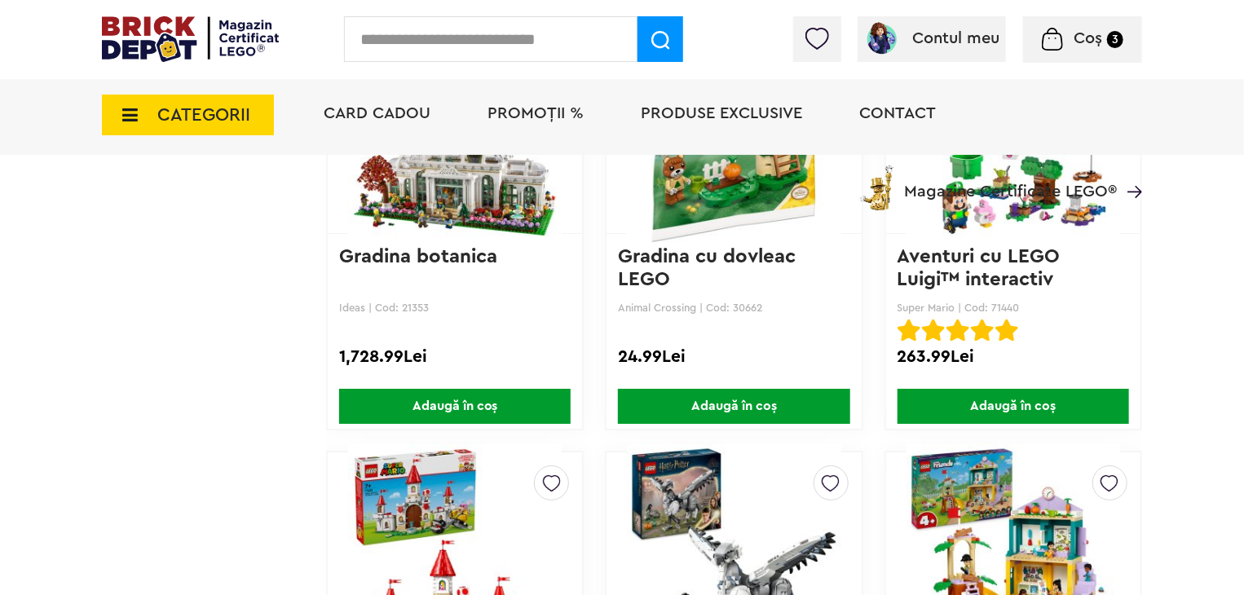
scroll to position [2869, 0]
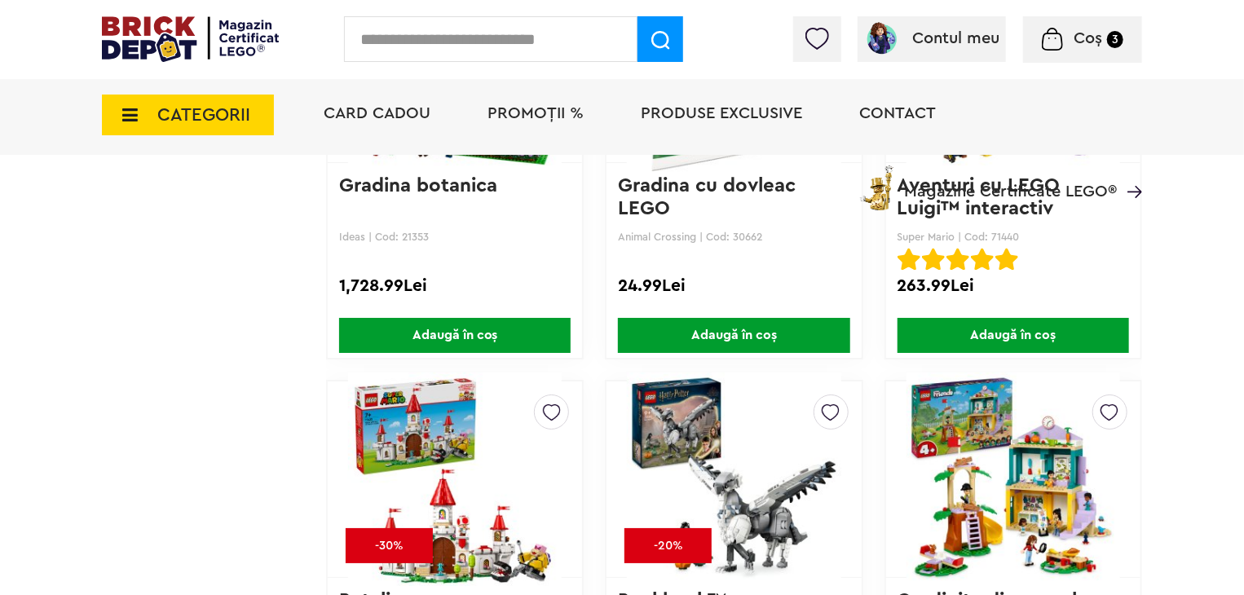
click at [424, 328] on span "Adaugă în coș" at bounding box center [454, 335] width 231 height 35
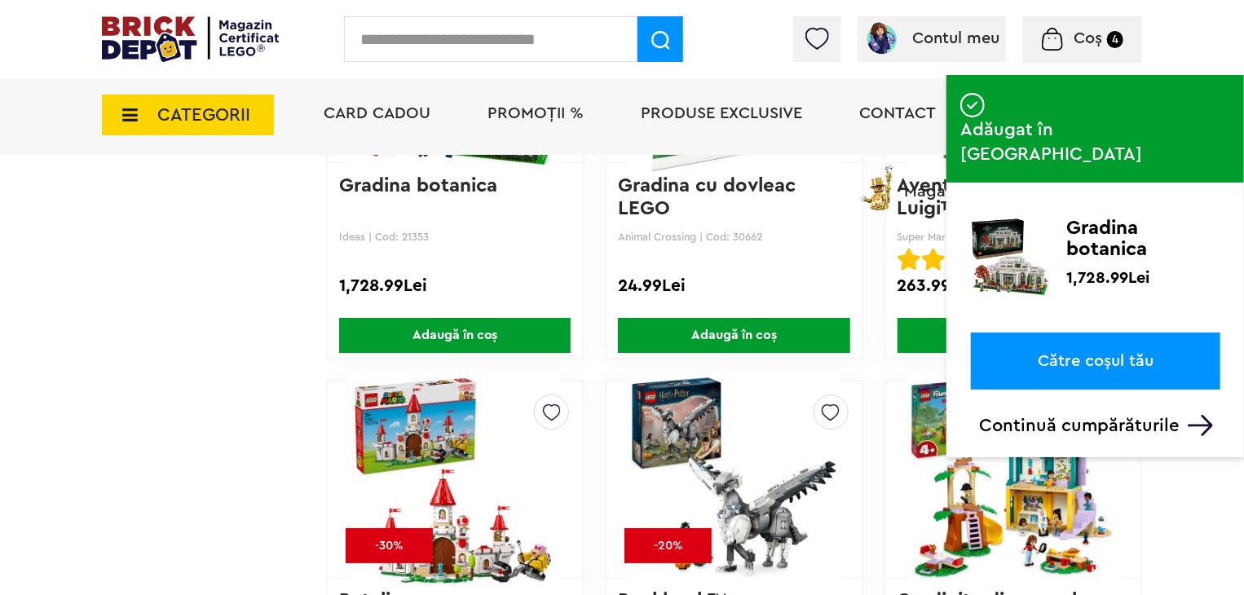
click at [1087, 37] on span "Coș" at bounding box center [1087, 38] width 29 height 16
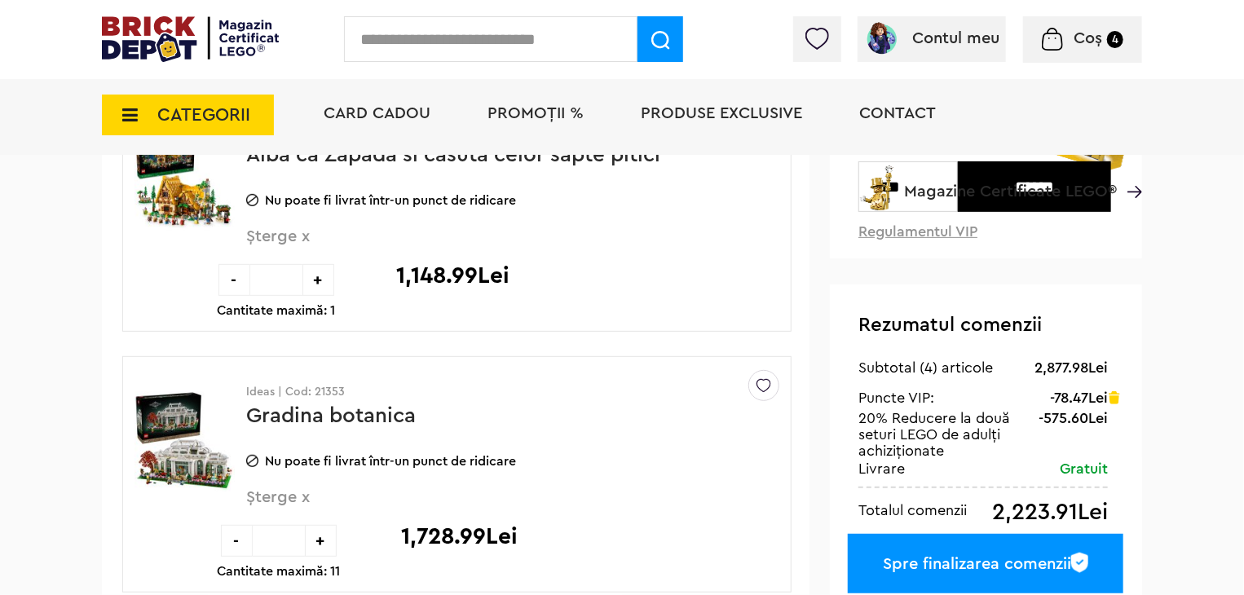
scroll to position [196, 0]
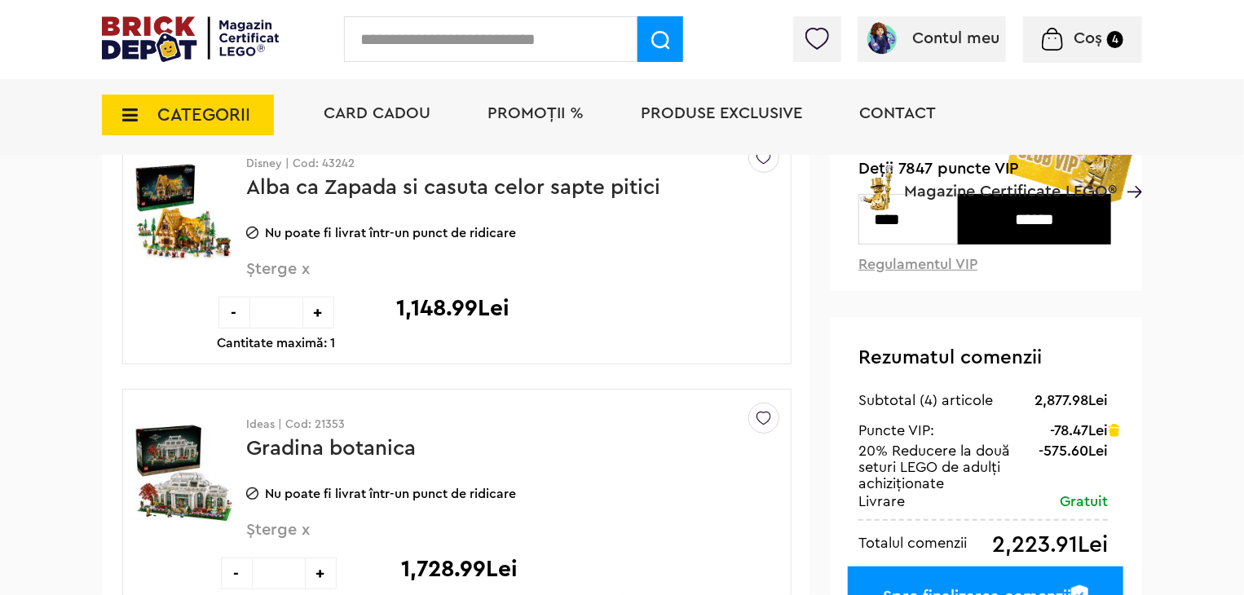
click at [190, 483] on img at bounding box center [184, 473] width 100 height 122
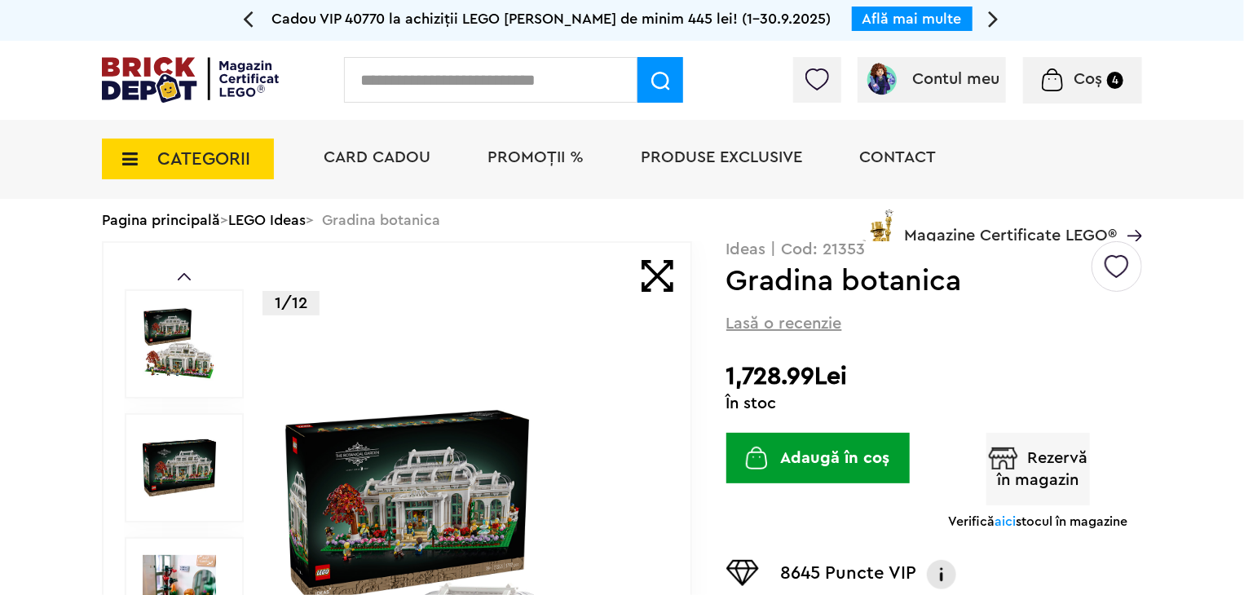
click at [492, 476] on img at bounding box center [468, 592] width 376 height 376
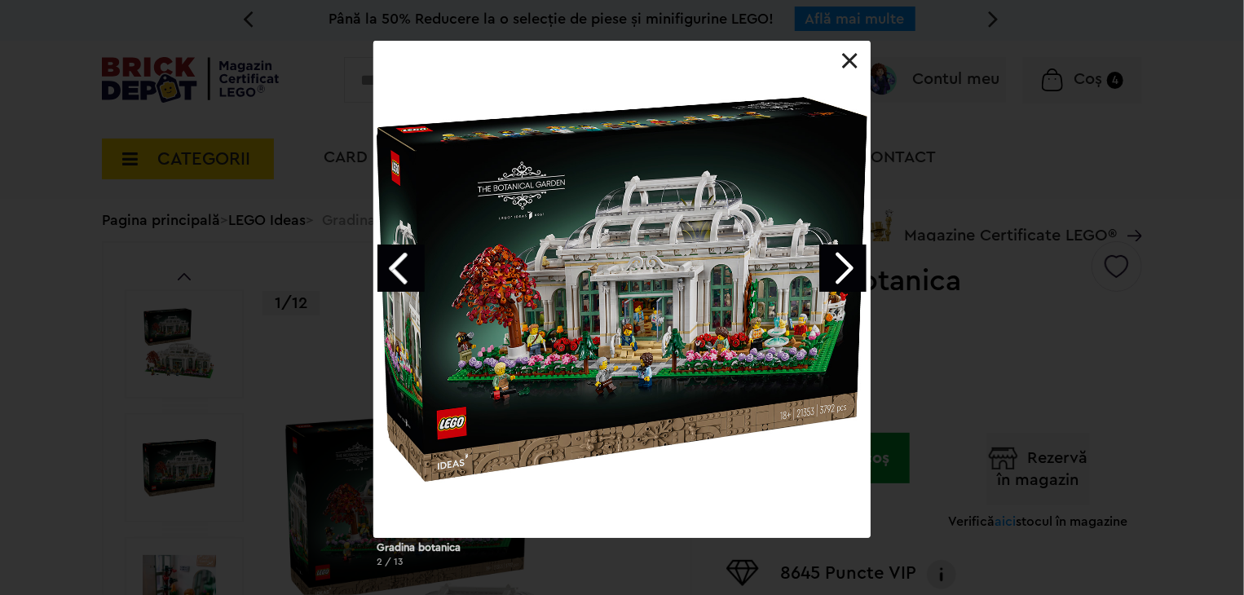
click at [832, 280] on link "Next image" at bounding box center [842, 268] width 47 height 47
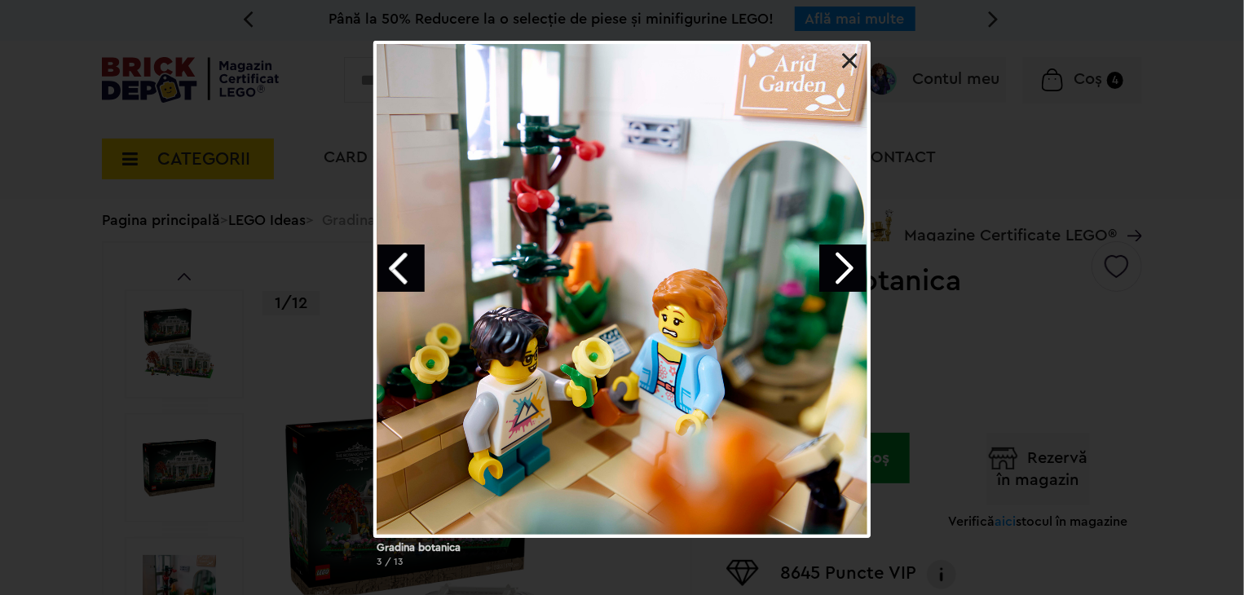
click at [832, 281] on link "Next image" at bounding box center [842, 268] width 47 height 47
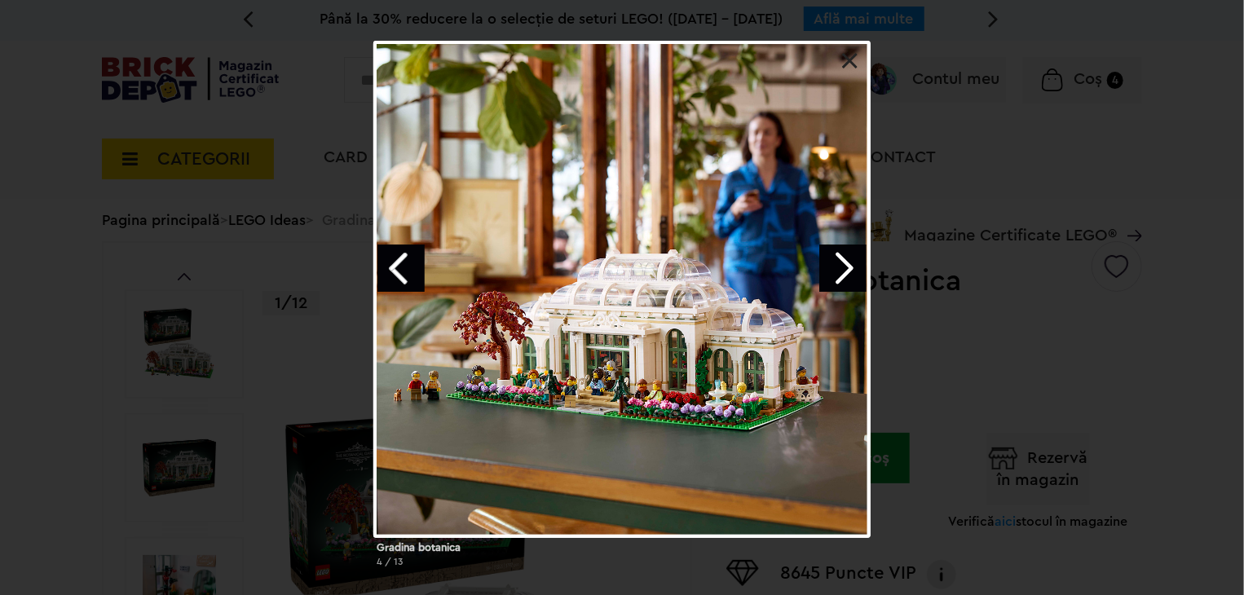
click at [829, 280] on link "Next image" at bounding box center [842, 268] width 47 height 47
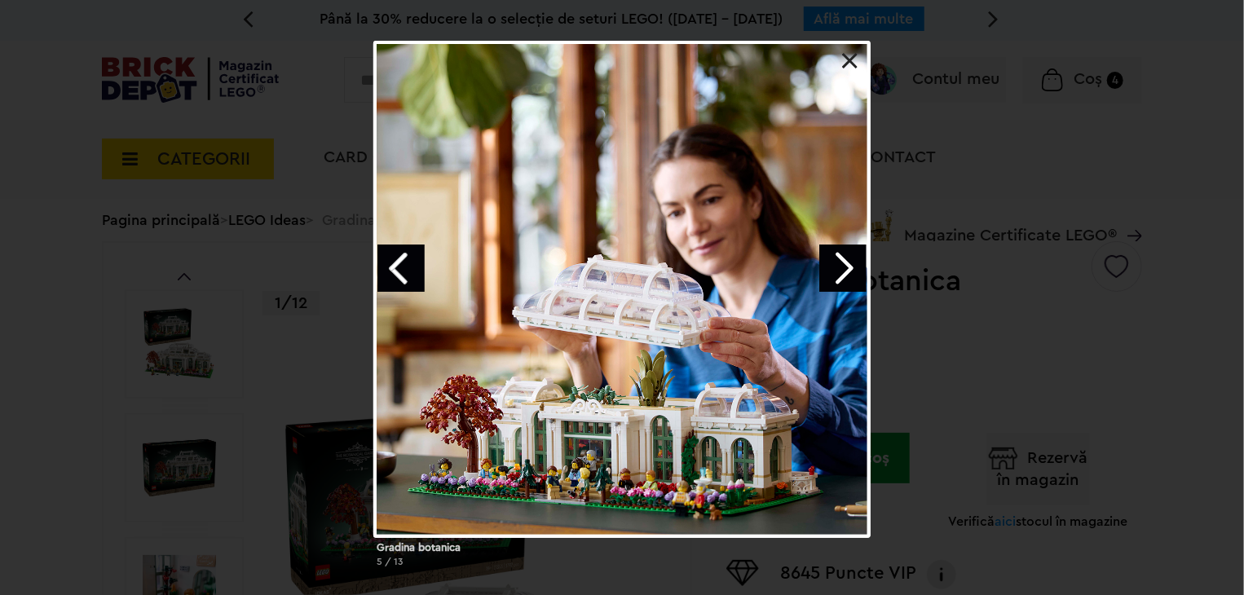
drag, startPoint x: 829, startPoint y: 276, endPoint x: 841, endPoint y: 55, distance: 221.2
click at [841, 41] on div at bounding box center [621, 41] width 497 height 0
click at [842, 55] on link at bounding box center [850, 61] width 16 height 16
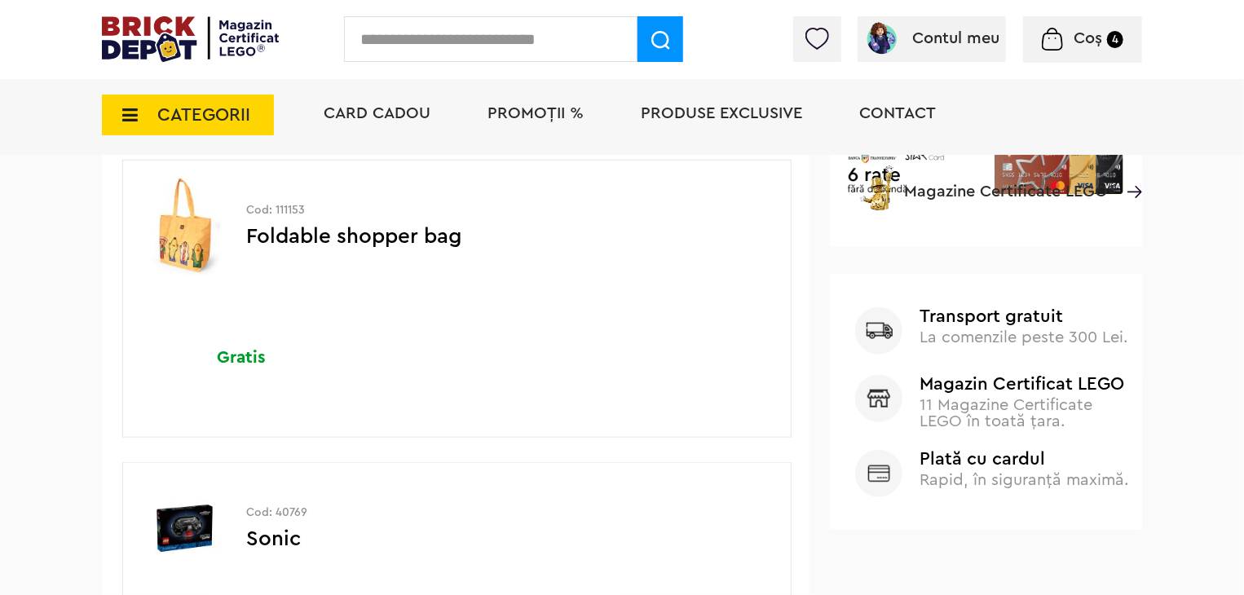
scroll to position [717, 0]
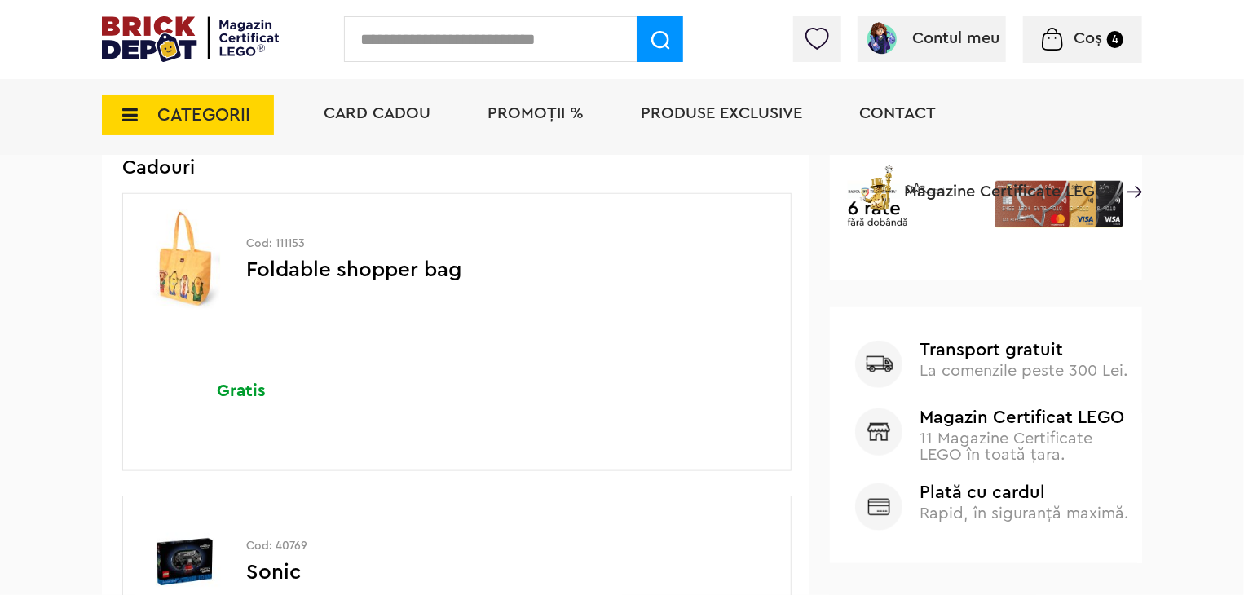
scroll to position [685, 0]
click at [240, 42] on img at bounding box center [190, 39] width 177 height 46
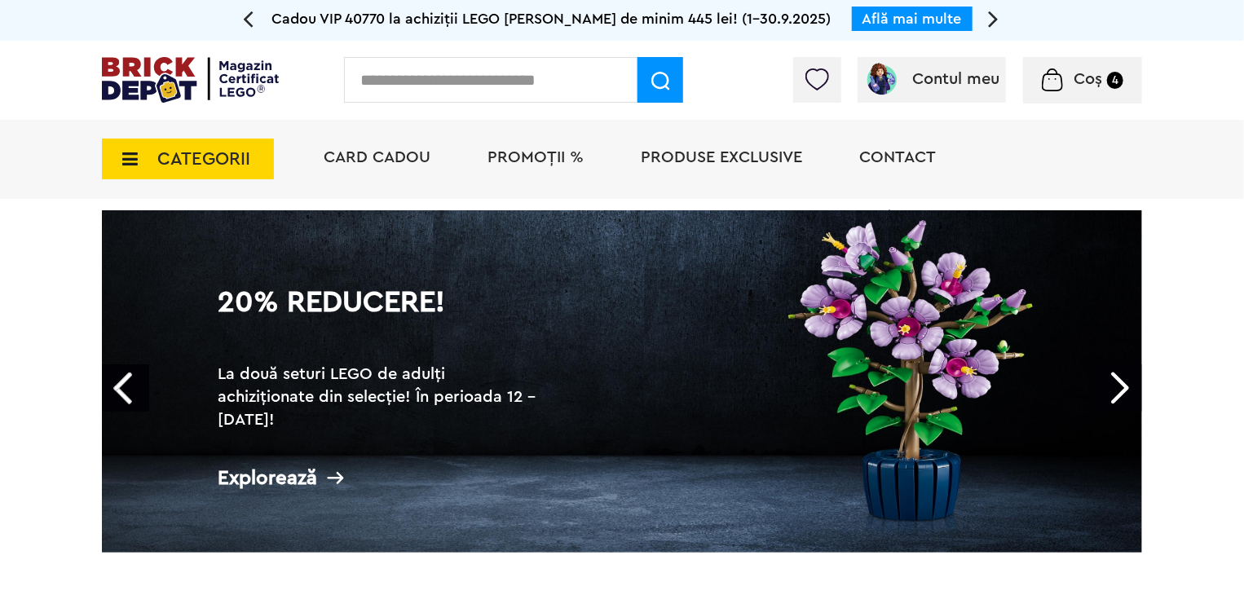
click at [540, 359] on div "20% Reducere! La două seturi LEGO de adulți achiziționate din selecție! În peri…" at bounding box center [381, 376] width 362 height 242
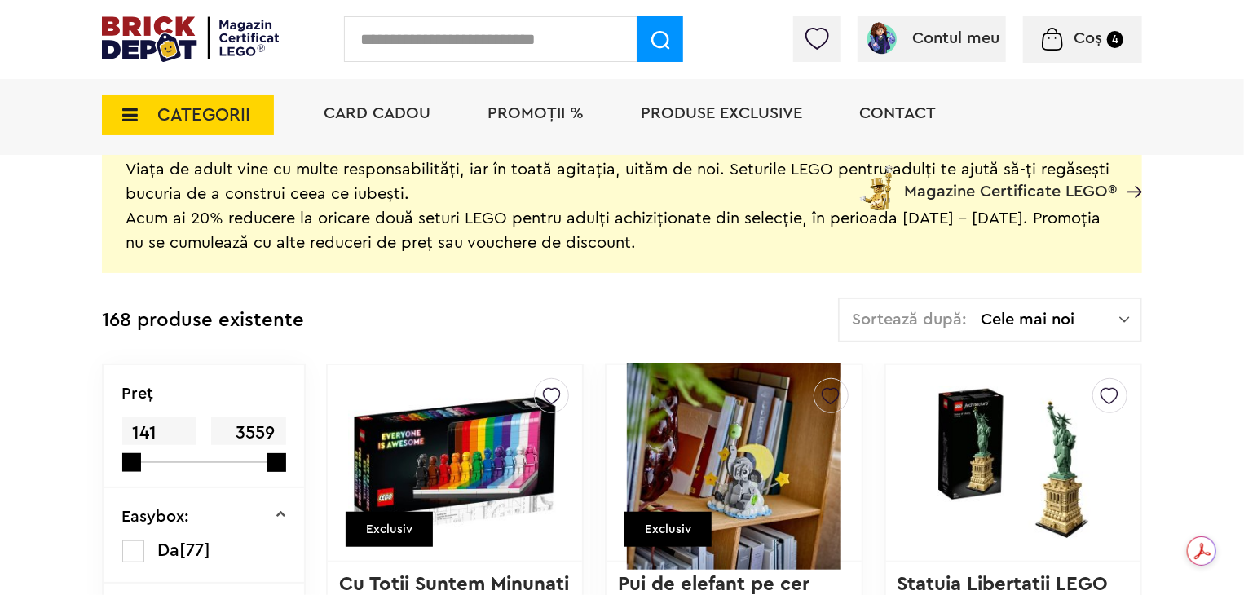
scroll to position [359, 0]
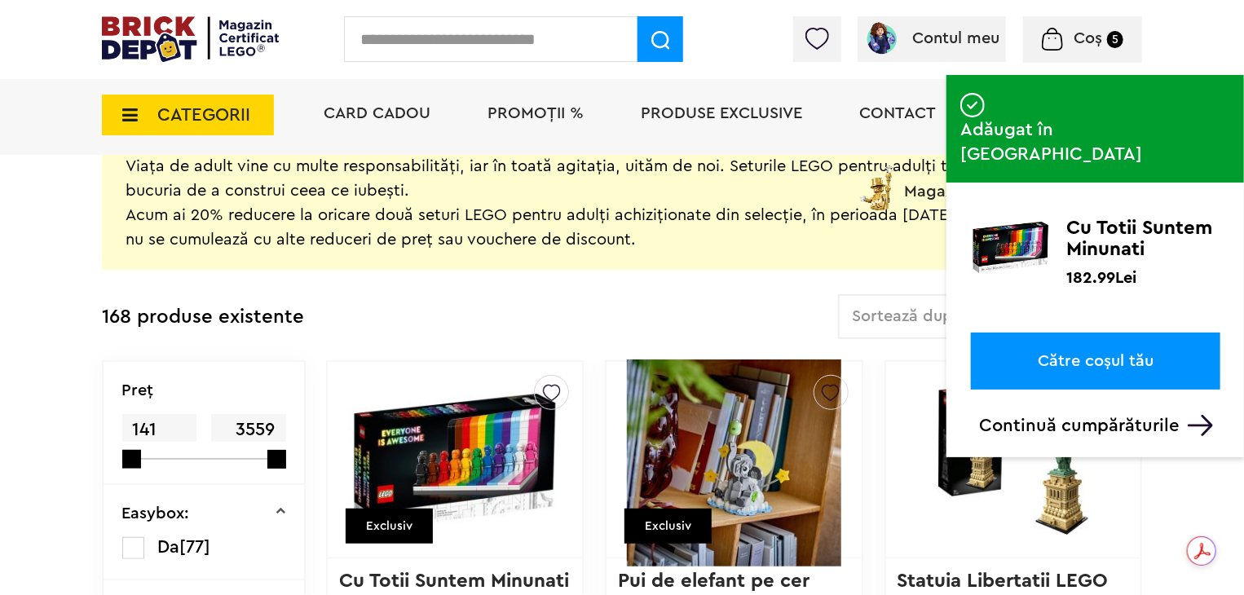
click at [1069, 43] on span "Coș 5" at bounding box center [1083, 38] width 82 height 16
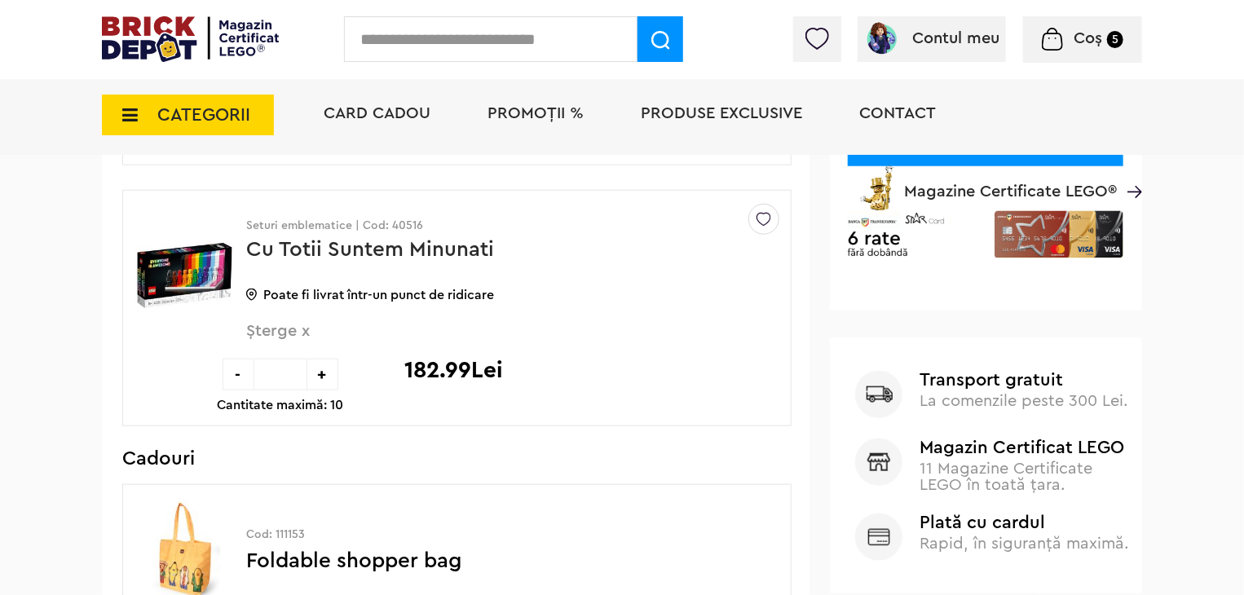
scroll to position [652, 0]
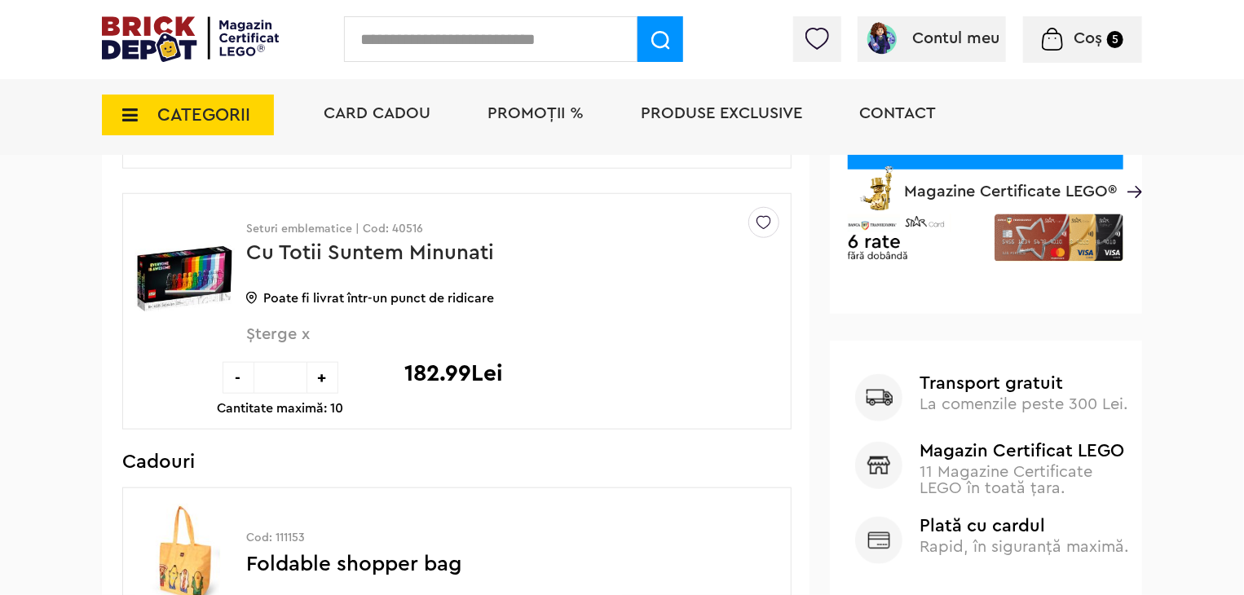
click at [283, 330] on span "Șterge x" at bounding box center [485, 343] width 479 height 35
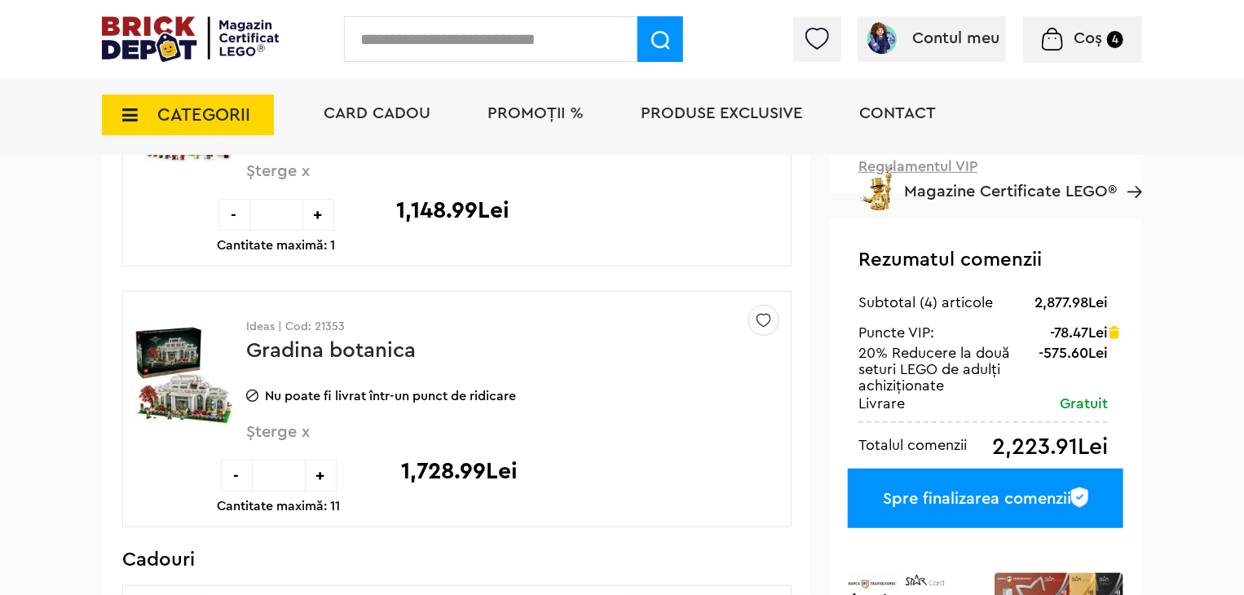
scroll to position [261, 0]
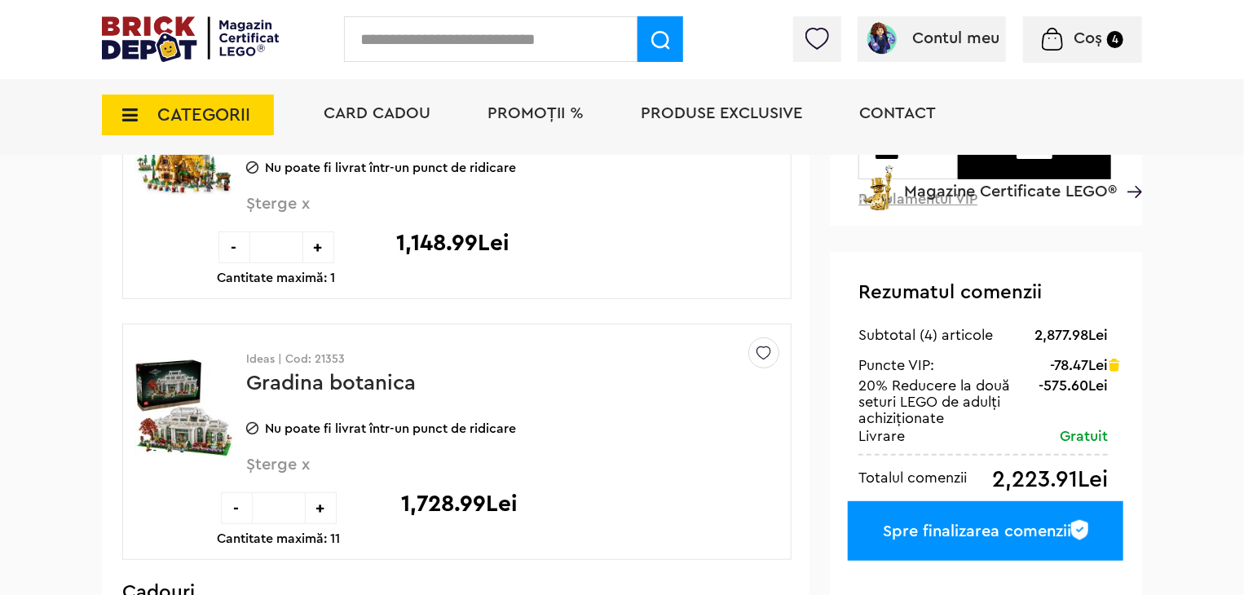
click at [1183, 394] on div "Cadou VIP 40770 la achiziții LEGO [PERSON_NAME] de minim 445 lei! (1-30.9.2025)…" at bounding box center [622, 597] width 1244 height 1717
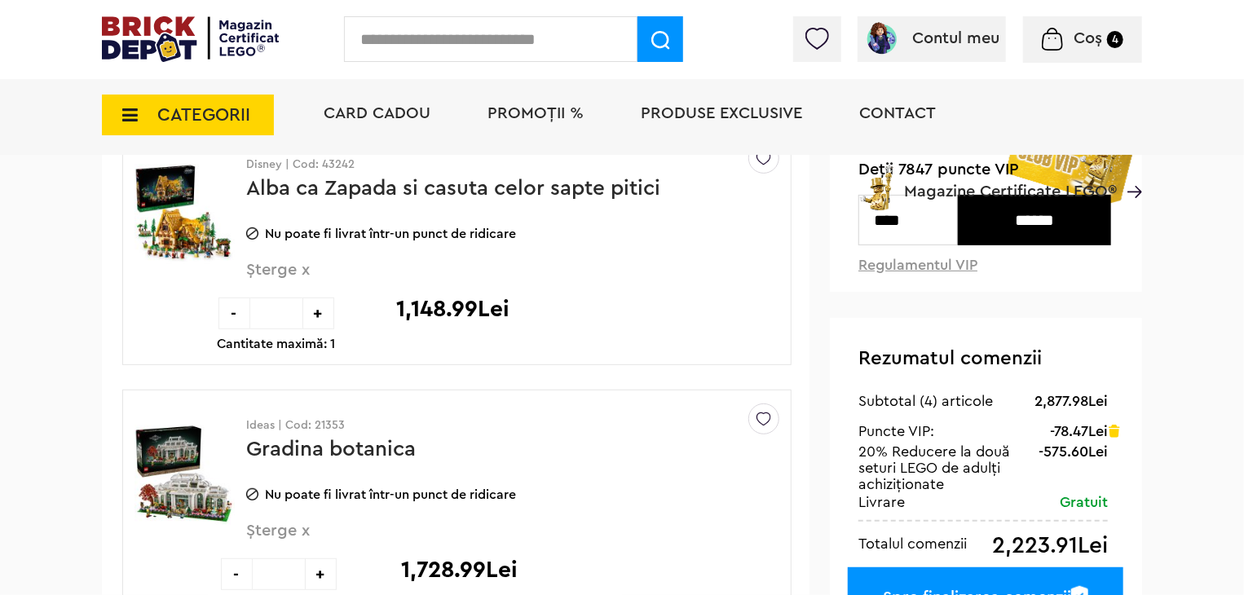
scroll to position [196, 0]
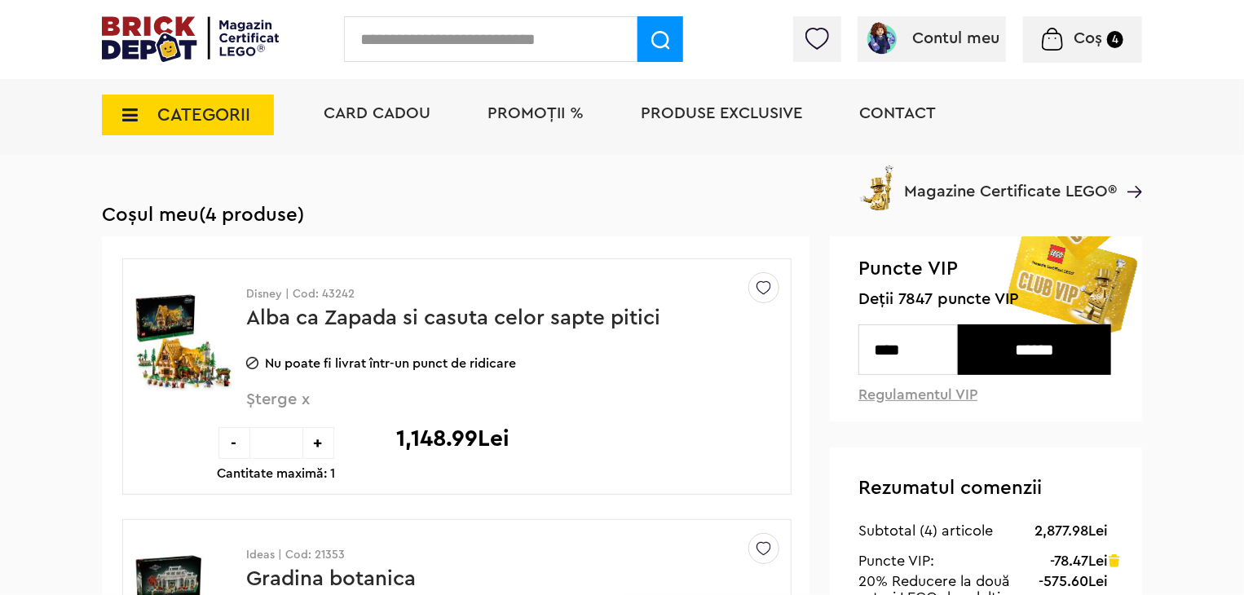
scroll to position [98, 0]
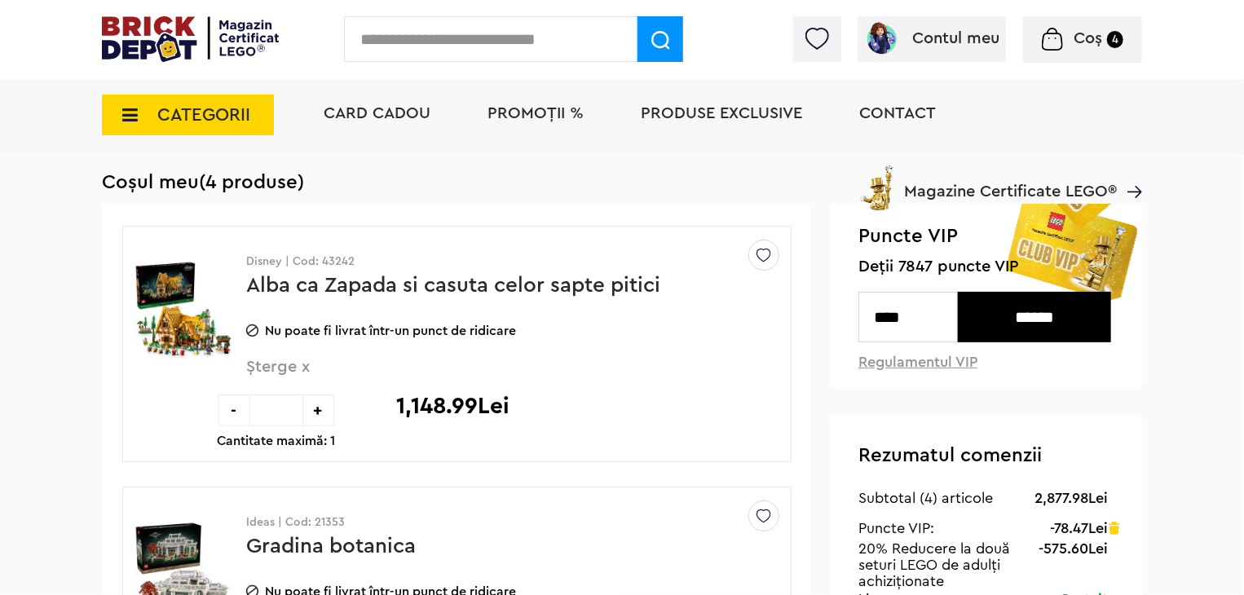
click at [1078, 324] on input "******" at bounding box center [1034, 317] width 153 height 51
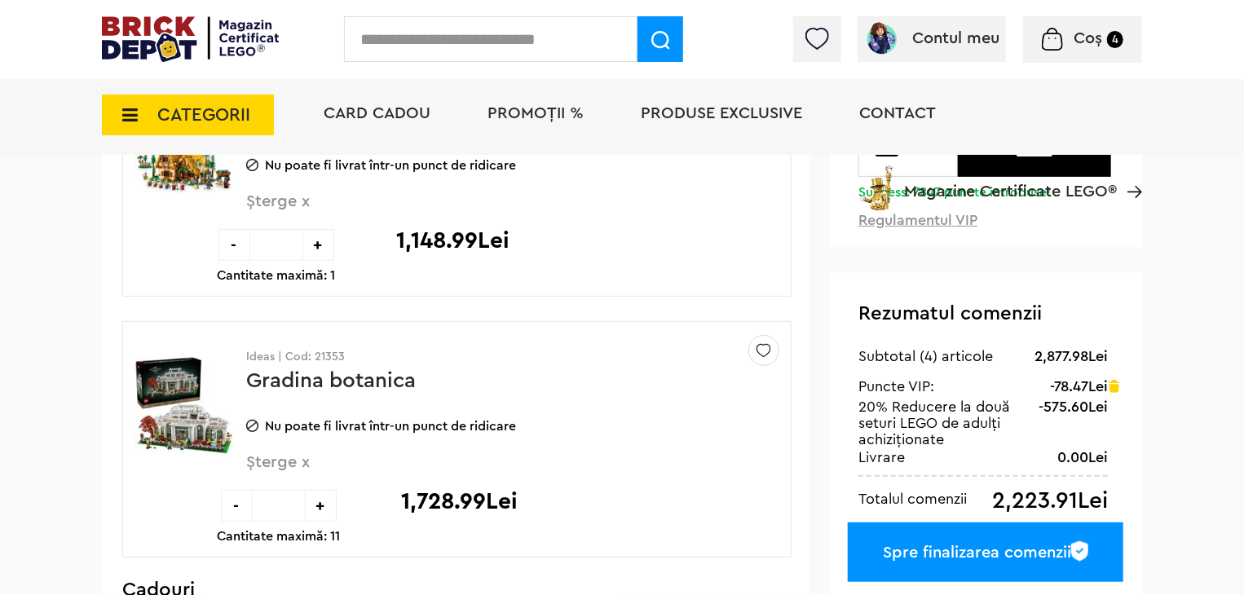
scroll to position [261, 0]
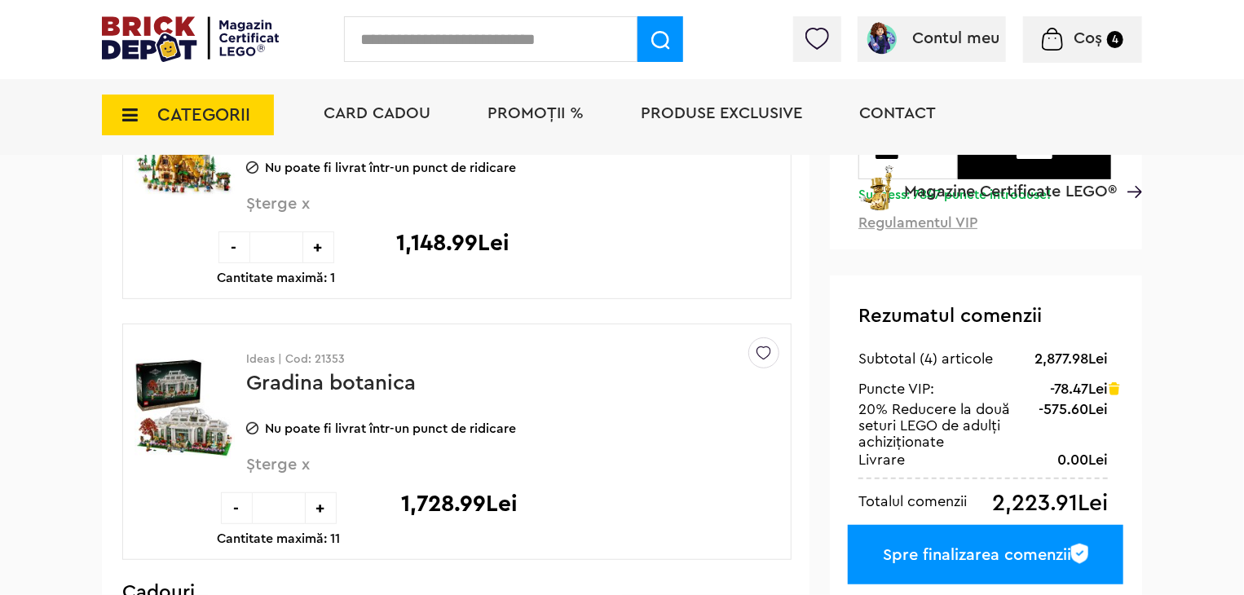
click at [1077, 552] on img at bounding box center [1079, 554] width 17 height 20
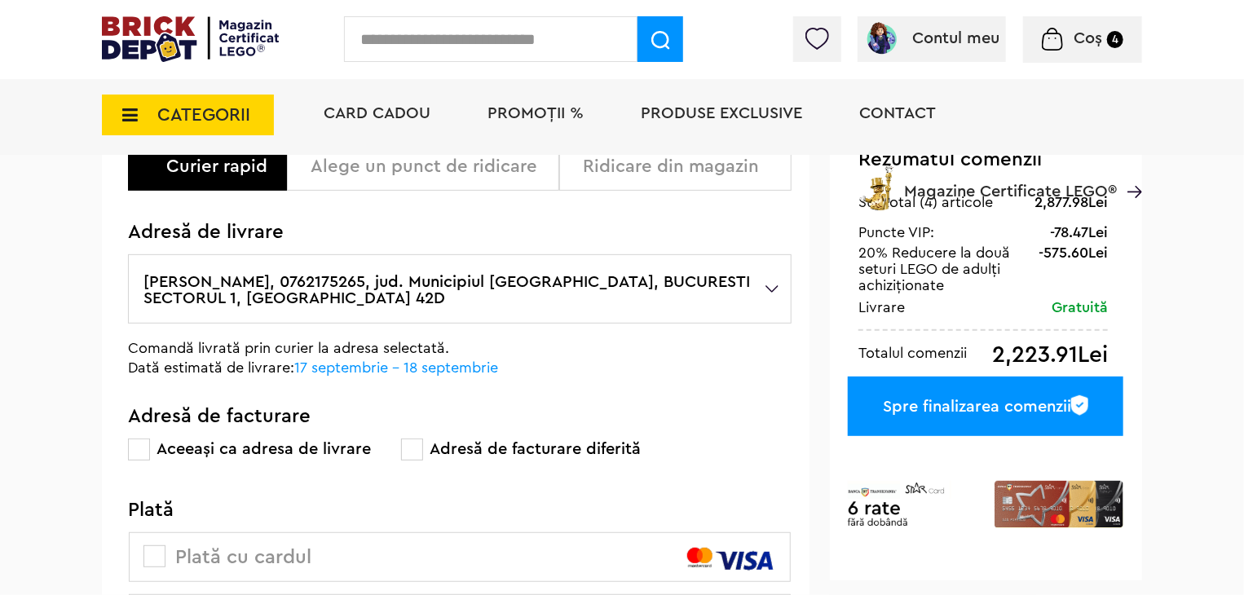
scroll to position [228, 0]
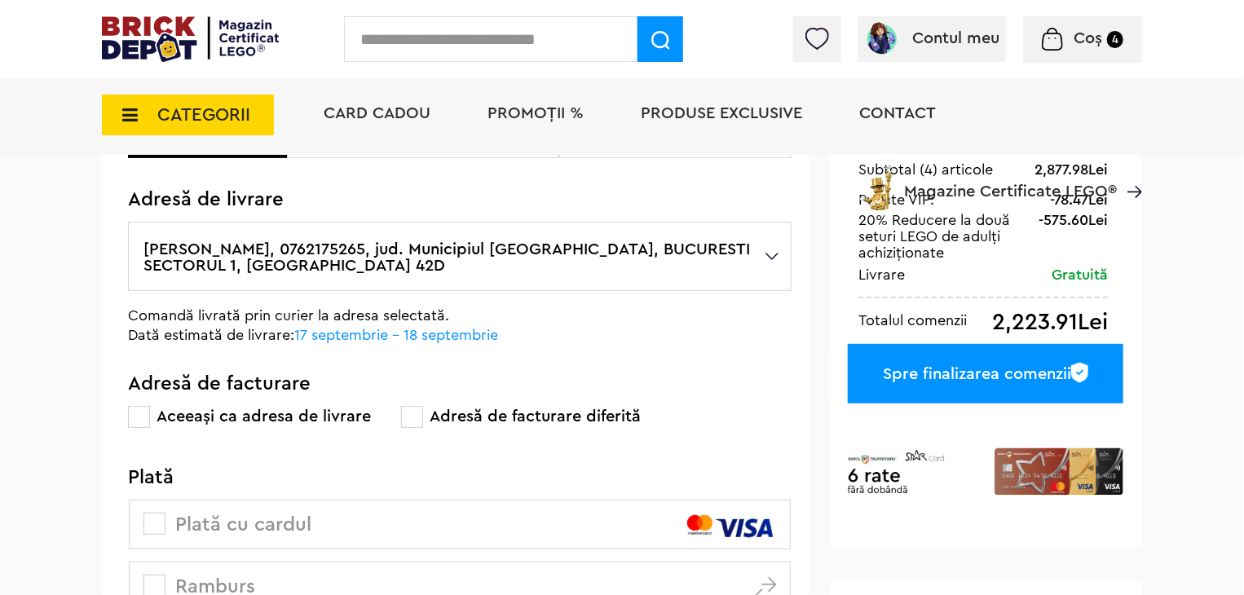
click at [710, 280] on label "[PERSON_NAME], 0762175265, jud. Municipiul [GEOGRAPHIC_DATA], BUCURESTI SECTORU…" at bounding box center [459, 256] width 663 height 69
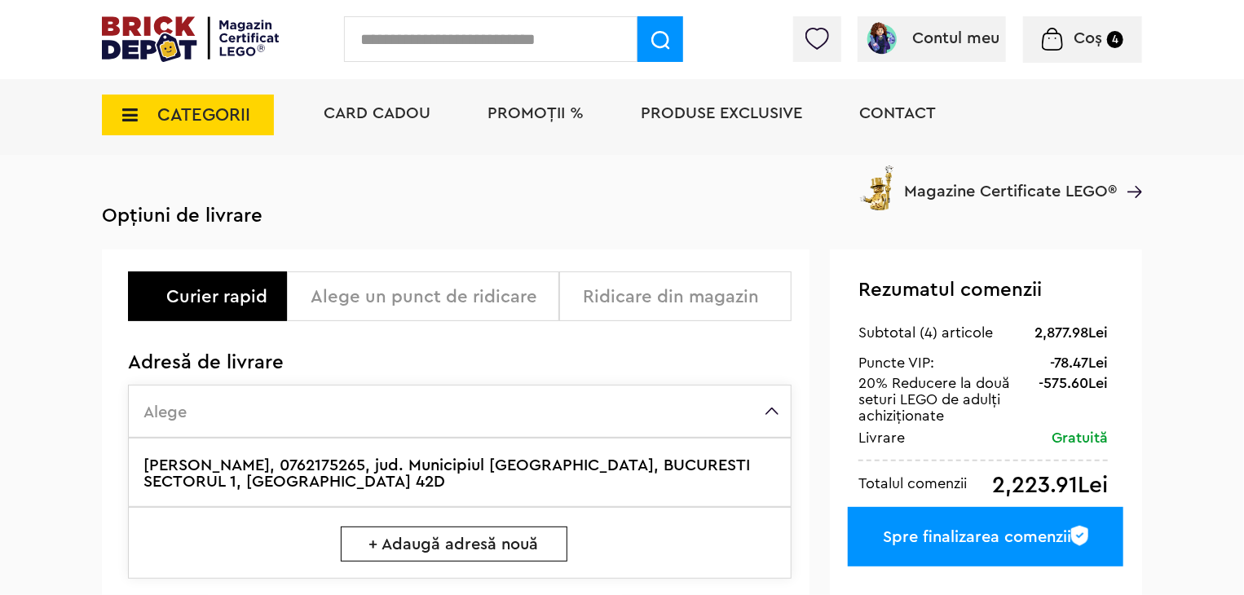
scroll to position [98, 0]
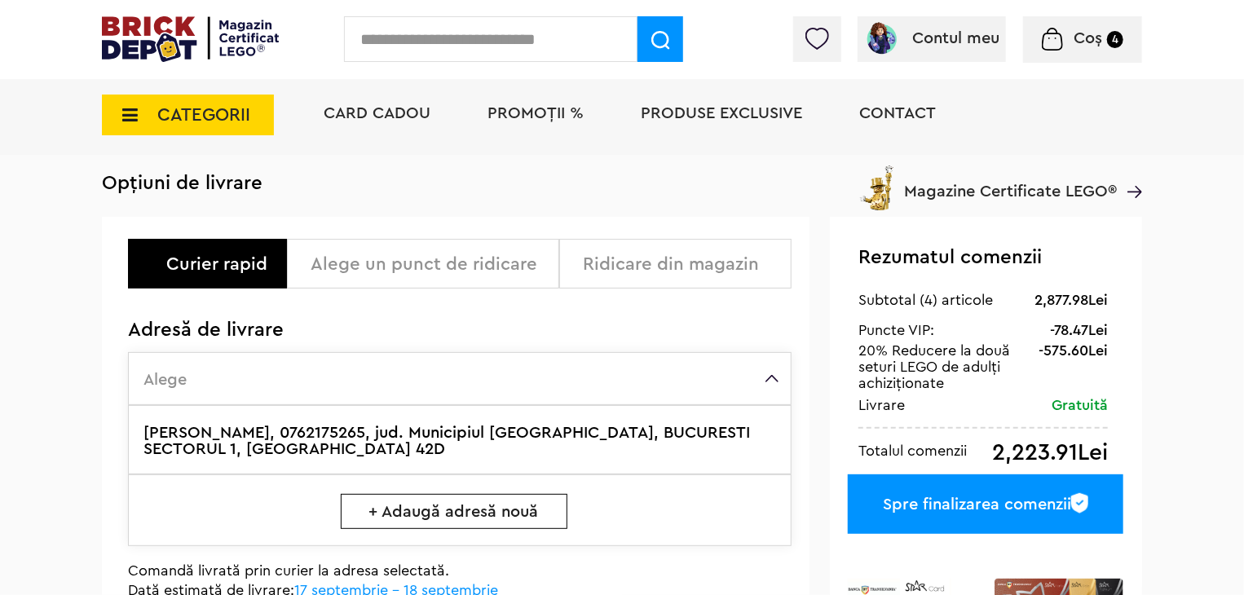
click at [544, 393] on label "Alege" at bounding box center [459, 378] width 663 height 53
click at [481, 513] on span "+ Adaugă adresă nouă" at bounding box center [454, 511] width 227 height 35
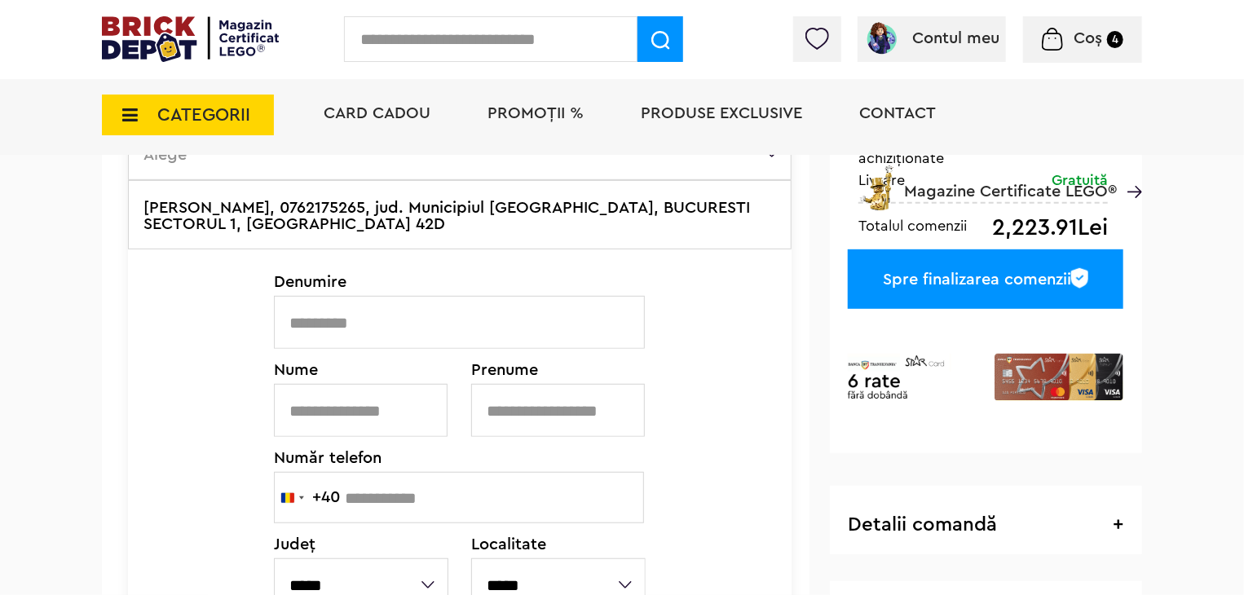
scroll to position [326, 0]
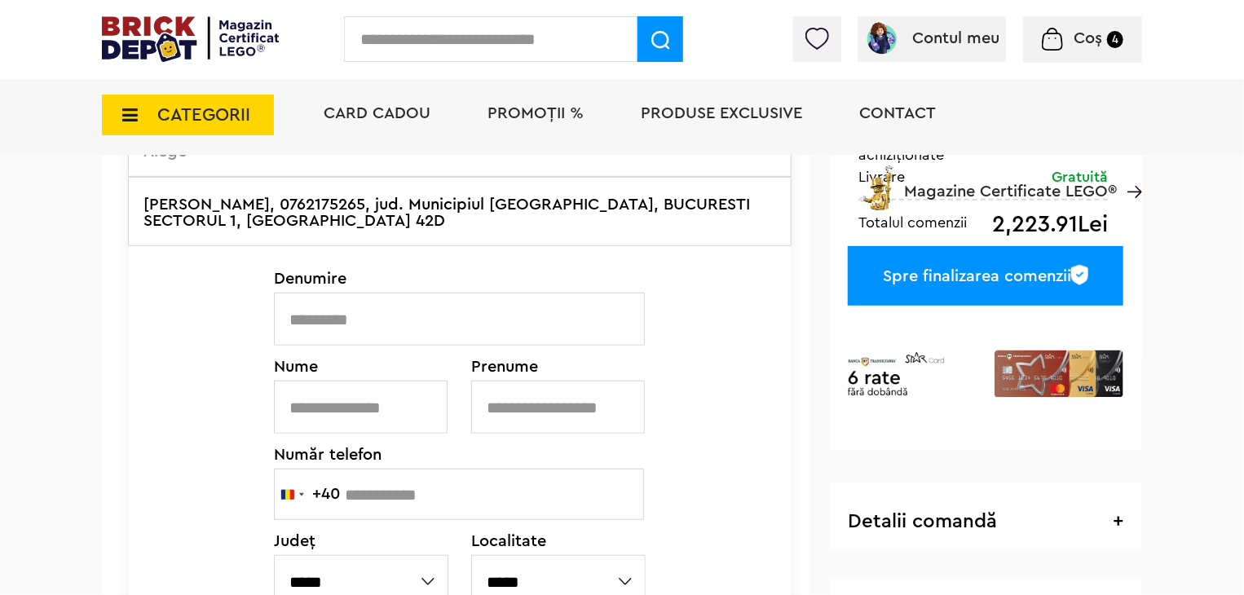
click at [377, 298] on input "text" at bounding box center [459, 319] width 371 height 53
type input "**********"
click at [388, 393] on input "text" at bounding box center [361, 407] width 174 height 53
type input "****"
click at [552, 387] on input "text" at bounding box center [558, 407] width 174 height 53
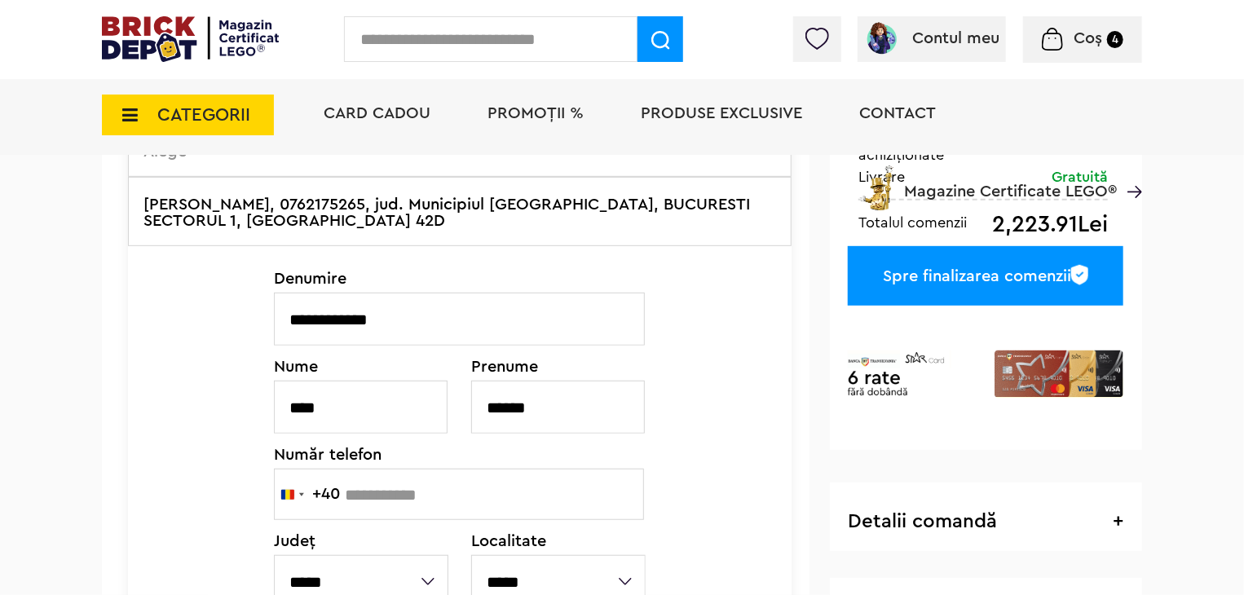
type input "******"
click at [473, 503] on input "text" at bounding box center [459, 494] width 370 height 51
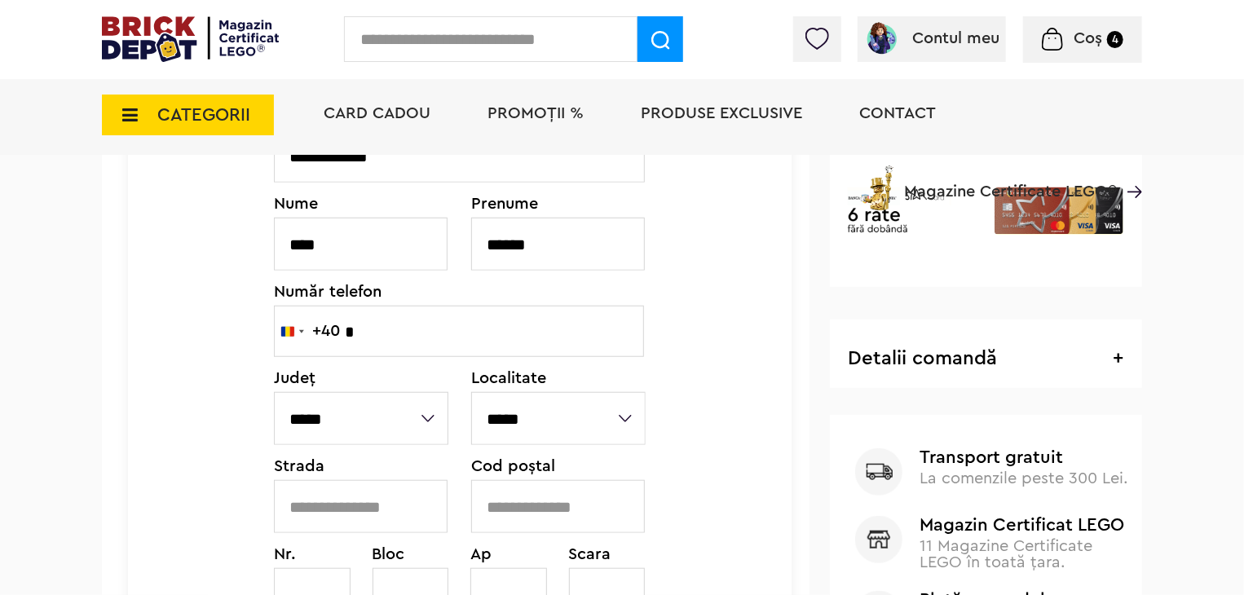
scroll to position [483, 0]
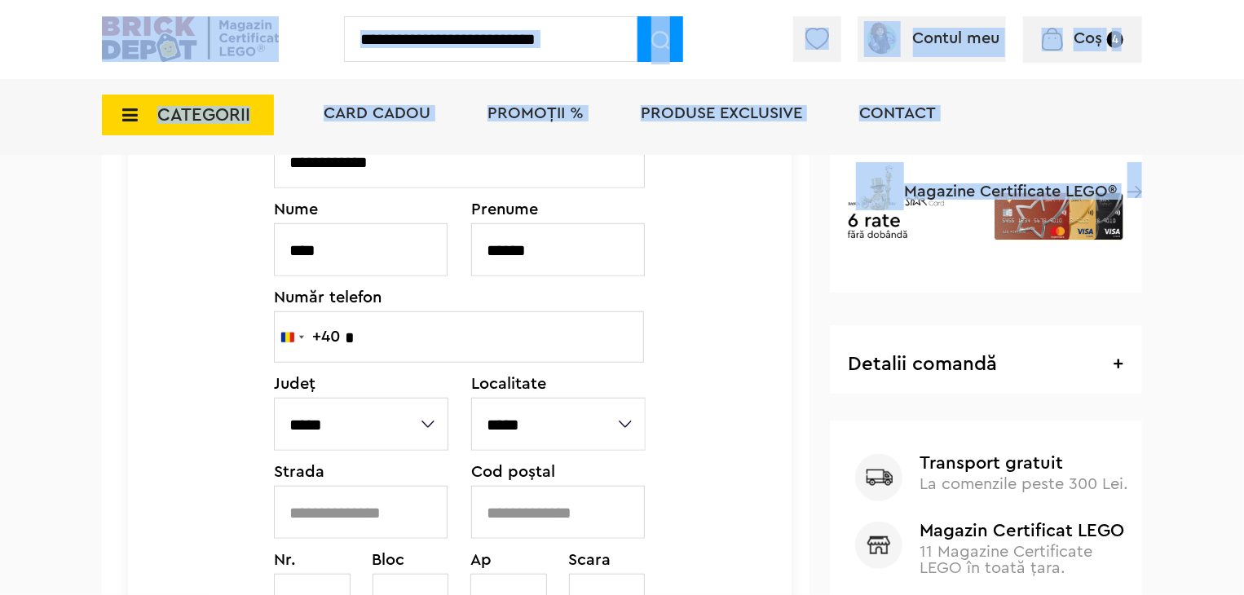
drag, startPoint x: 1242, startPoint y: 169, endPoint x: 1236, endPoint y: 76, distance: 93.1
click at [1236, 76] on div "Cadou VIP 40770 la achiziții LEGO Harry Potter de minim 445 lei! (1-30.9.2025) …" at bounding box center [622, 414] width 1244 height 1795
click at [1214, 326] on div "Cadou VIP 40770 la achiziții LEGO Harry Potter de minim 445 lei! (1-30.9.2025) …" at bounding box center [622, 414] width 1244 height 1795
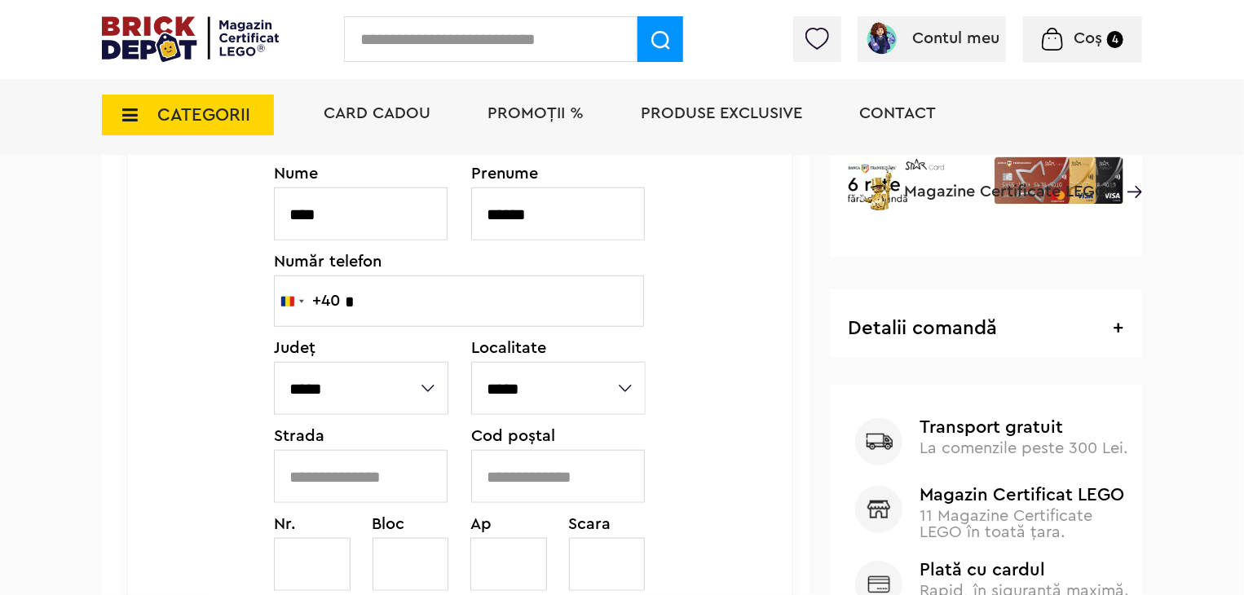
scroll to position [515, 0]
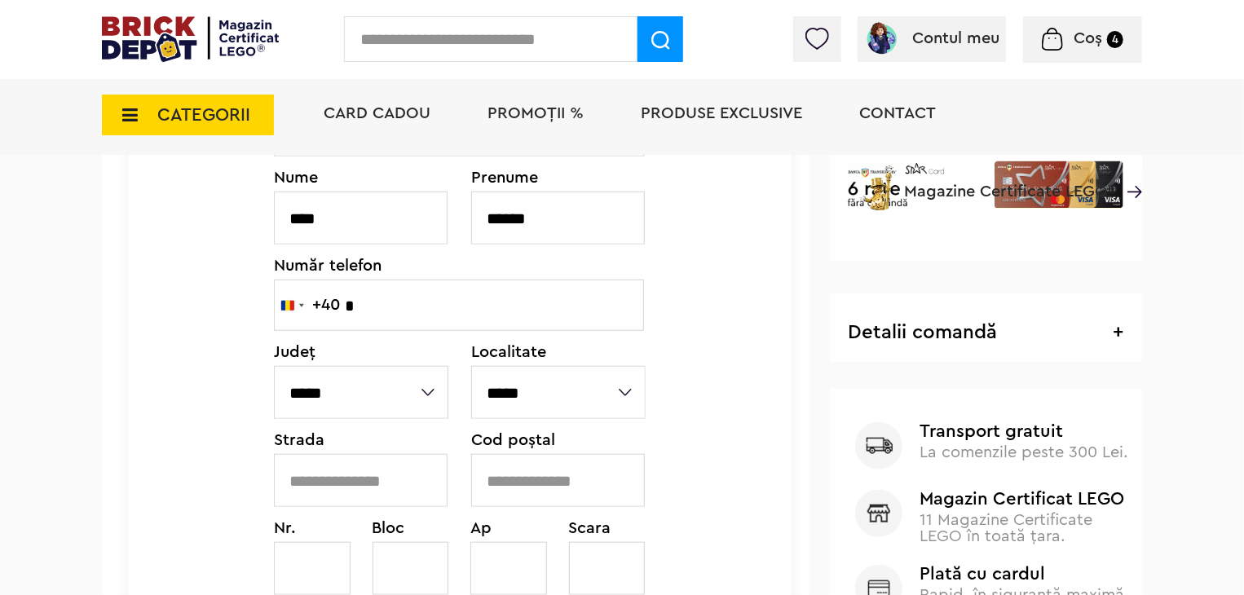
click at [515, 299] on input "*" at bounding box center [459, 305] width 370 height 51
click at [1195, 245] on div "Cadou VIP 40770 la achiziții LEGO Harry Potter de minim 445 lei! (1-30.9.2025) …" at bounding box center [622, 382] width 1244 height 1795
click at [437, 291] on input "*" at bounding box center [459, 305] width 370 height 51
type input "*********"
click at [350, 396] on select "**********" at bounding box center [361, 392] width 174 height 53
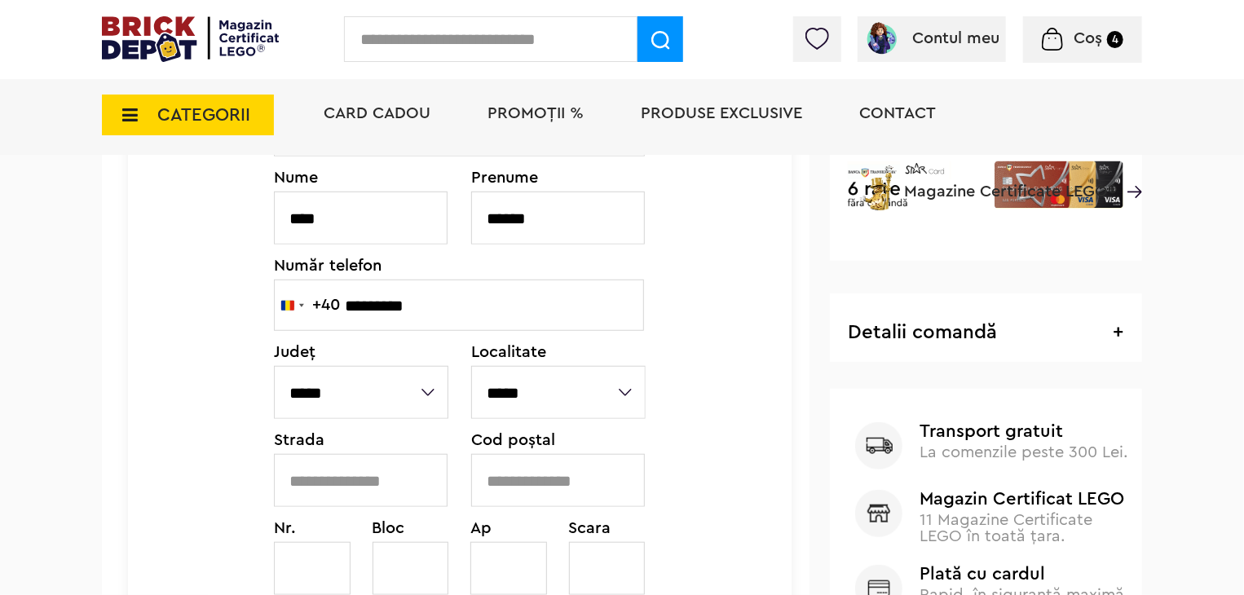
select select "*"
click at [274, 366] on select "**********" at bounding box center [361, 392] width 174 height 53
click at [548, 391] on select "**********" at bounding box center [558, 392] width 174 height 53
select select "****"
click at [471, 366] on select "**********" at bounding box center [558, 392] width 174 height 53
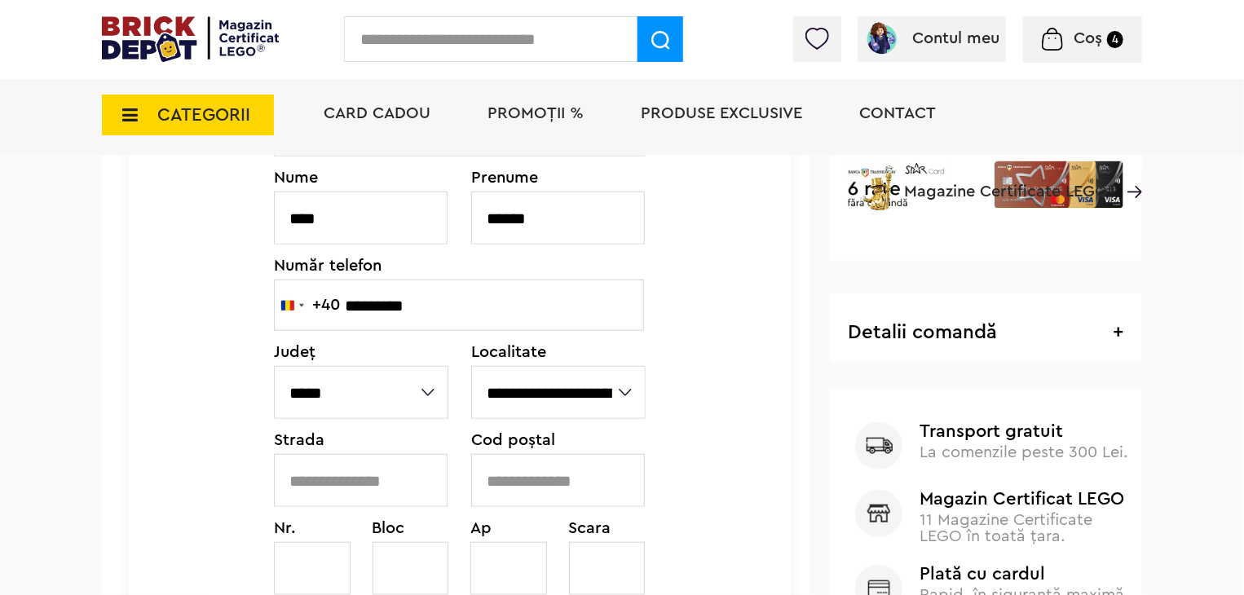
click at [359, 483] on input "text" at bounding box center [361, 480] width 174 height 53
type input "******"
click at [531, 487] on input "text" at bounding box center [558, 480] width 174 height 53
type input "******"
click at [300, 565] on input "text" at bounding box center [312, 568] width 77 height 53
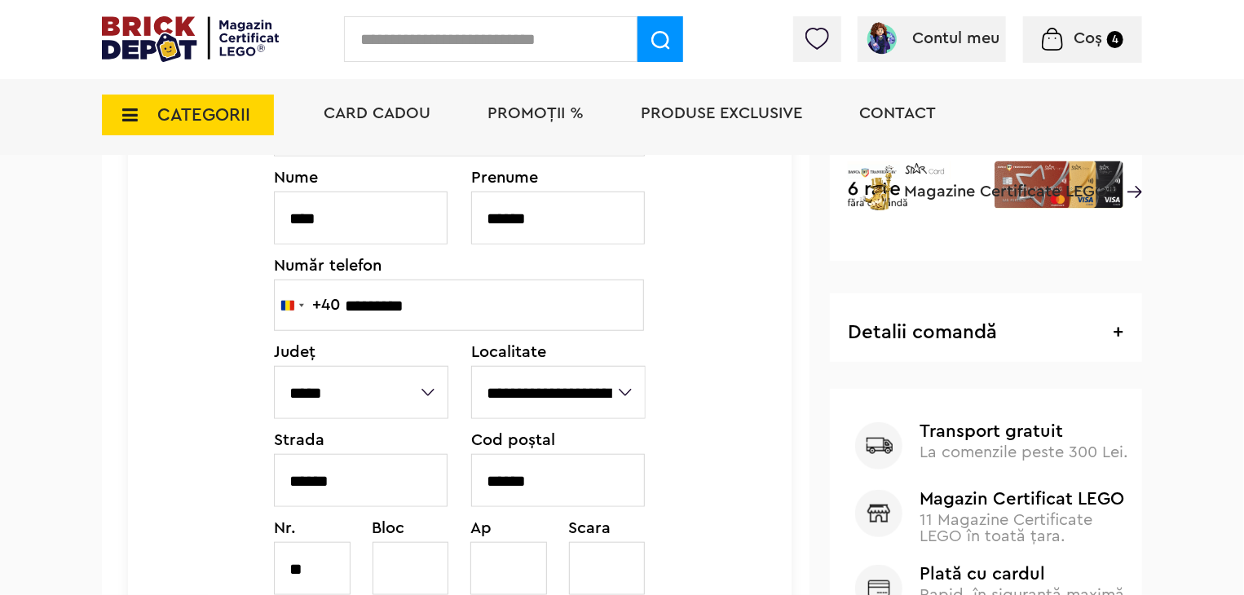
type input "**"
click at [386, 562] on input "text" at bounding box center [410, 568] width 77 height 53
type input "**"
click at [509, 573] on input "text" at bounding box center [508, 568] width 77 height 53
type input "**"
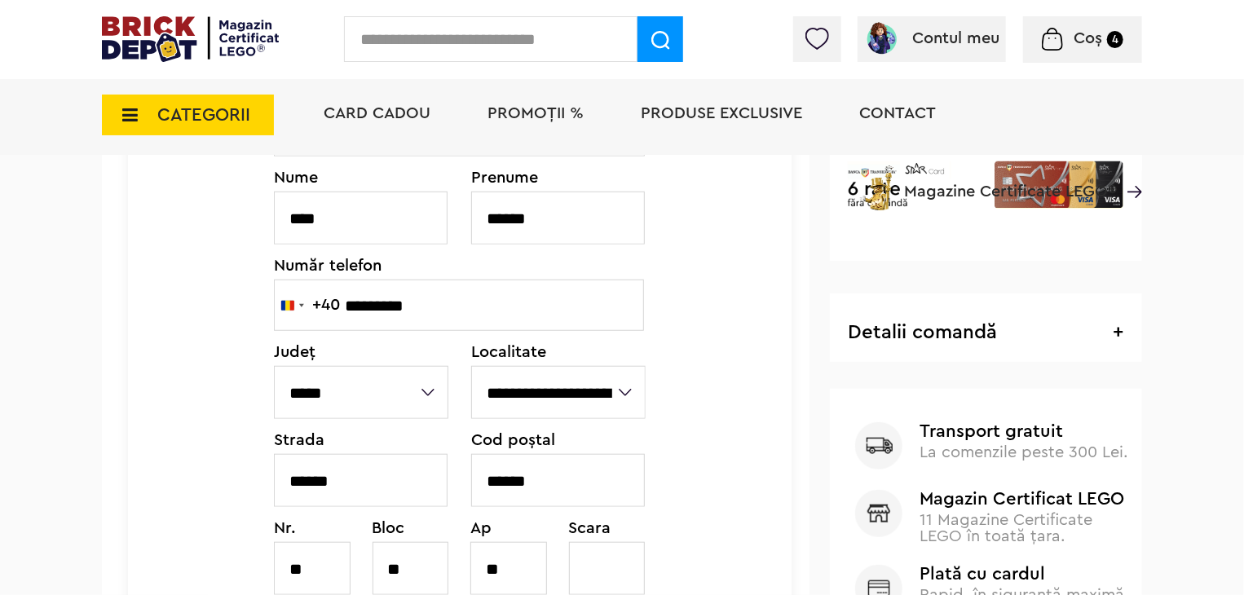
click at [596, 571] on input "text" at bounding box center [607, 568] width 77 height 53
type input "*"
click at [117, 495] on form "**********" at bounding box center [455, 473] width 707 height 1348
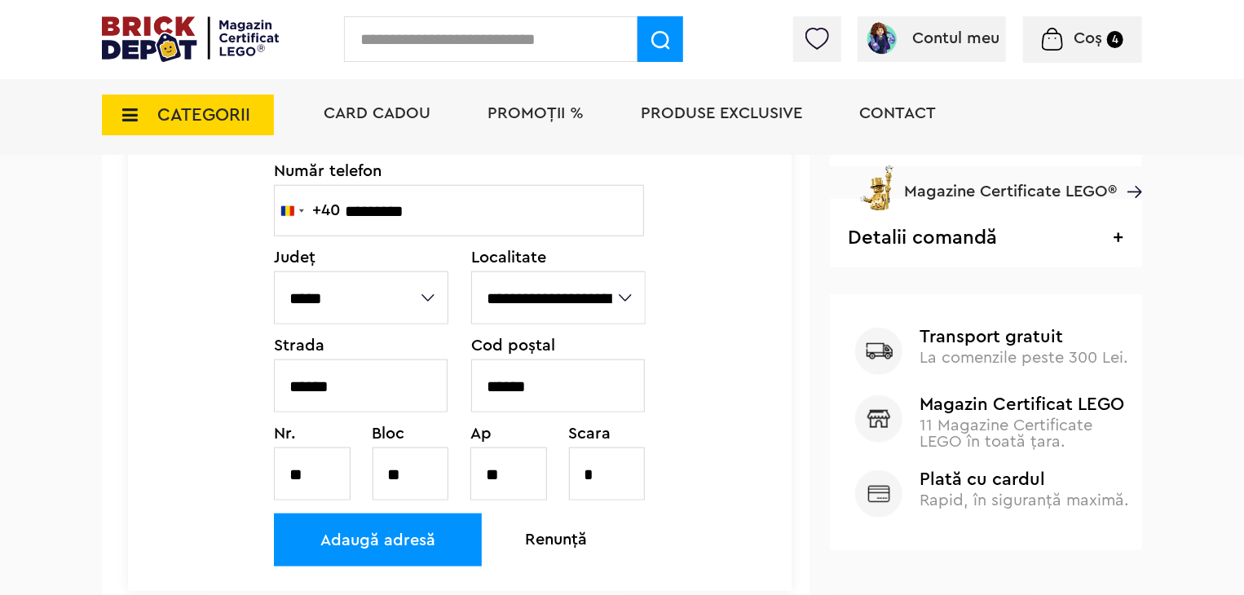
scroll to position [613, 0]
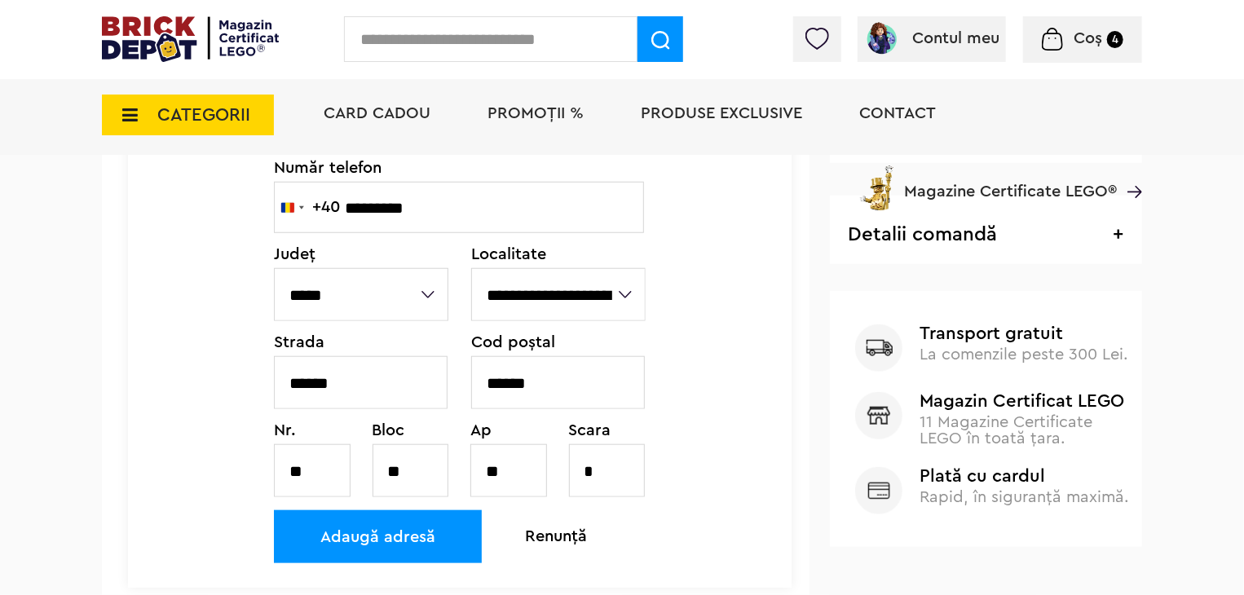
click at [544, 380] on input "******" at bounding box center [558, 382] width 174 height 53
type input "******"
click at [411, 533] on div "Adaugă adresă" at bounding box center [378, 536] width 208 height 53
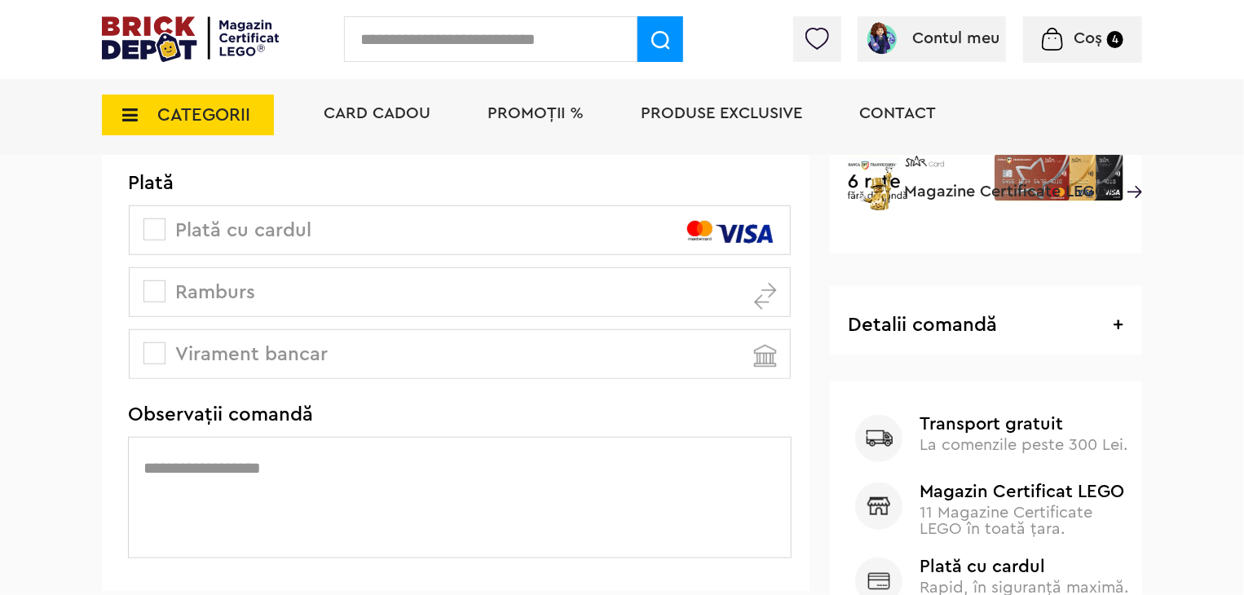
scroll to position [525, 0]
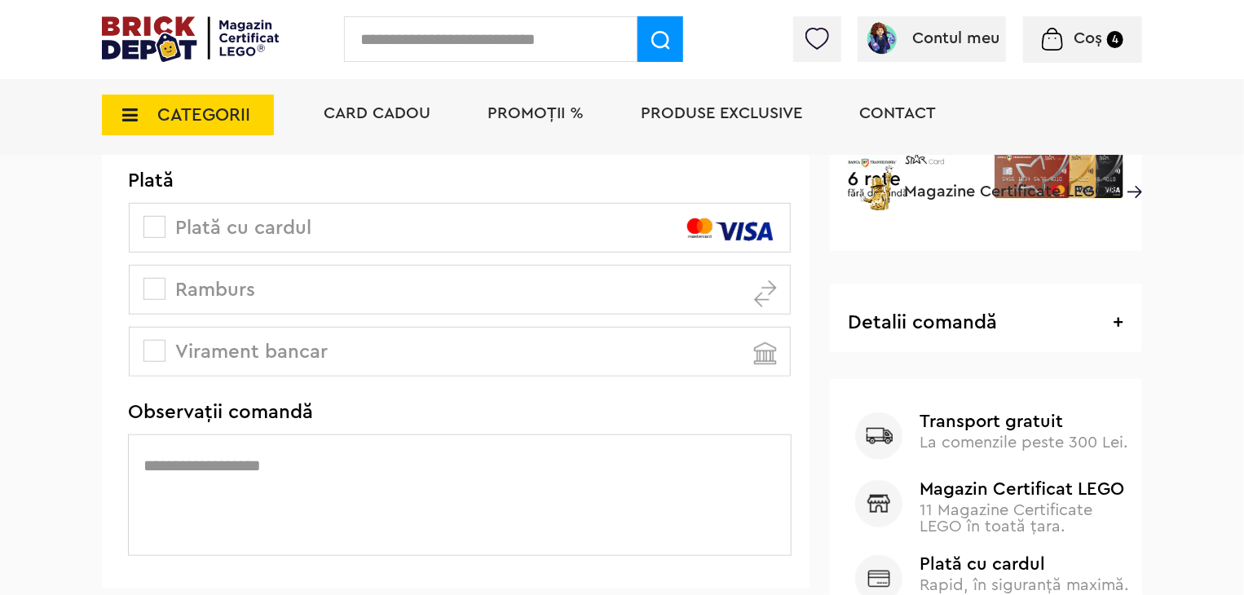
click at [146, 289] on span at bounding box center [154, 289] width 22 height 22
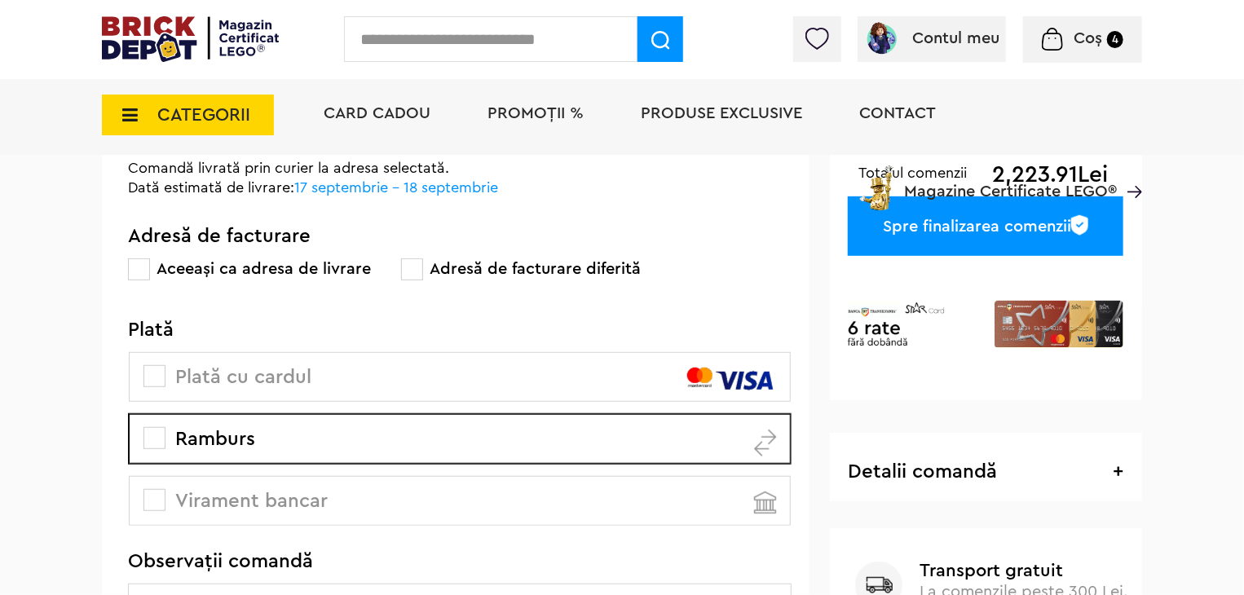
scroll to position [381, 0]
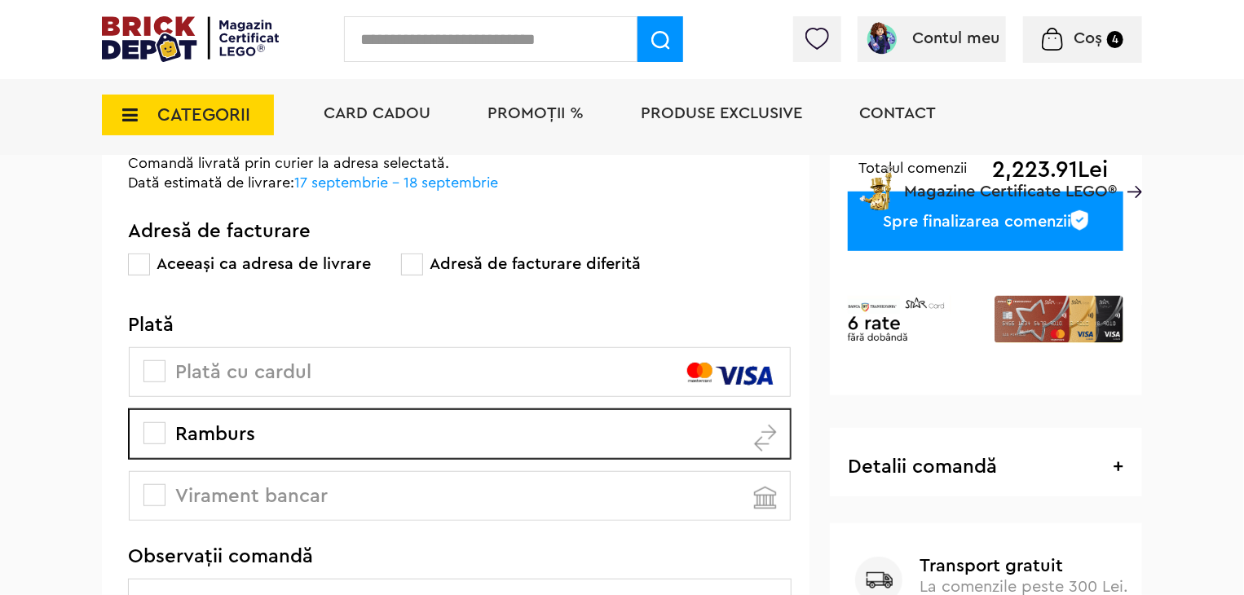
click at [1017, 223] on div "Spre finalizarea comenzii" at bounding box center [985, 221] width 275 height 59
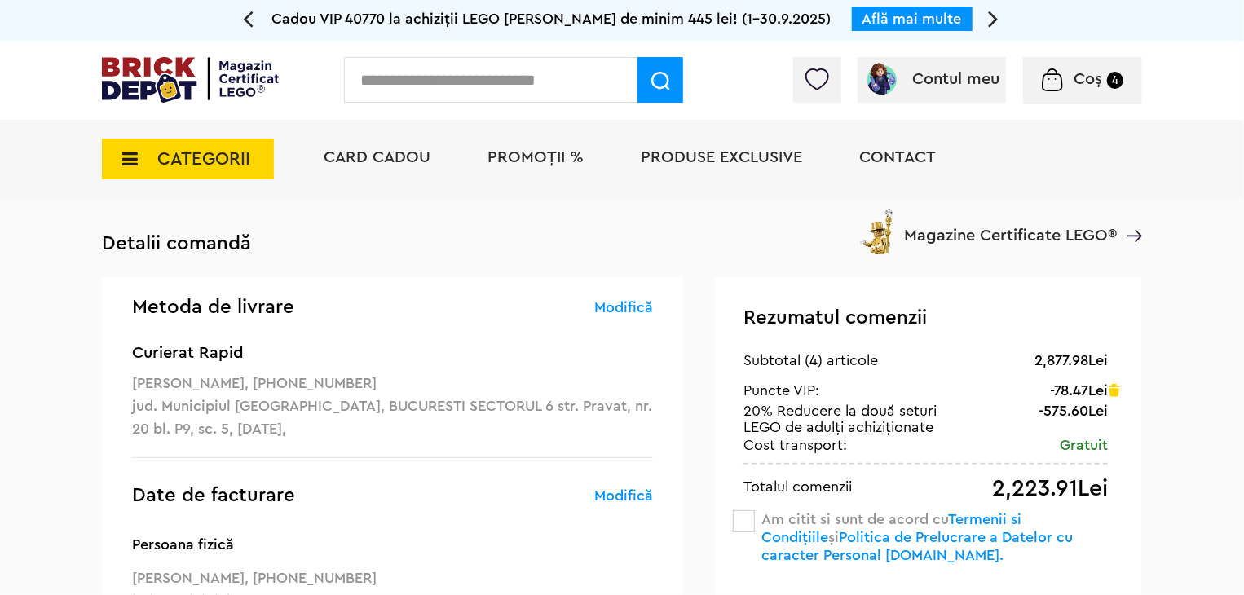
click at [742, 506] on div "Rezumatul comenzii 2,877.98Lei Subtotal (4) articole -78.47Lei Șterge Puncte VI…" at bounding box center [928, 536] width 427 height 518
click at [747, 517] on span at bounding box center [744, 521] width 22 height 22
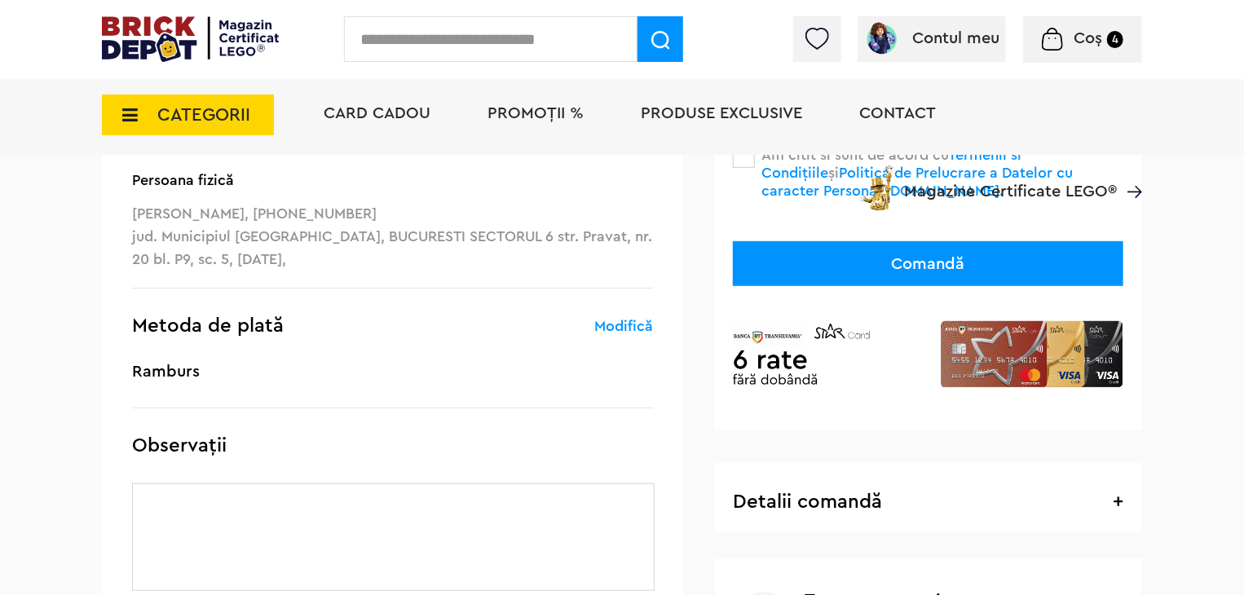
scroll to position [398, 0]
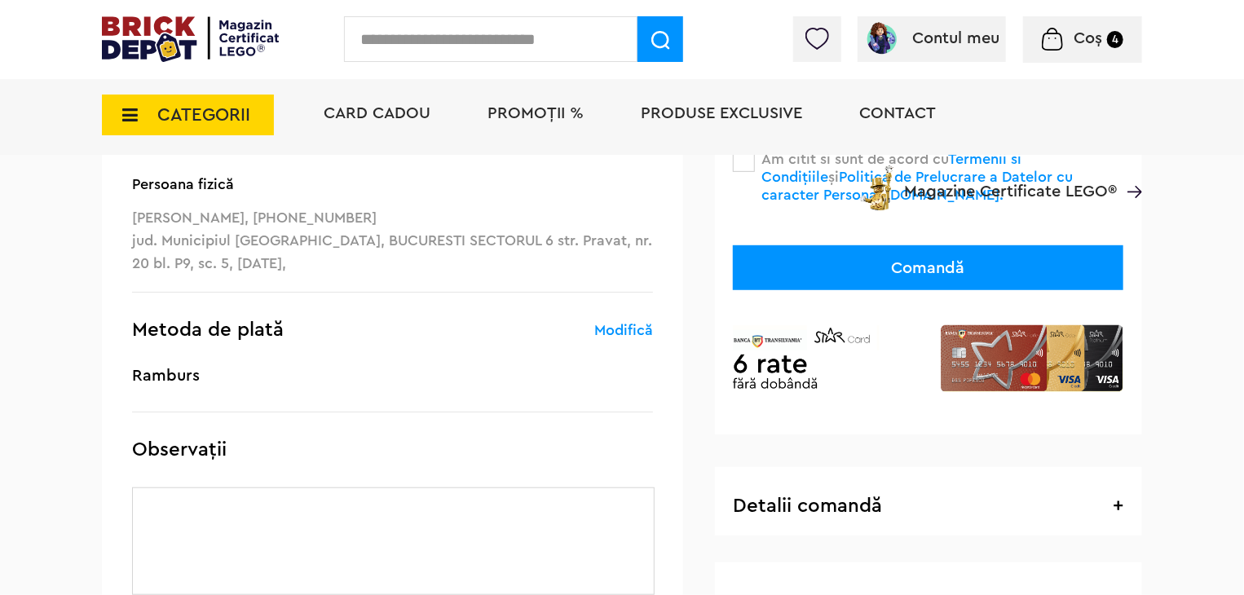
click at [1103, 265] on button "Comandă" at bounding box center [928, 267] width 390 height 45
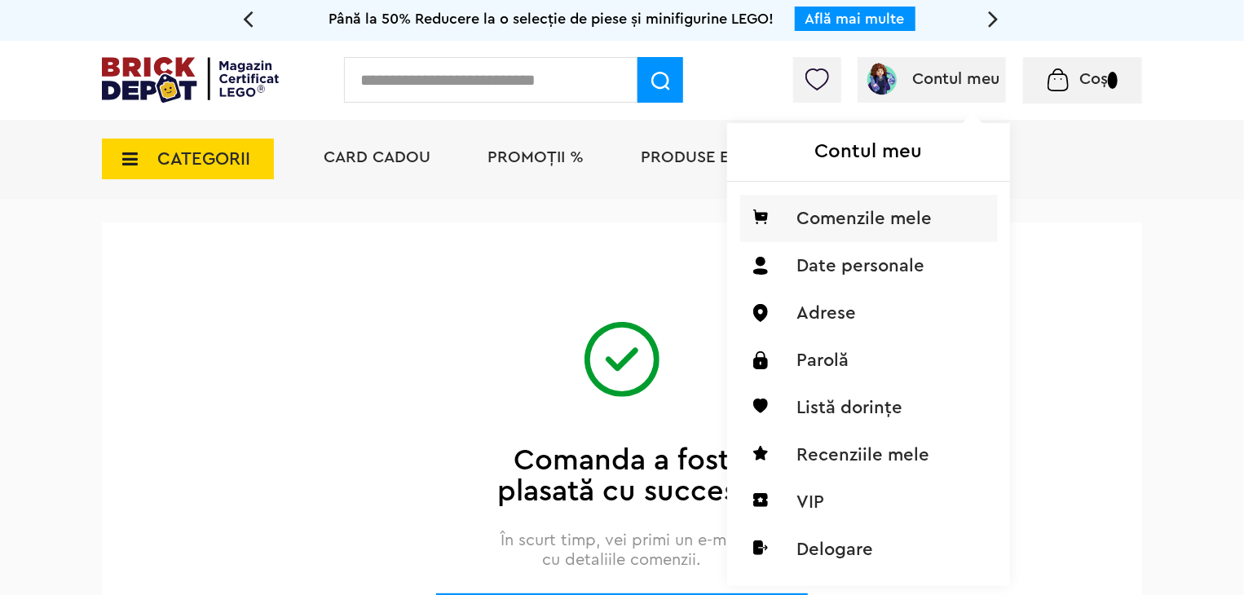
click at [884, 219] on li "Comenzile mele" at bounding box center [869, 218] width 258 height 47
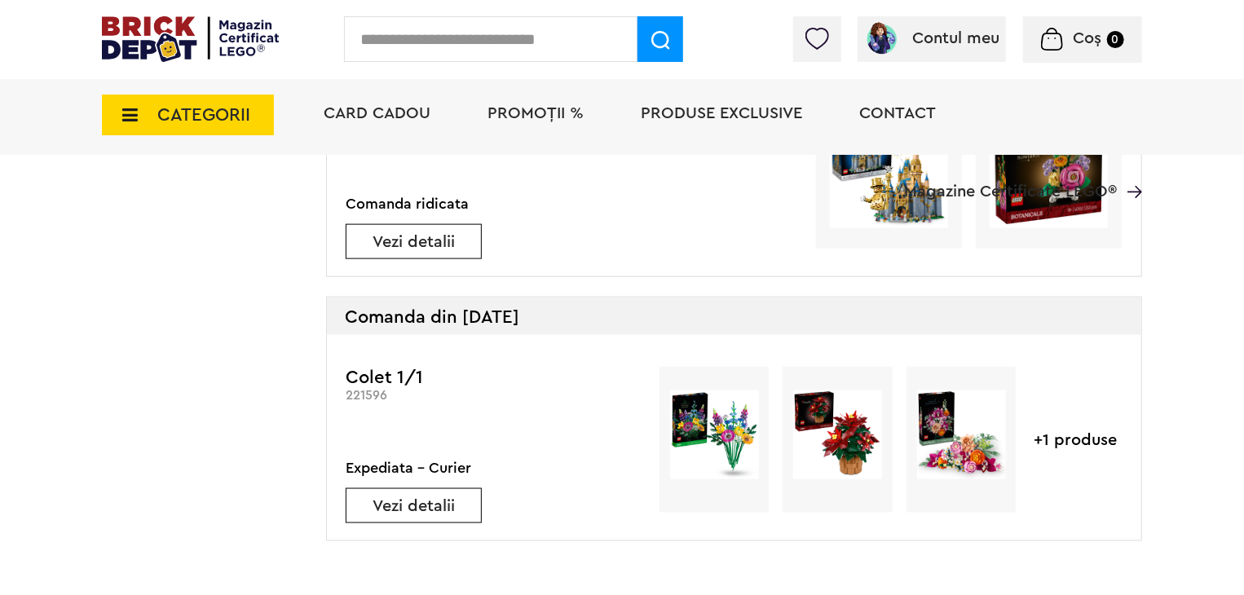
scroll to position [993, 0]
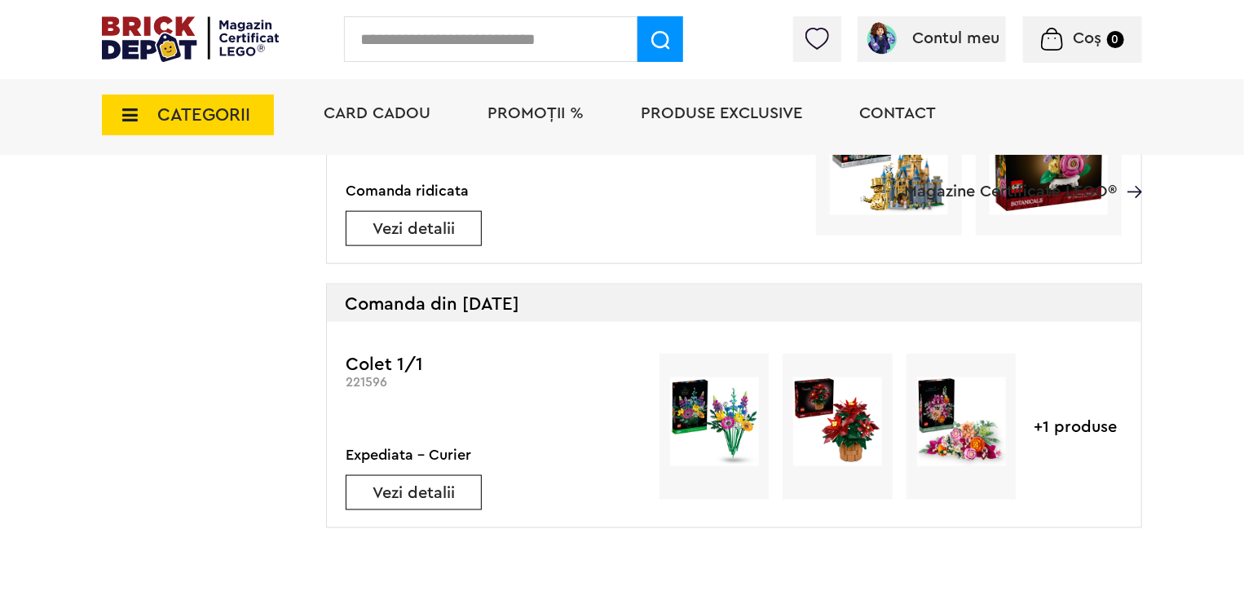
drag, startPoint x: 1242, startPoint y: 351, endPoint x: 1235, endPoint y: 444, distance: 93.2
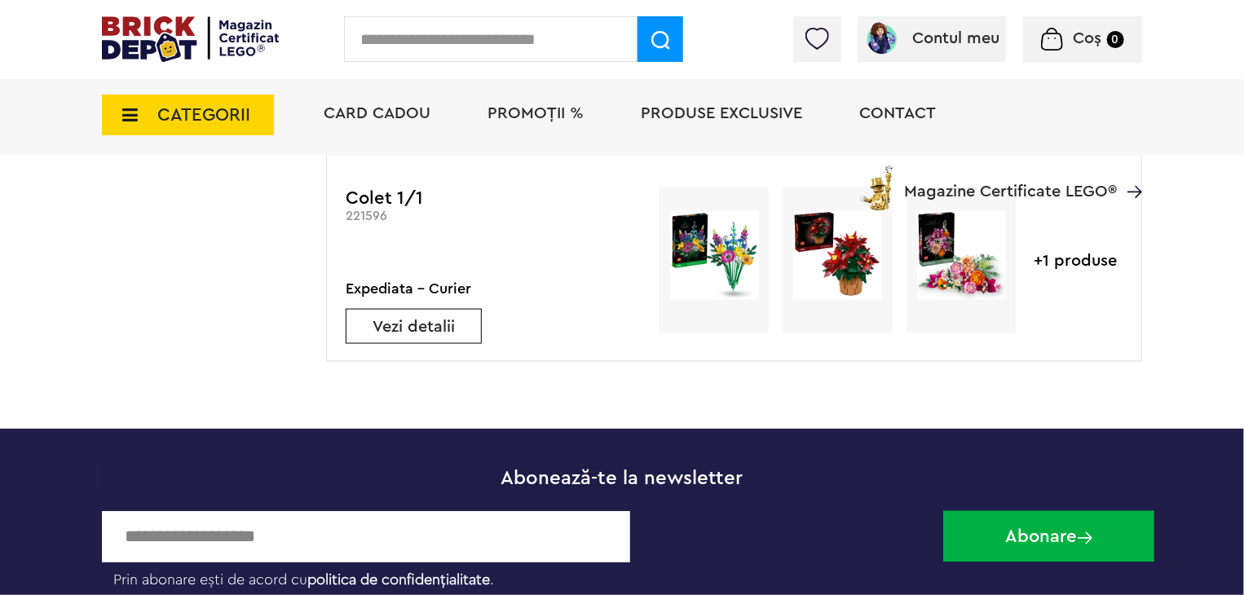
click at [452, 330] on link "Vezi detalii" at bounding box center [413, 327] width 134 height 16
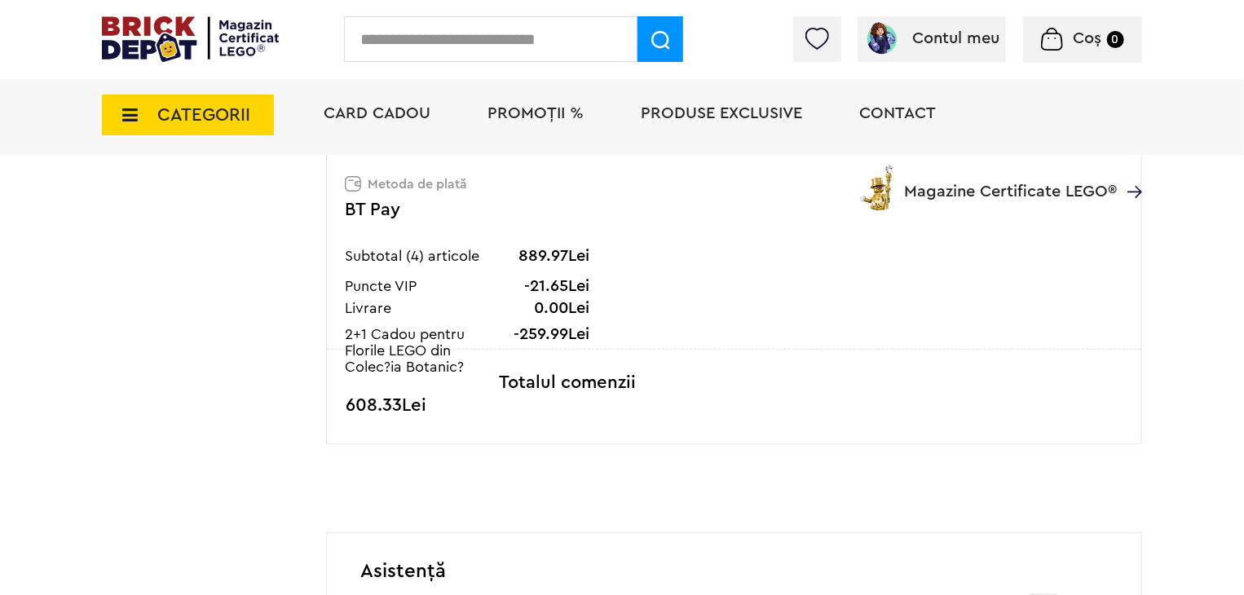
scroll to position [1683, 0]
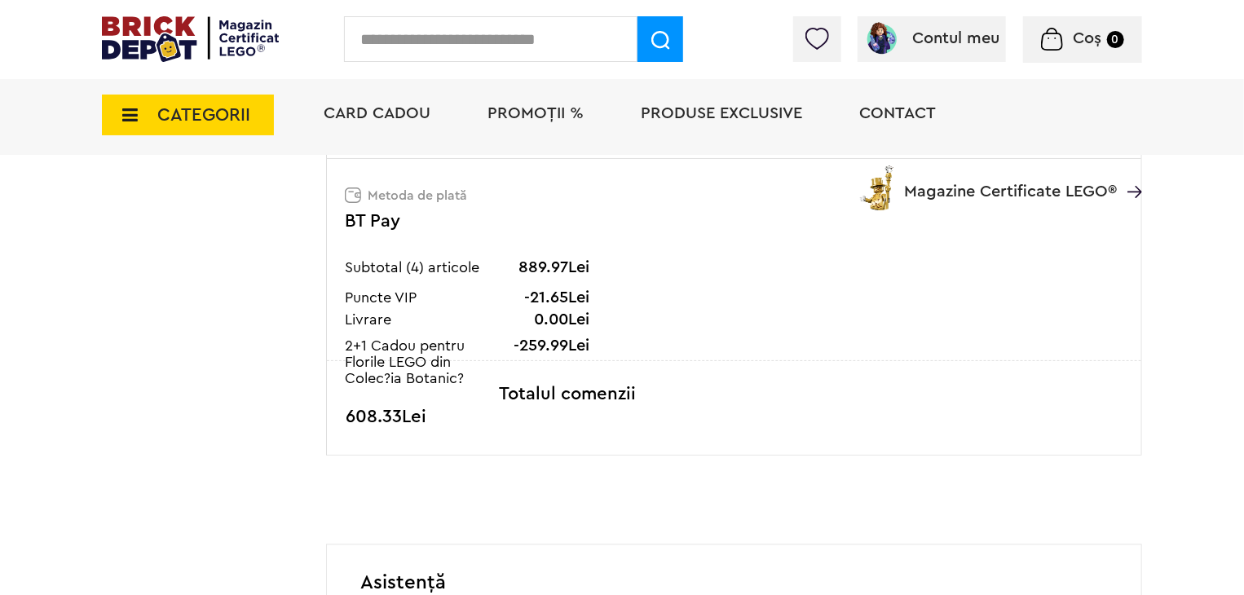
drag, startPoint x: 134, startPoint y: 330, endPoint x: 843, endPoint y: 257, distance: 712.9
click at [843, 257] on div "Metoda de plată BT Pay Subtotal (4) articole 889.97Lei Puncte VIP -21.65Lei Liv…" at bounding box center [734, 259] width 814 height 202
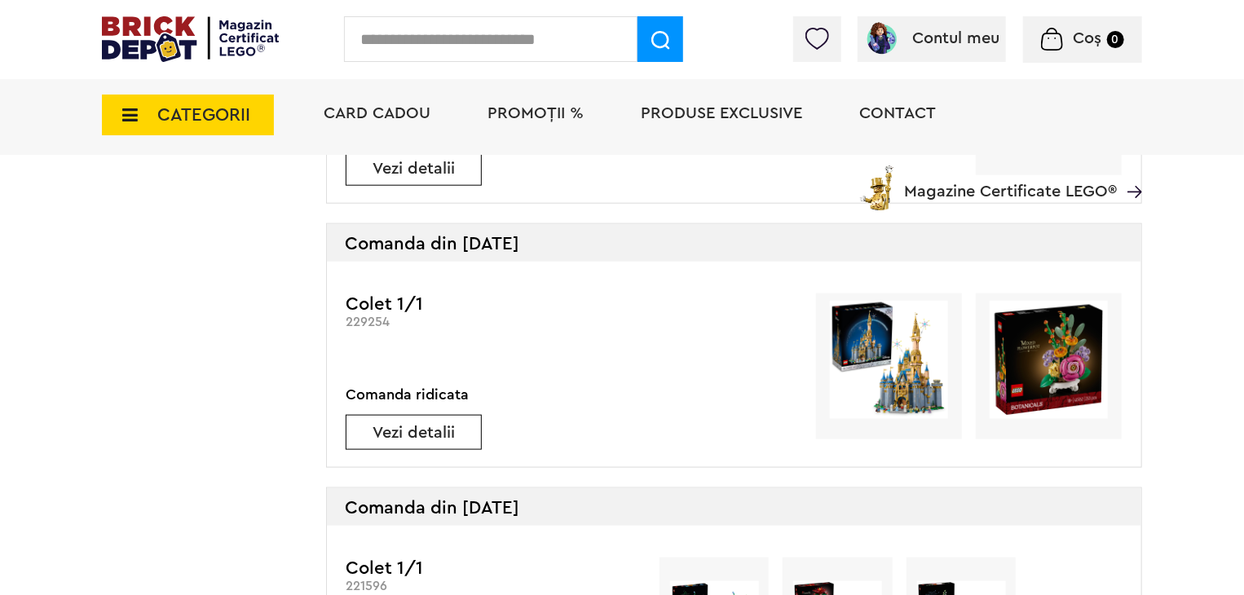
scroll to position [784, 0]
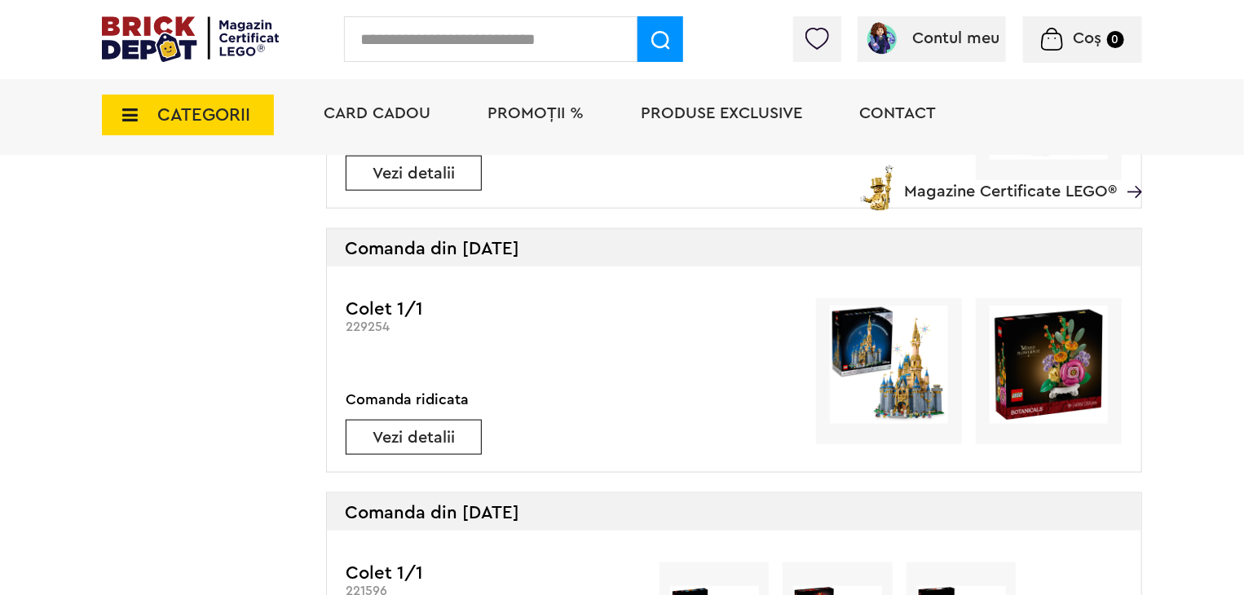
click at [408, 438] on link "Vezi detalii" at bounding box center [413, 438] width 134 height 16
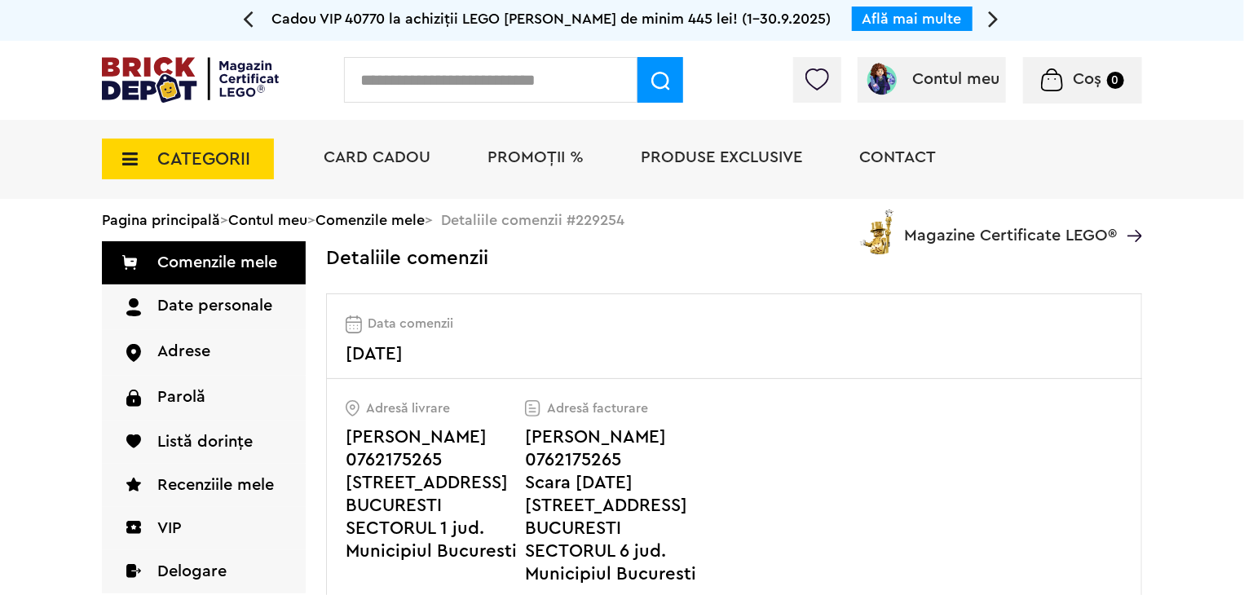
drag, startPoint x: 1251, startPoint y: 0, endPoint x: 878, endPoint y: 328, distance: 496.7
click at [878, 328] on div "Data comenzii [DATE]" at bounding box center [753, 336] width 852 height 85
click at [182, 73] on img at bounding box center [190, 80] width 177 height 46
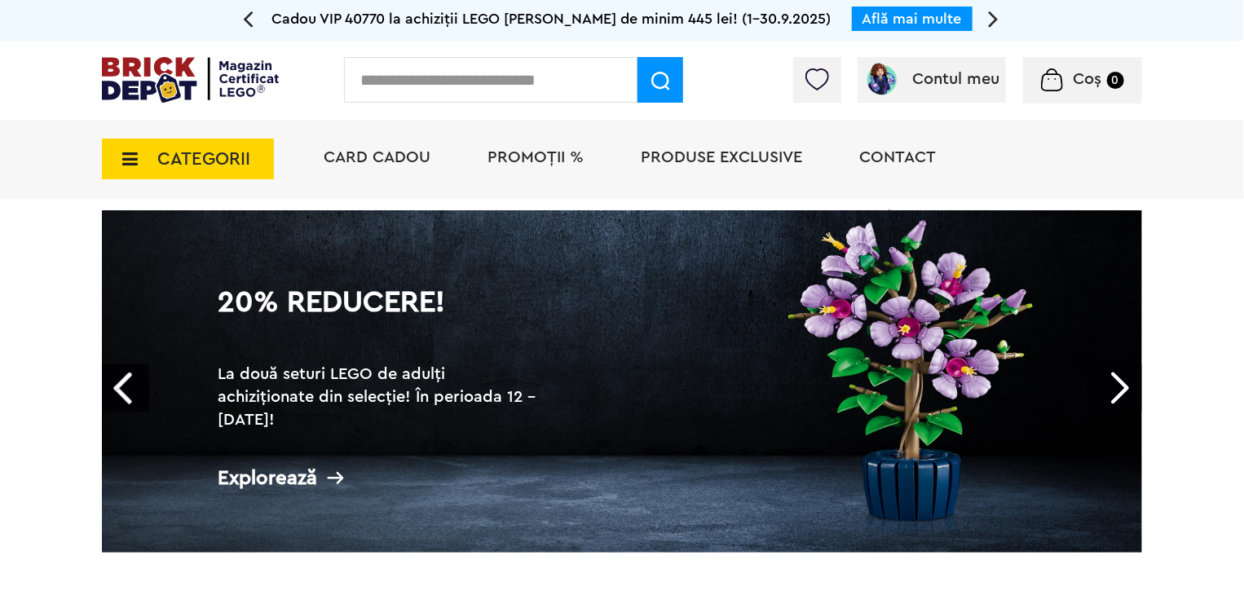
click at [594, 362] on link "20% Reducere! La două seturi LEGO de adulți achiziționate din selecție! În peri…" at bounding box center [622, 381] width 1040 height 342
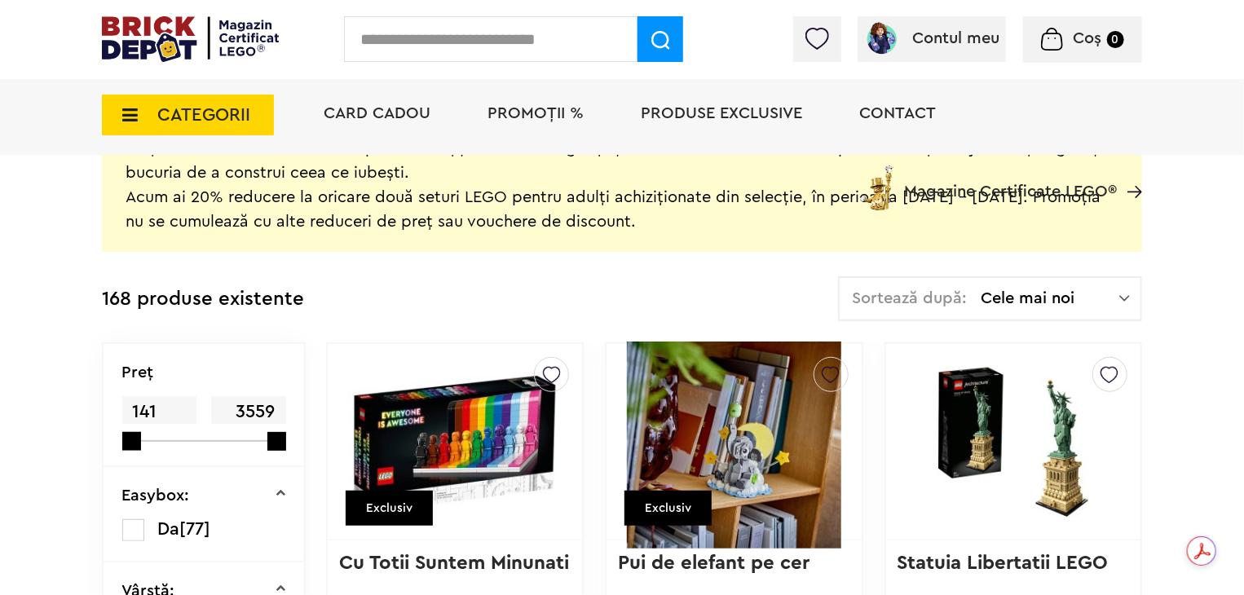
scroll to position [391, 0]
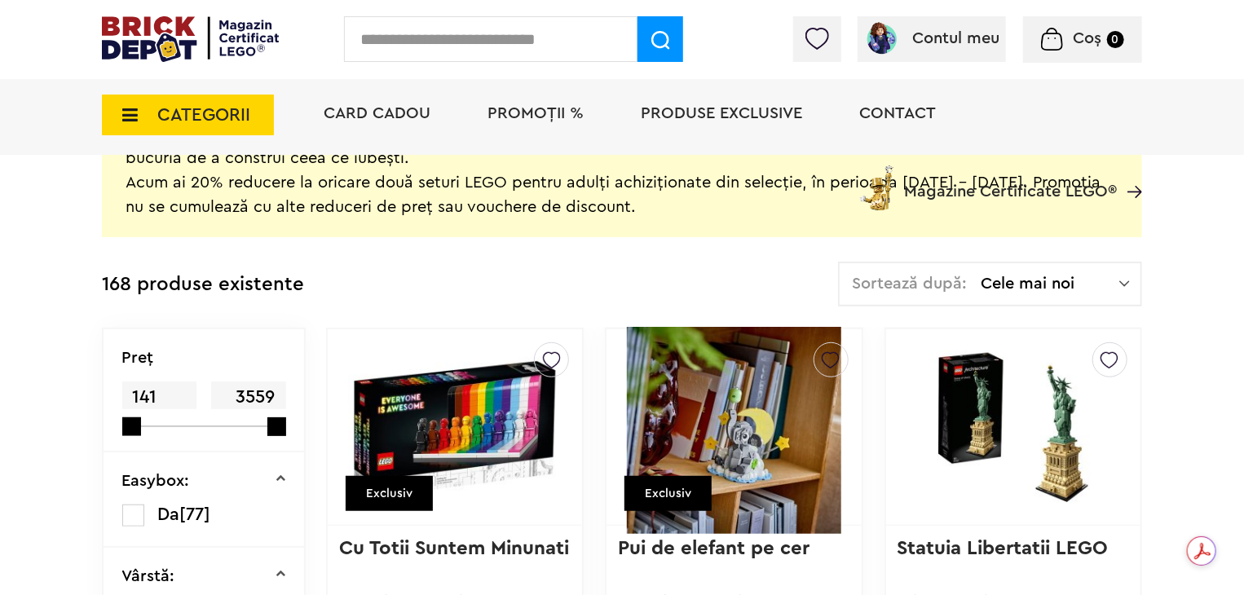
click at [154, 425] on div at bounding box center [194, 426] width 145 height 2
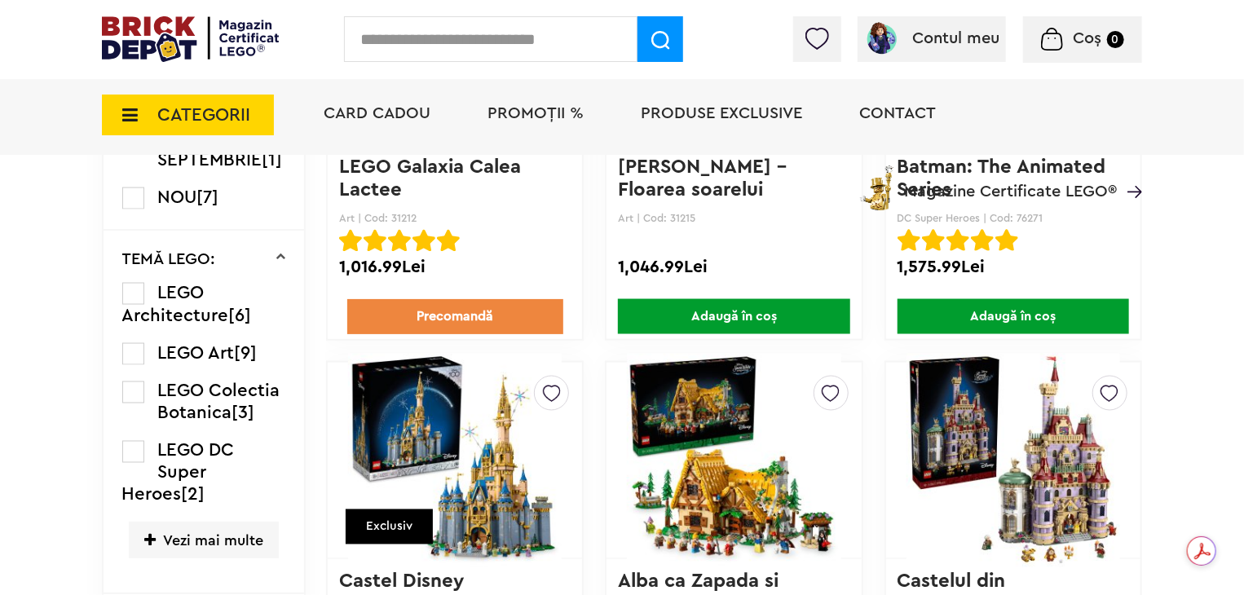
scroll to position [1239, 0]
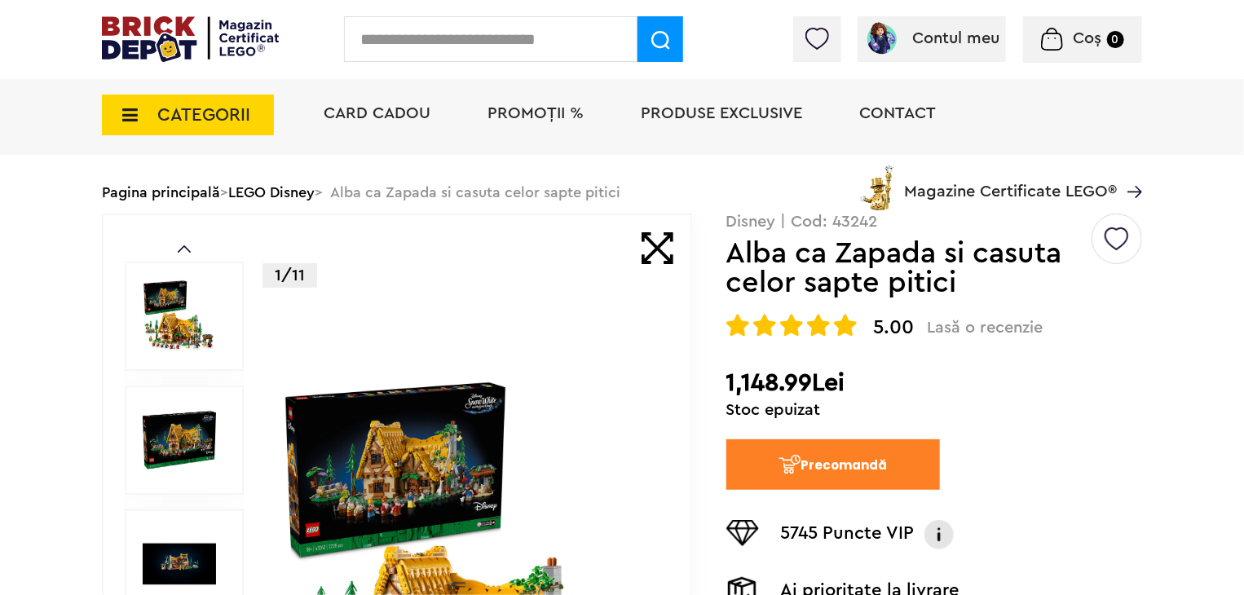
scroll to position [98, 0]
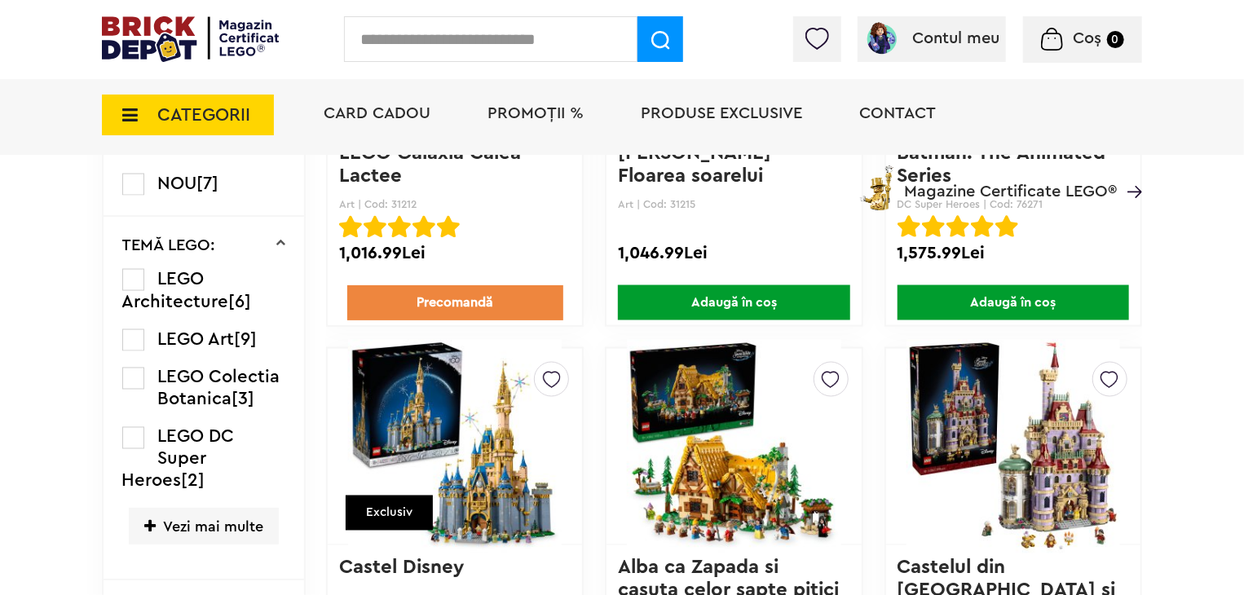
scroll to position [1239, 0]
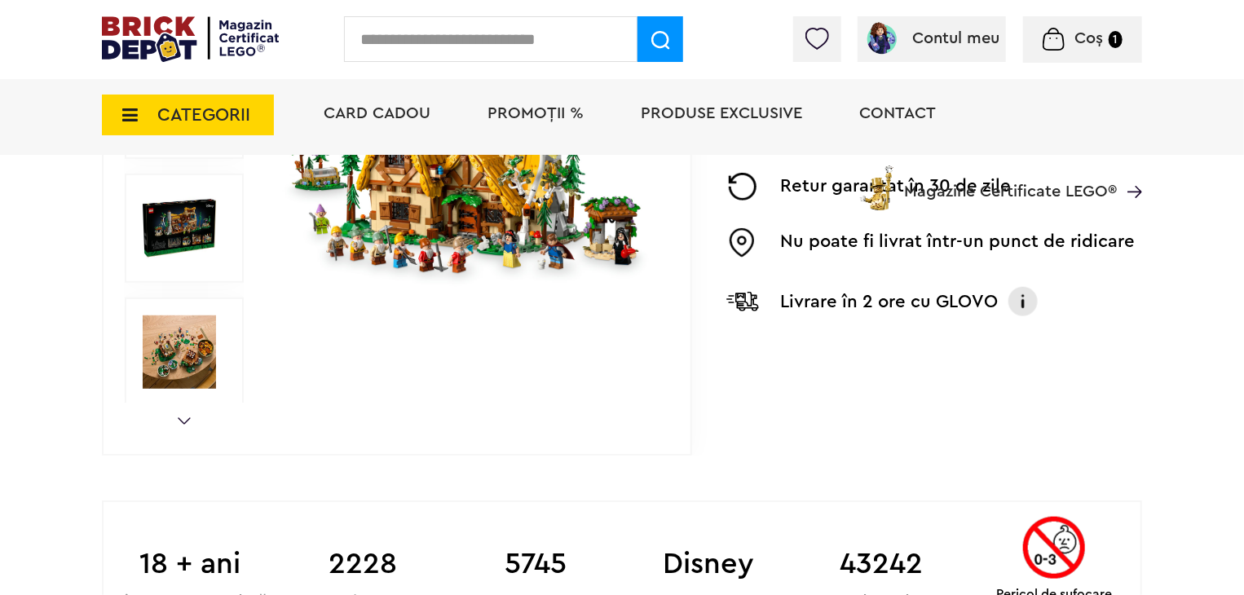
scroll to position [5, 0]
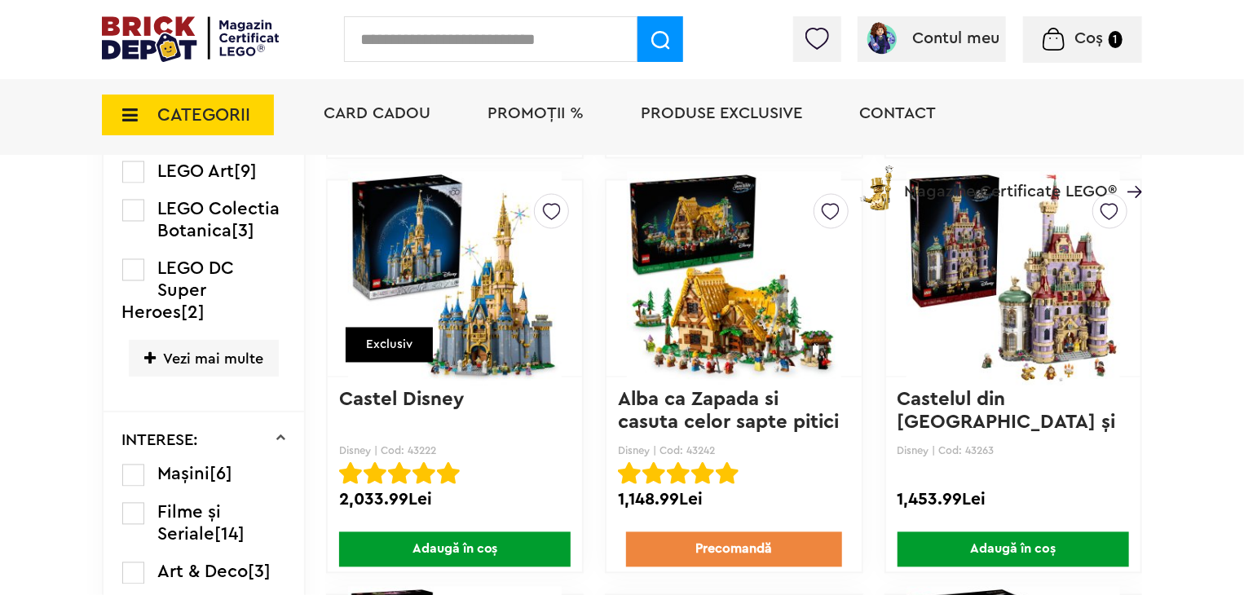
scroll to position [1402, 0]
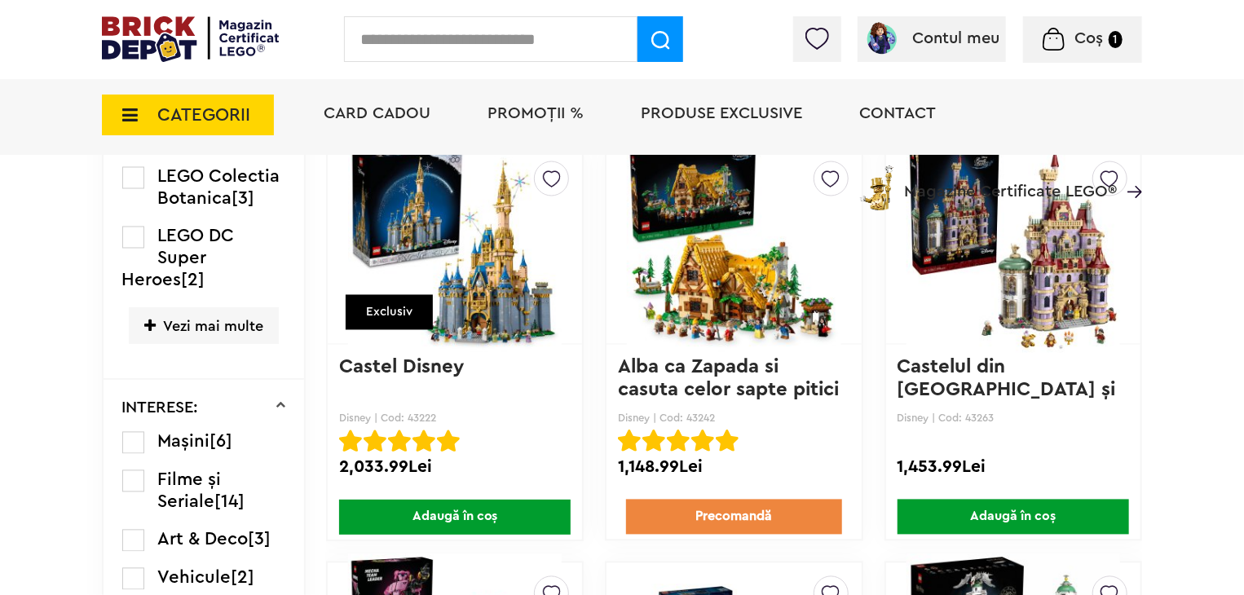
click at [1014, 500] on span "Adaugă în coș" at bounding box center [1012, 517] width 231 height 35
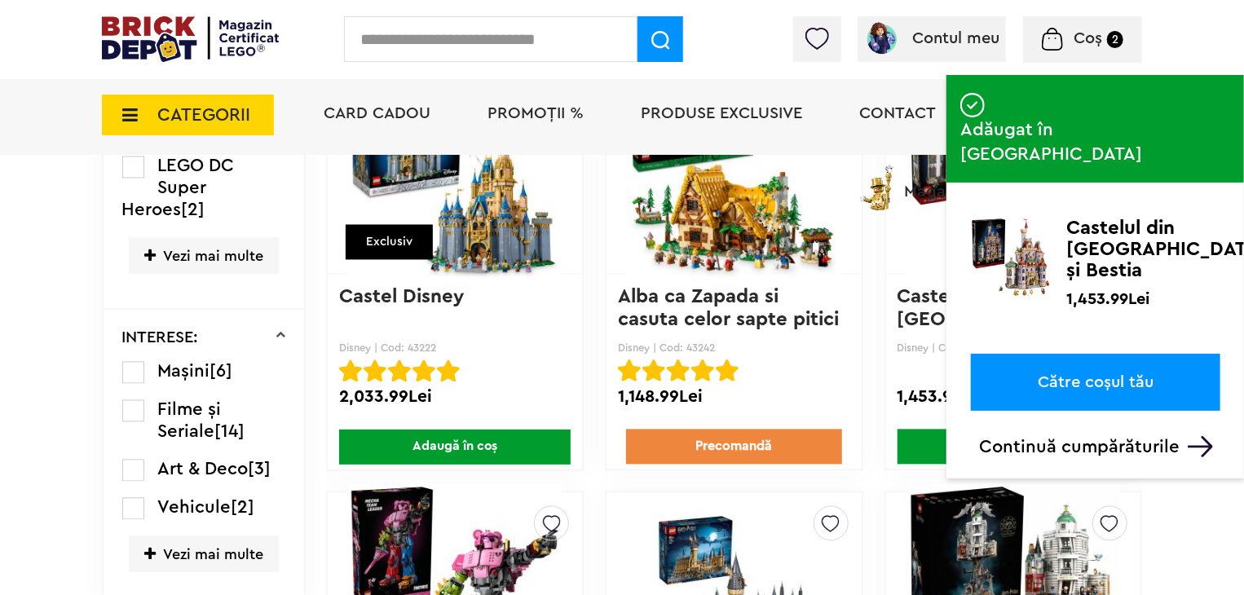
scroll to position [1532, 0]
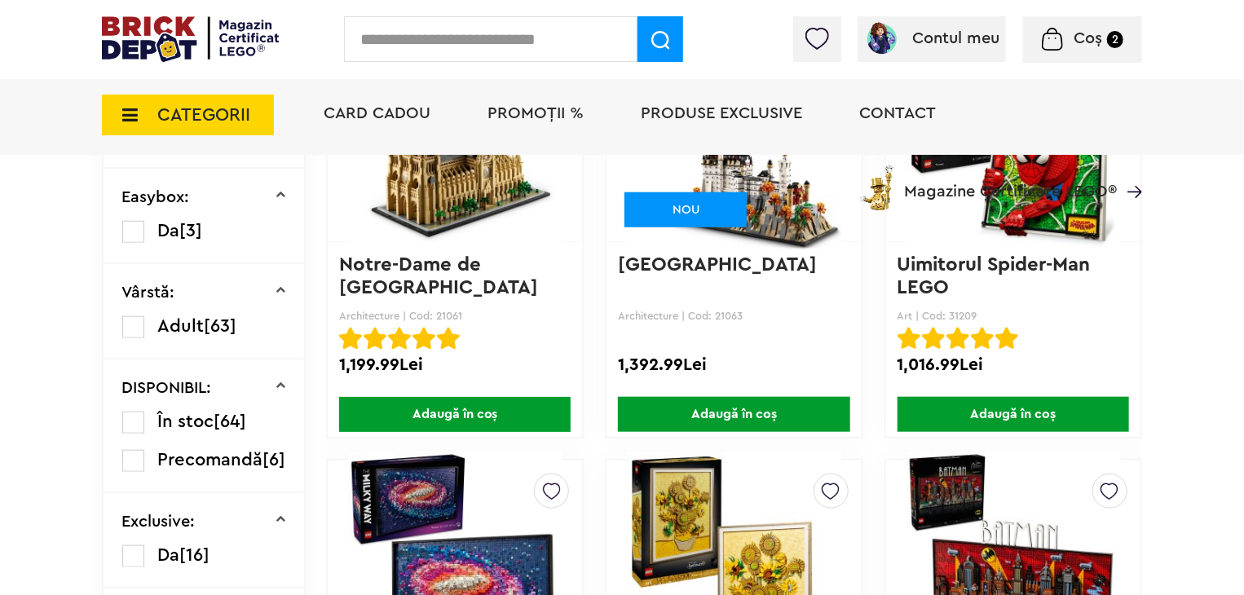
scroll to position [187, 0]
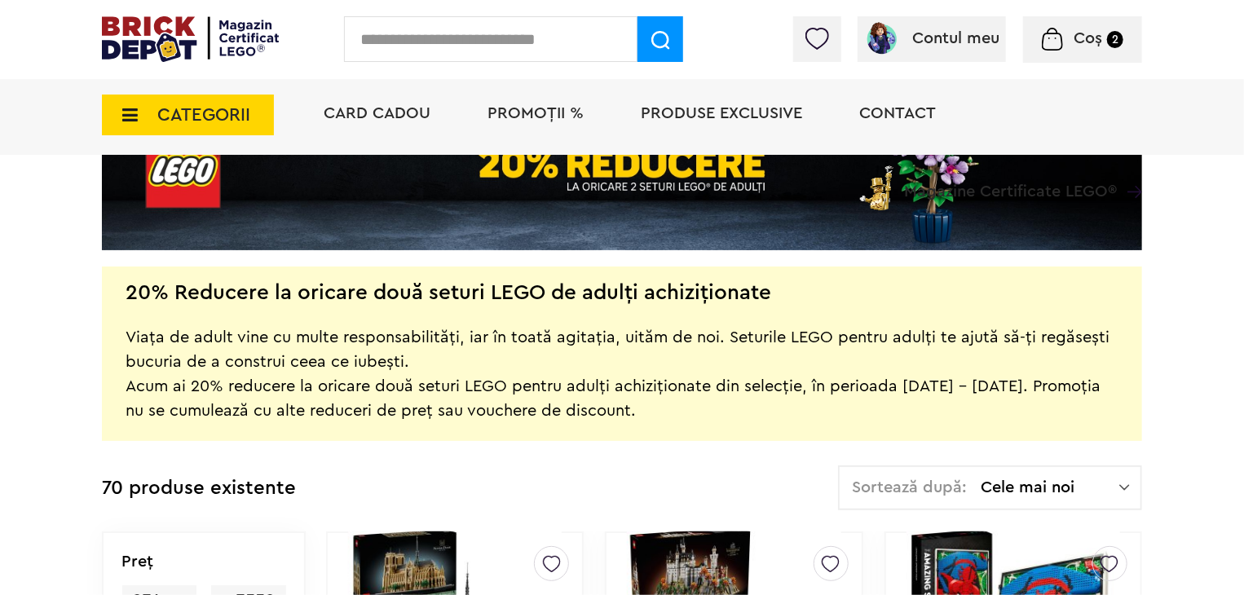
click at [1082, 40] on span "Coș" at bounding box center [1087, 38] width 29 height 16
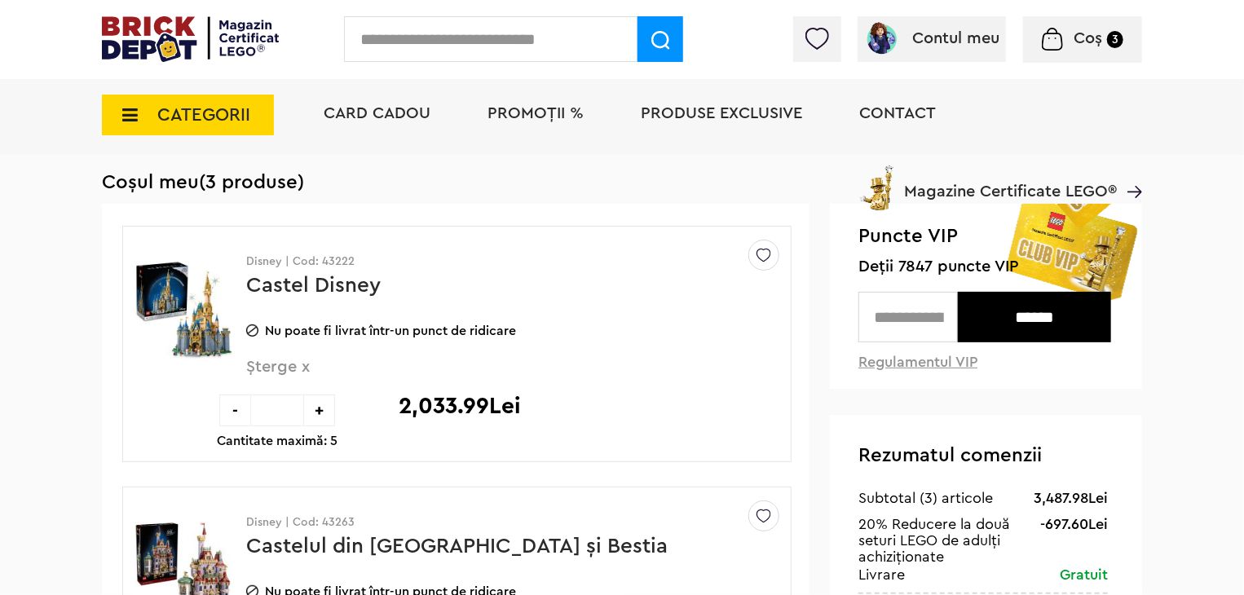
scroll to position [65, 0]
